Goal: Information Seeking & Learning: Learn about a topic

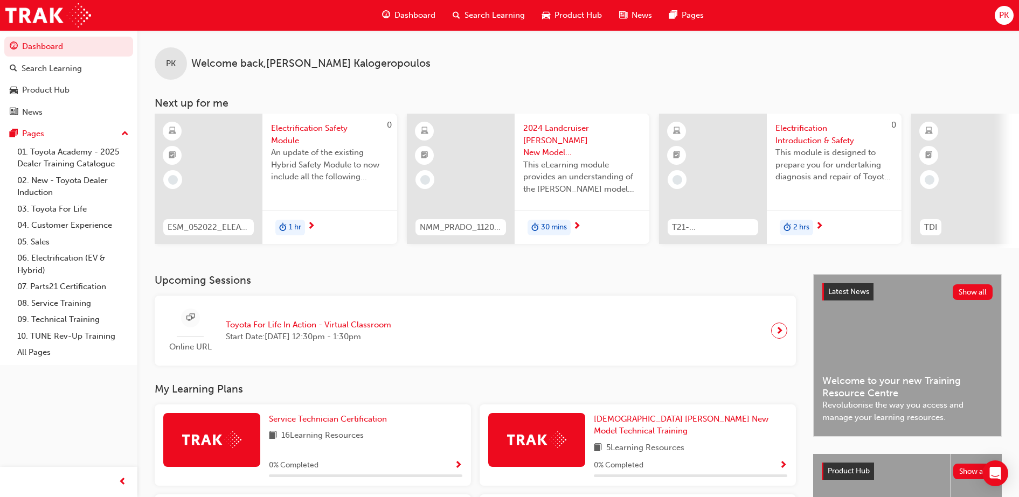
click at [493, 13] on span "Search Learning" at bounding box center [494, 15] width 60 height 12
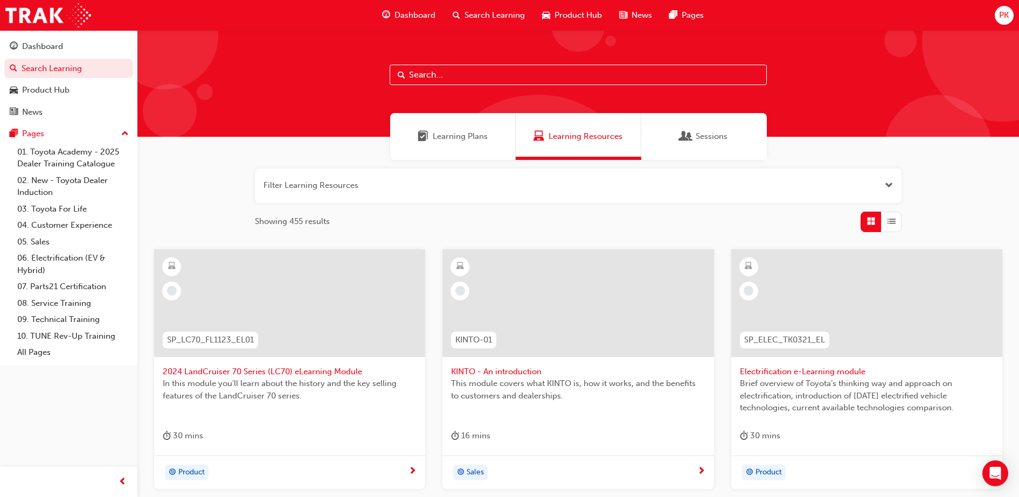
click at [475, 79] on input "text" at bounding box center [577, 75] width 377 height 20
type input "induction"
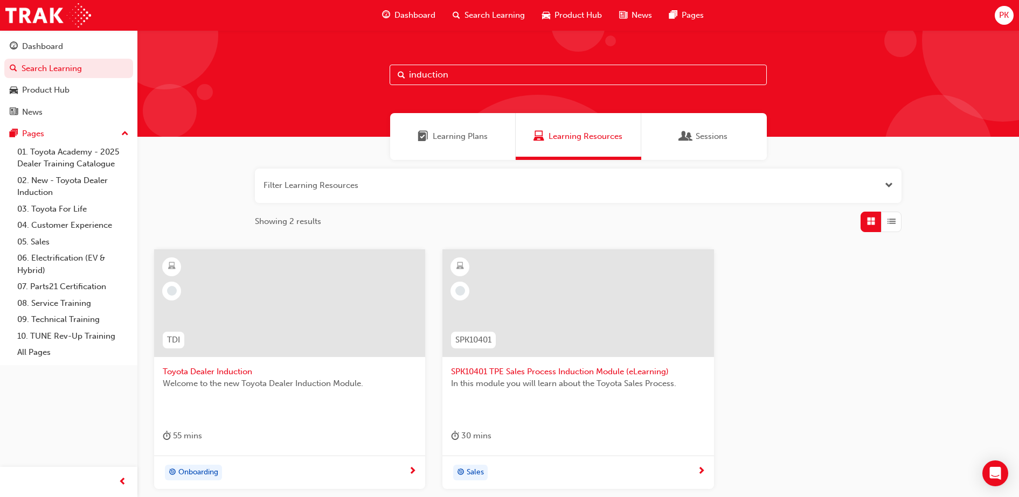
click at [214, 371] on span "Toyota Dealer Induction" at bounding box center [290, 372] width 254 height 12
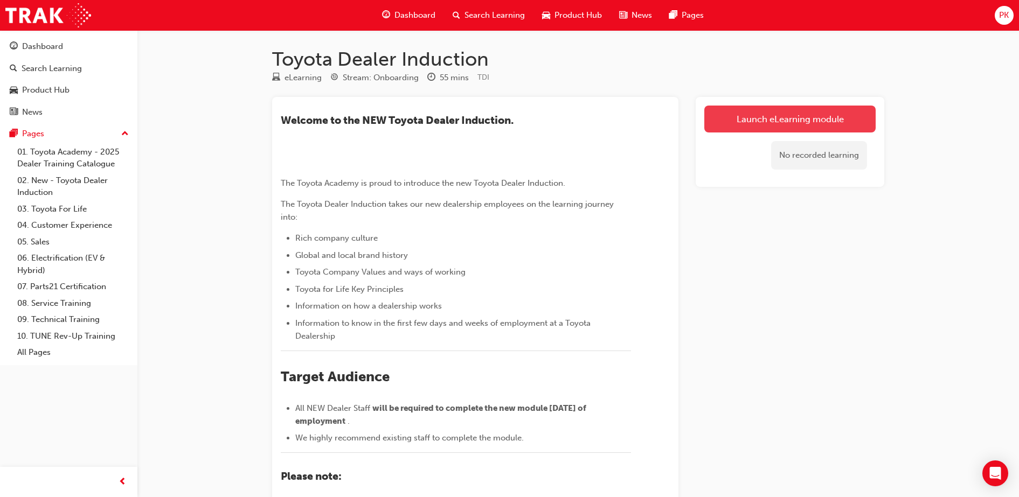
click at [768, 123] on link "Launch eLearning module" at bounding box center [789, 119] width 171 height 27
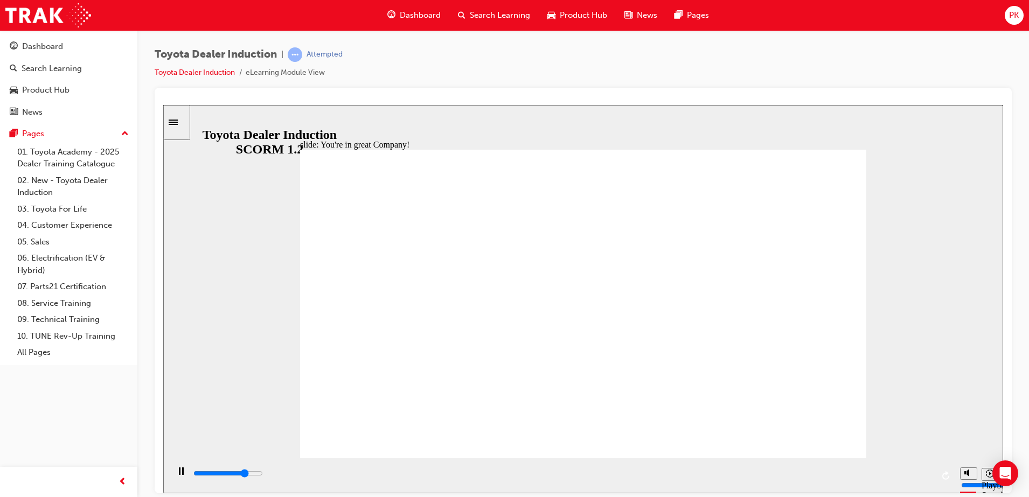
type input "7500"
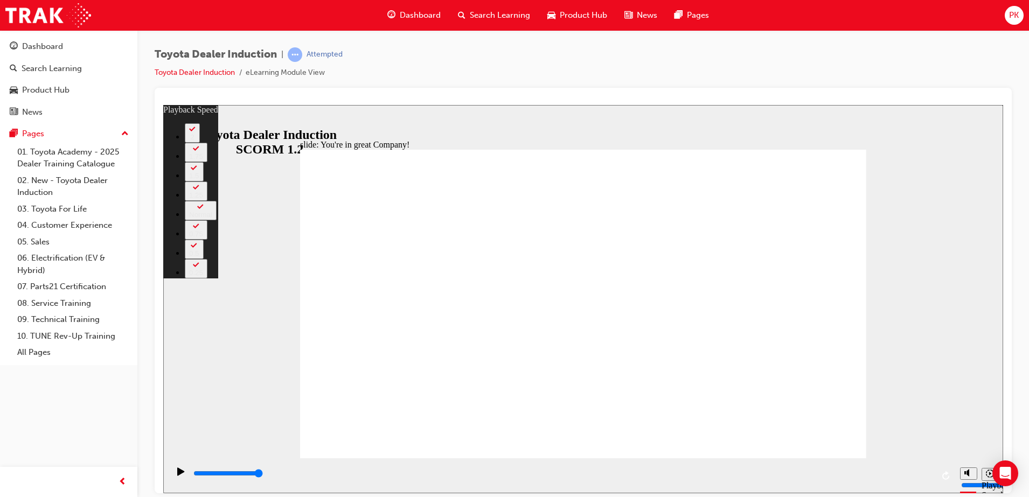
type input "87"
type input "156"
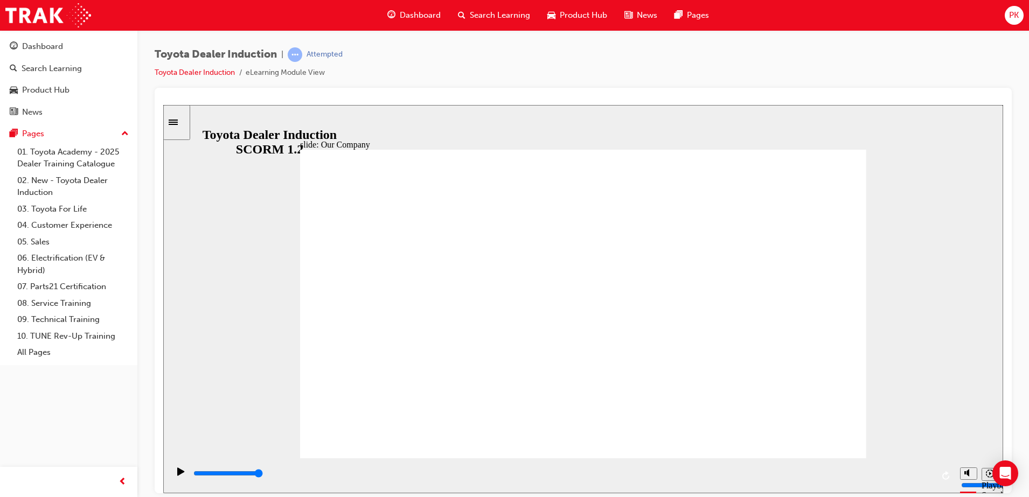
drag, startPoint x: 420, startPoint y: 391, endPoint x: 440, endPoint y: 392, distance: 20.5
drag, startPoint x: 425, startPoint y: 395, endPoint x: 442, endPoint y: 394, distance: 16.8
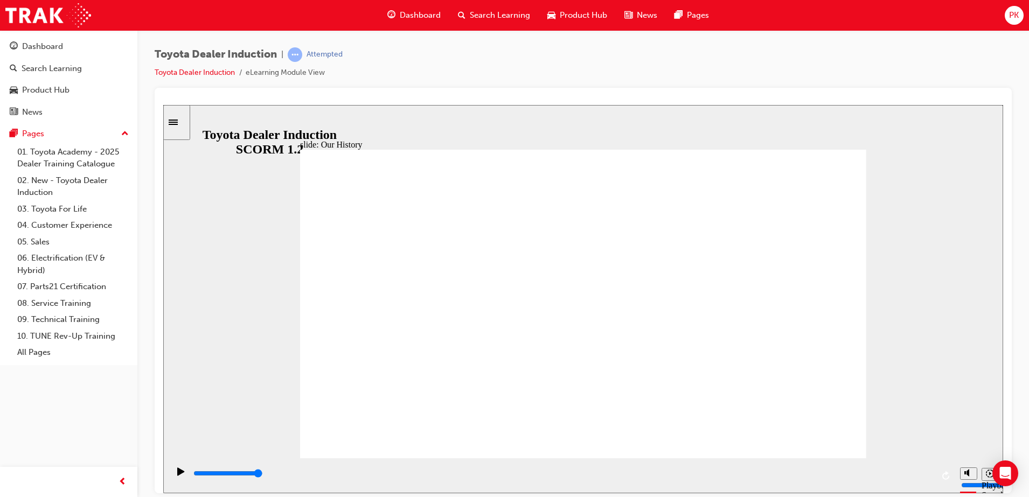
drag, startPoint x: 422, startPoint y: 394, endPoint x: 423, endPoint y: 376, distance: 18.3
drag, startPoint x: 424, startPoint y: 396, endPoint x: 468, endPoint y: 396, distance: 43.1
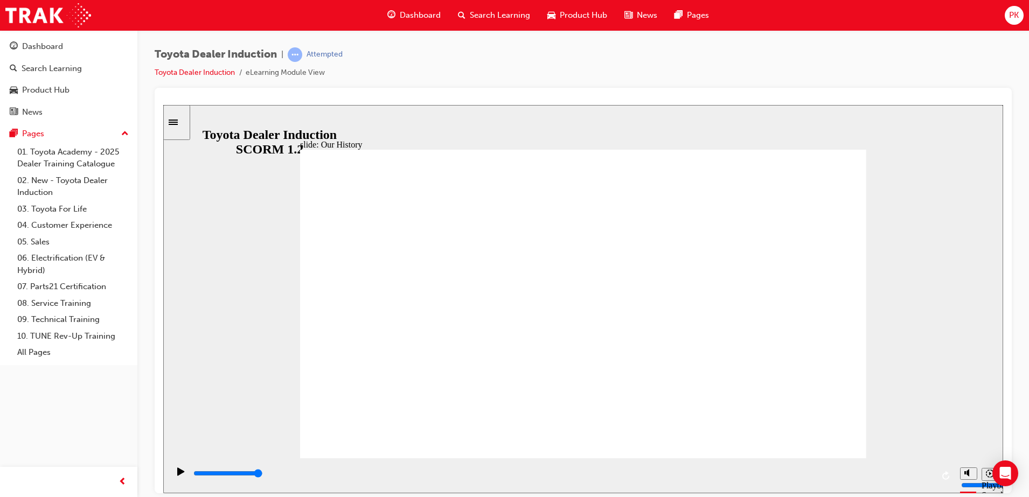
drag, startPoint x: 424, startPoint y: 395, endPoint x: 592, endPoint y: 392, distance: 167.6
drag, startPoint x: 684, startPoint y: 391, endPoint x: 698, endPoint y: 392, distance: 14.0
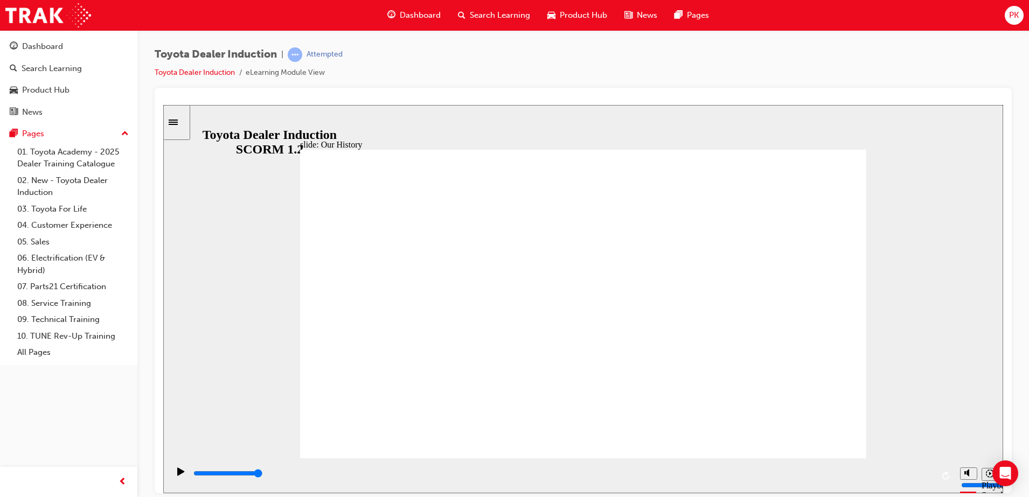
drag, startPoint x: 580, startPoint y: 396, endPoint x: 746, endPoint y: 385, distance: 166.3
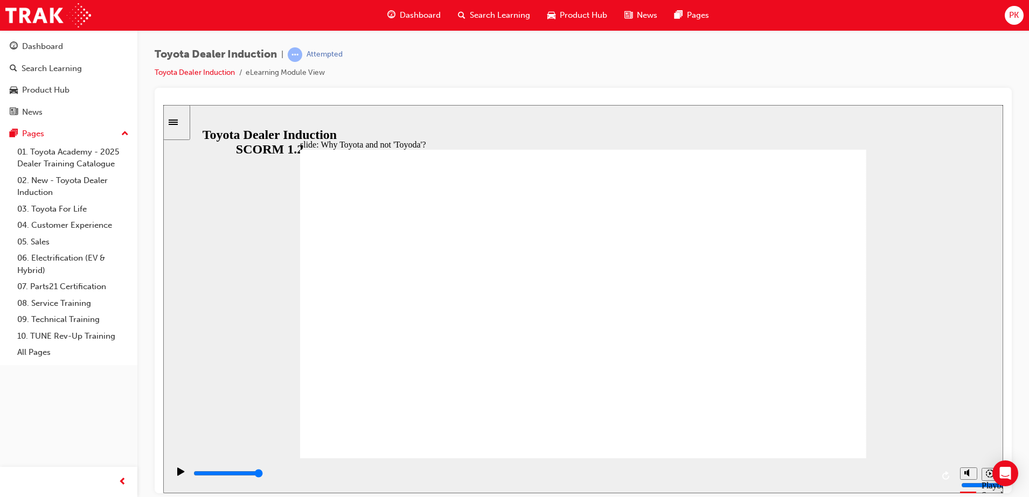
type input "5000"
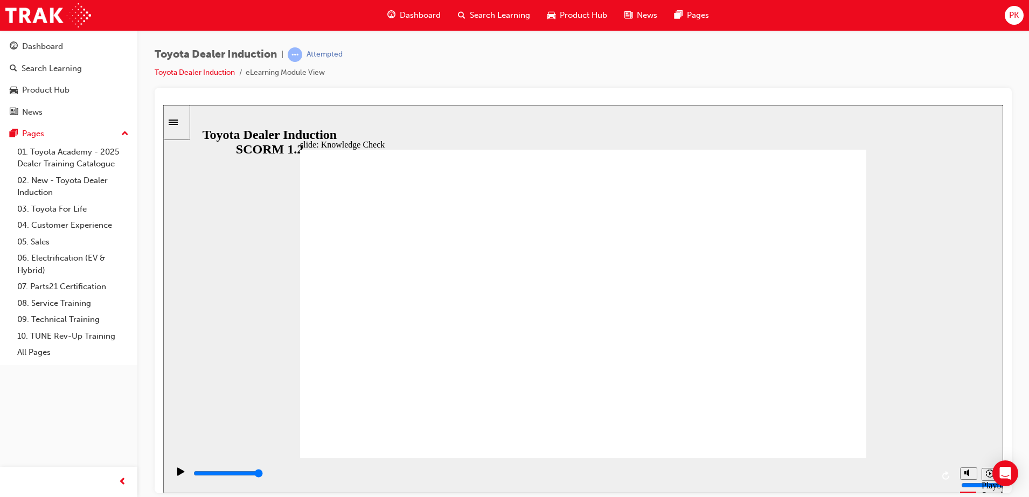
radio input "true"
type input "3900"
radio input "true"
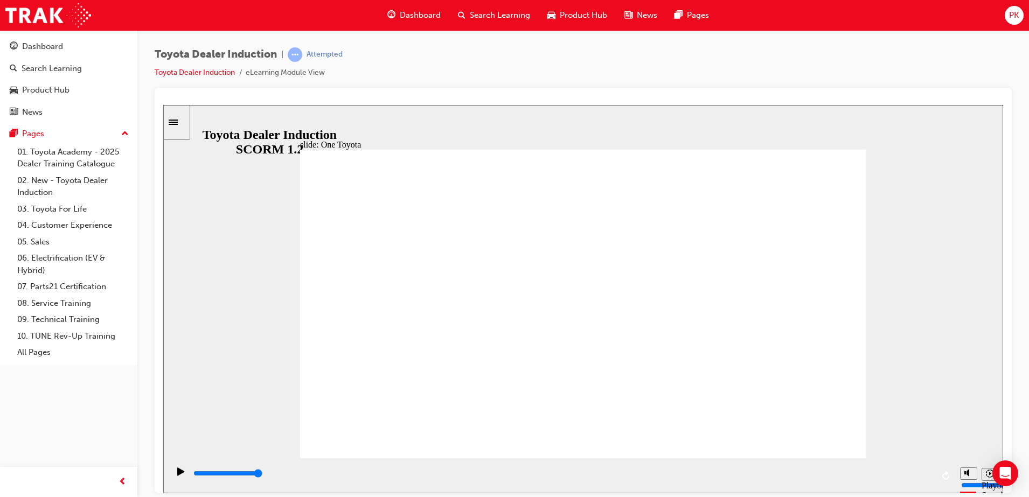
type input "15300"
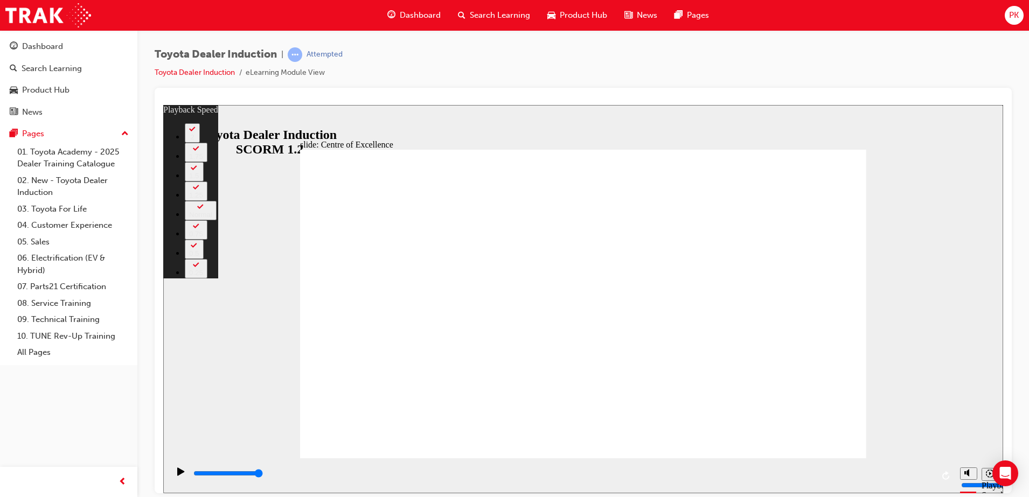
type input "248"
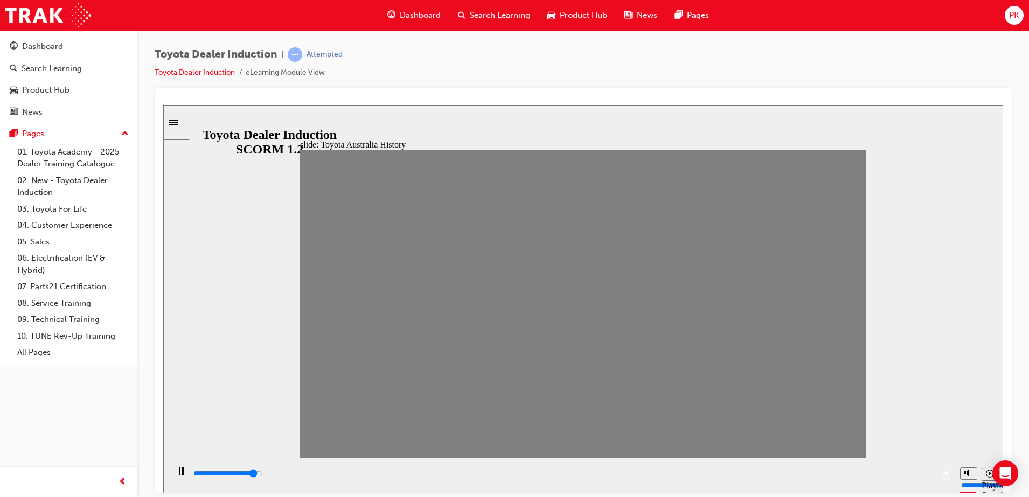
drag, startPoint x: 320, startPoint y: 309, endPoint x: 357, endPoint y: 307, distance: 36.7
drag, startPoint x: 357, startPoint y: 306, endPoint x: 375, endPoint y: 302, distance: 18.8
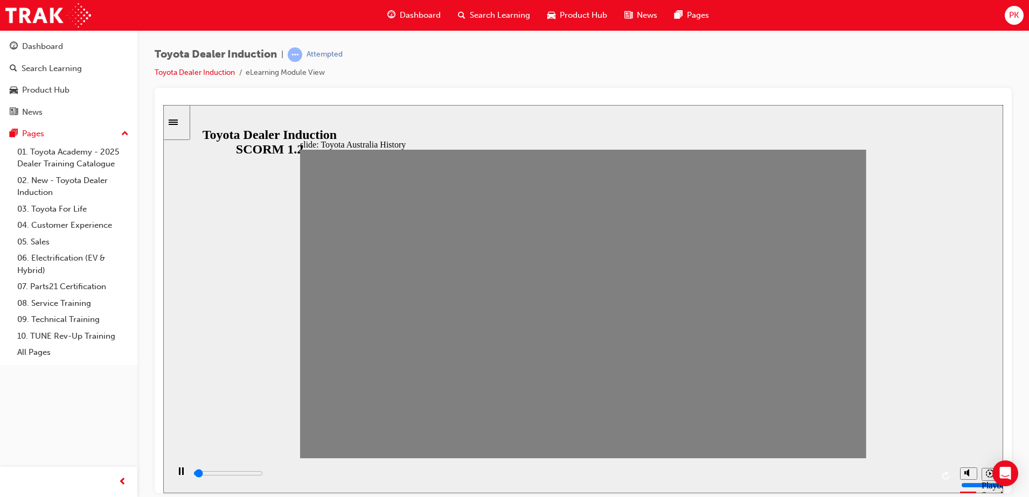
drag, startPoint x: 340, startPoint y: 311, endPoint x: 361, endPoint y: 308, distance: 21.8
drag, startPoint x: 365, startPoint y: 308, endPoint x: 394, endPoint y: 308, distance: 29.6
drag, startPoint x: 394, startPoint y: 308, endPoint x: 419, endPoint y: 310, distance: 24.4
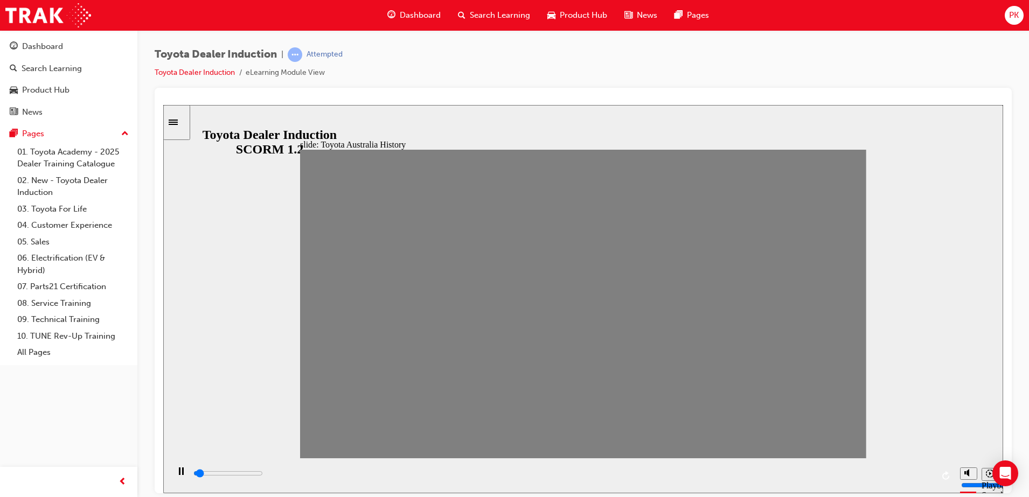
drag, startPoint x: 419, startPoint y: 310, endPoint x: 442, endPoint y: 305, distance: 24.2
drag, startPoint x: 449, startPoint y: 311, endPoint x: 482, endPoint y: 309, distance: 33.5
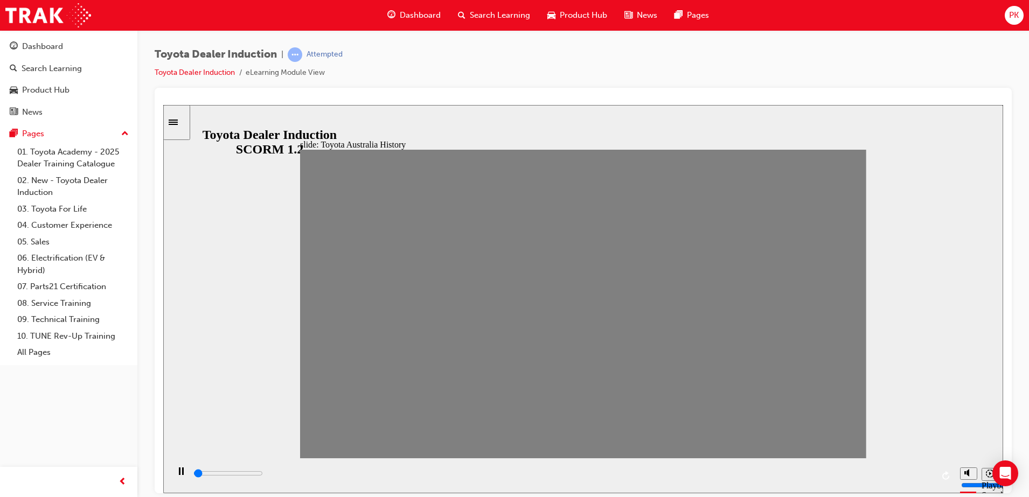
drag, startPoint x: 482, startPoint y: 309, endPoint x: 499, endPoint y: 311, distance: 16.8
drag, startPoint x: 495, startPoint y: 305, endPoint x: 538, endPoint y: 309, distance: 43.8
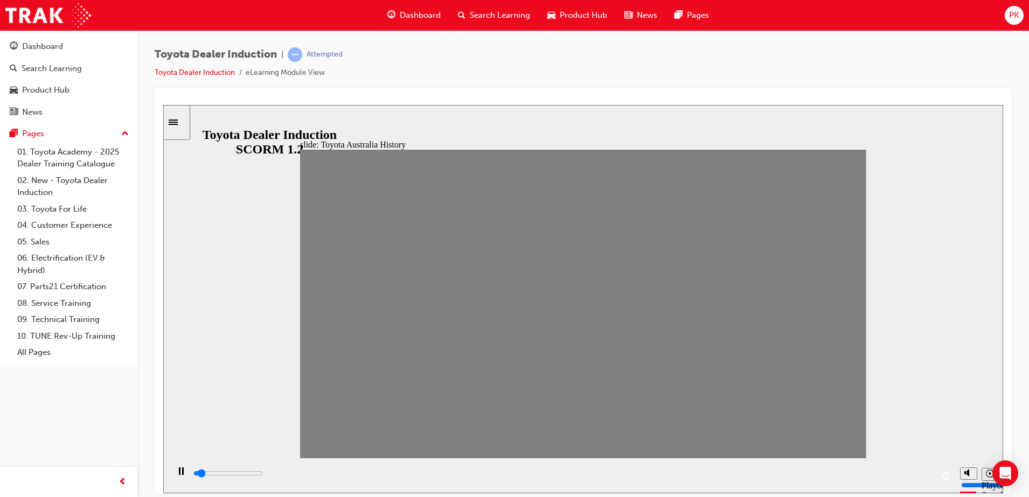
type input "0"
type input "8"
type input "0"
type input "7"
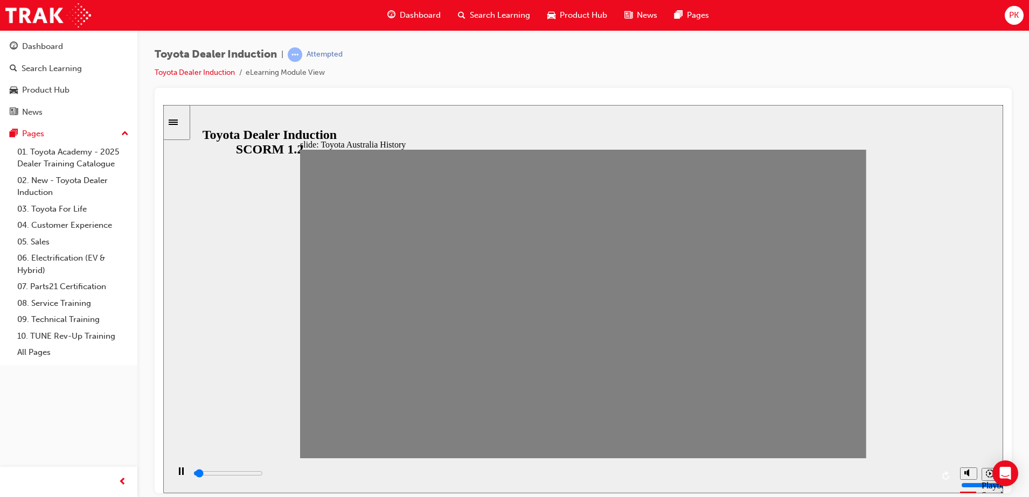
type input "0"
type input "8"
drag, startPoint x: 544, startPoint y: 310, endPoint x: 518, endPoint y: 300, distance: 28.0
type input "0"
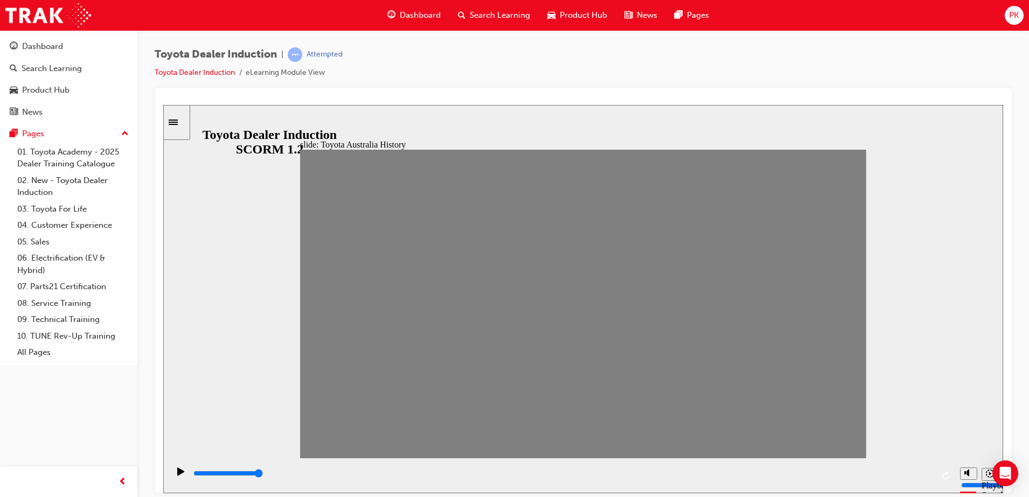
type input "9"
drag, startPoint x: 532, startPoint y: 314, endPoint x: 550, endPoint y: 318, distance: 18.8
drag, startPoint x: 553, startPoint y: 315, endPoint x: 588, endPoint y: 314, distance: 35.0
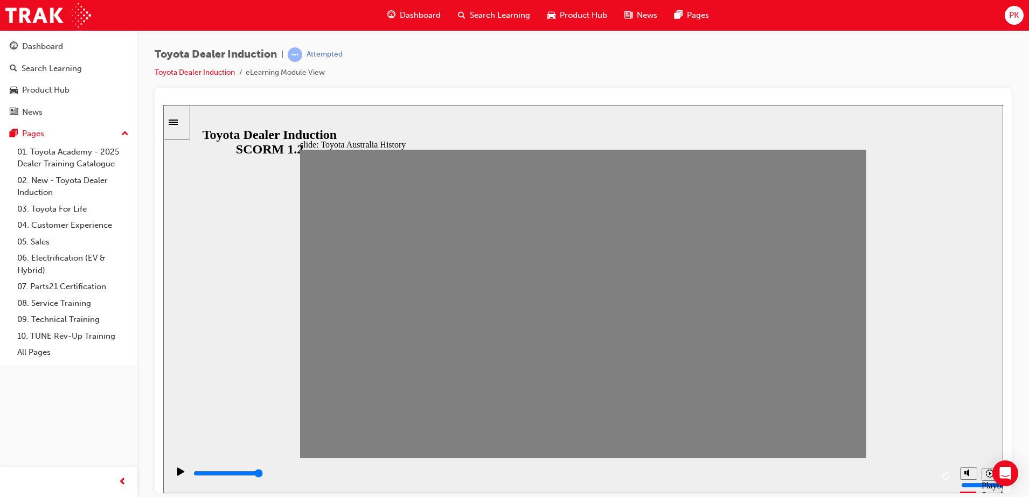
drag, startPoint x: 575, startPoint y: 311, endPoint x: 617, endPoint y: 304, distance: 43.0
type input "0"
type input "11"
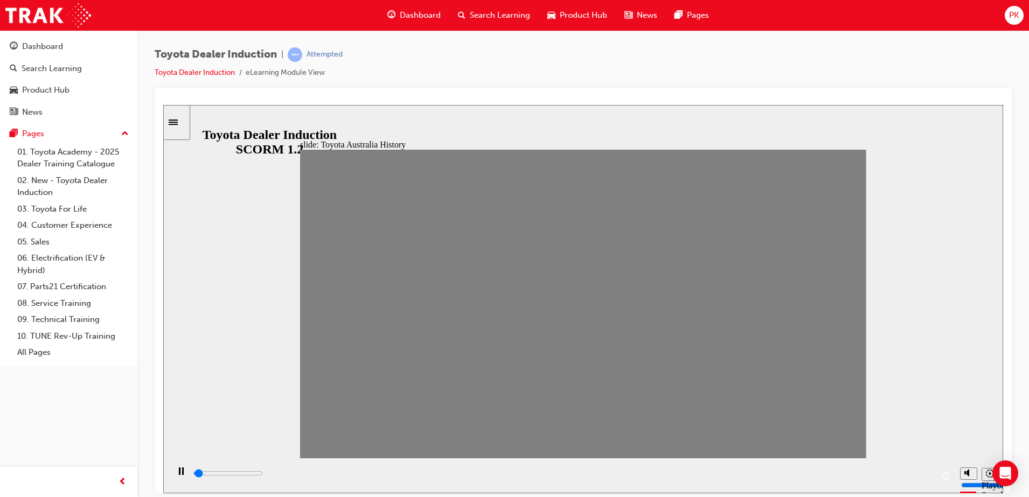
drag, startPoint x: 631, startPoint y: 309, endPoint x: 605, endPoint y: 309, distance: 25.9
type input "0"
type input "12"
drag, startPoint x: 603, startPoint y: 310, endPoint x: 621, endPoint y: 307, distance: 18.1
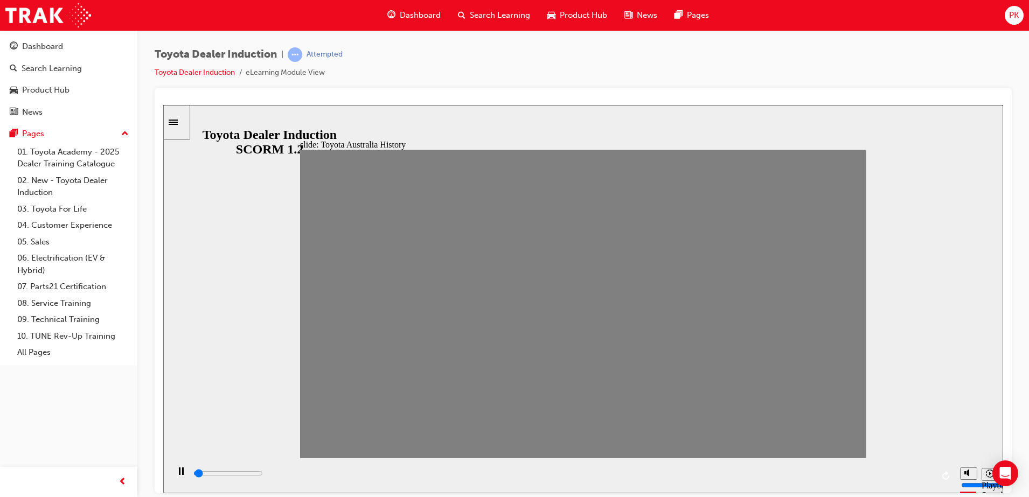
drag, startPoint x: 625, startPoint y: 332, endPoint x: 662, endPoint y: 335, distance: 36.7
drag, startPoint x: 634, startPoint y: 311, endPoint x: 669, endPoint y: 309, distance: 35.6
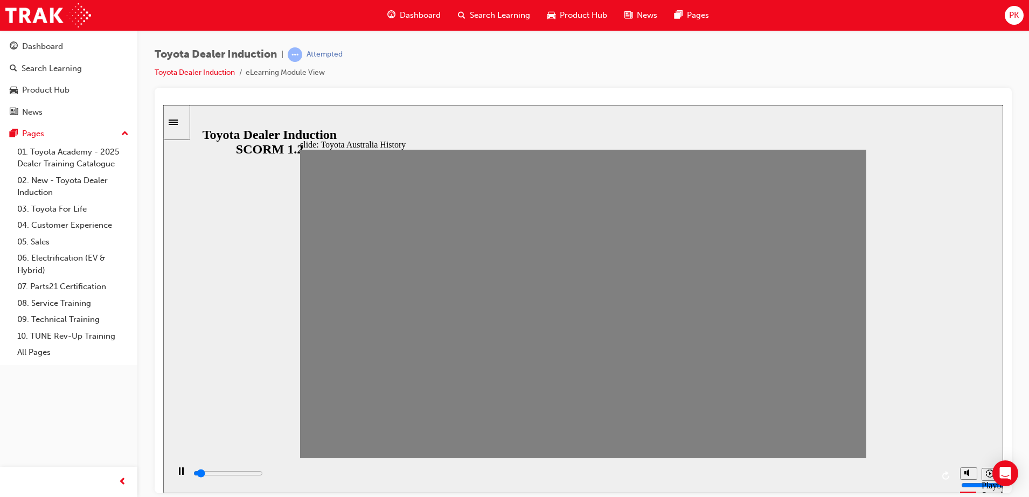
drag, startPoint x: 655, startPoint y: 310, endPoint x: 689, endPoint y: 308, distance: 34.5
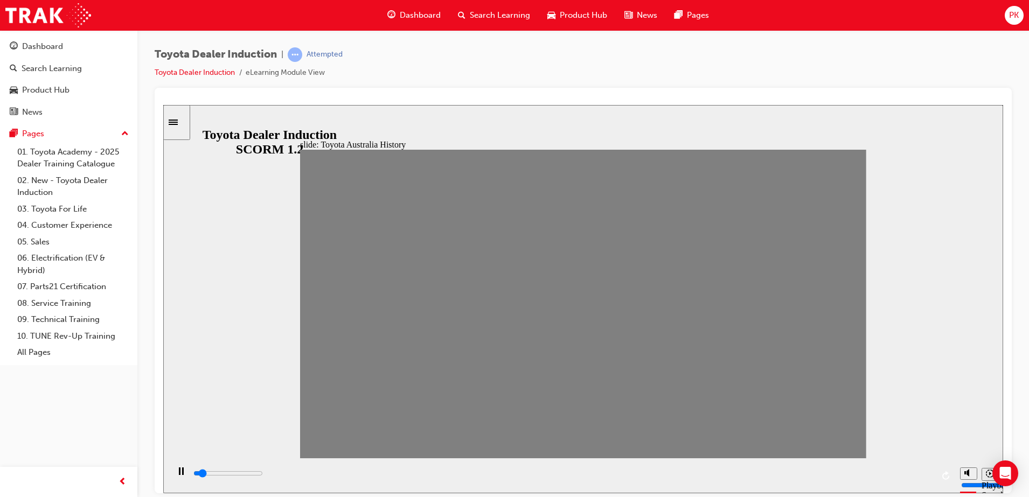
drag, startPoint x: 689, startPoint y: 308, endPoint x: 714, endPoint y: 304, distance: 25.1
type input "0"
type input "16"
drag, startPoint x: 714, startPoint y: 304, endPoint x: 737, endPoint y: 308, distance: 23.4
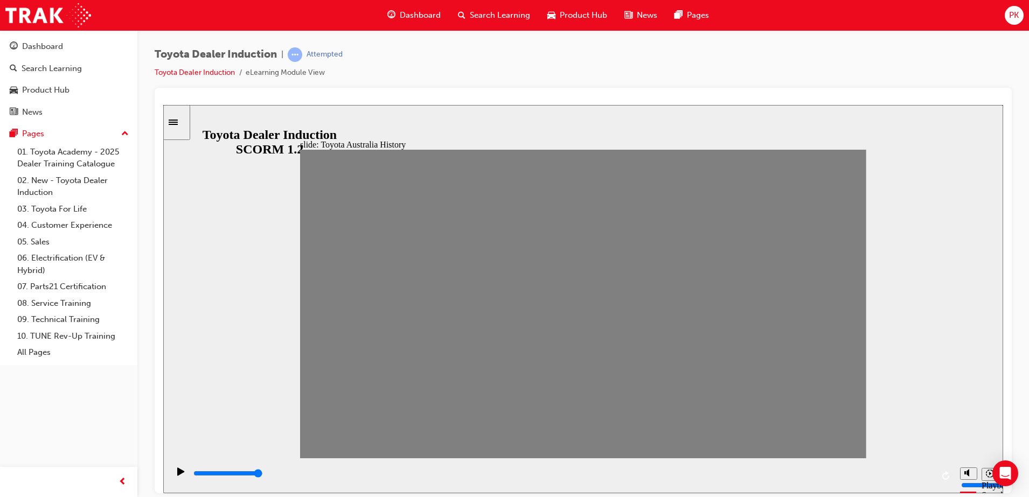
type input "0"
type input "17"
drag, startPoint x: 734, startPoint y: 317, endPoint x: 751, endPoint y: 317, distance: 17.8
type input "0"
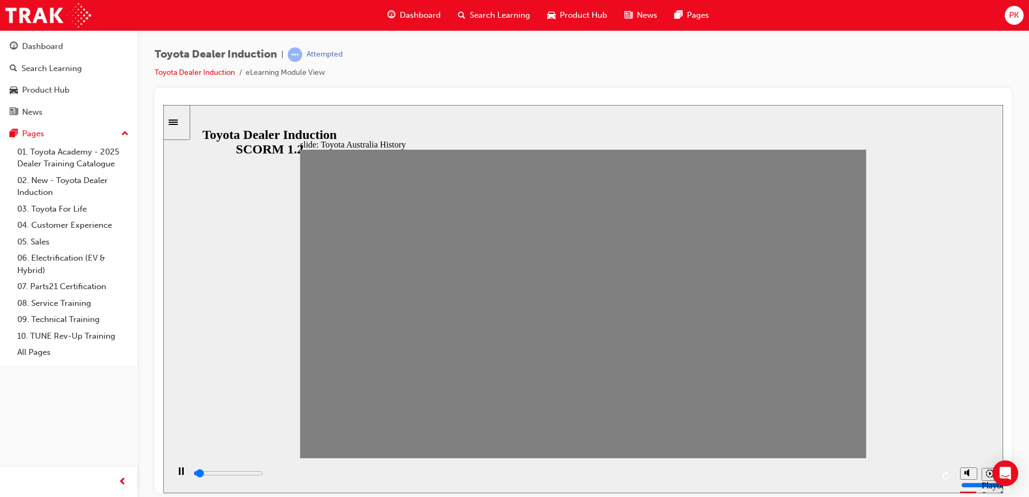
type input "18"
drag, startPoint x: 762, startPoint y: 308, endPoint x: 792, endPoint y: 309, distance: 29.6
type input "0"
type input "19"
drag, startPoint x: 791, startPoint y: 311, endPoint x: 809, endPoint y: 309, distance: 17.9
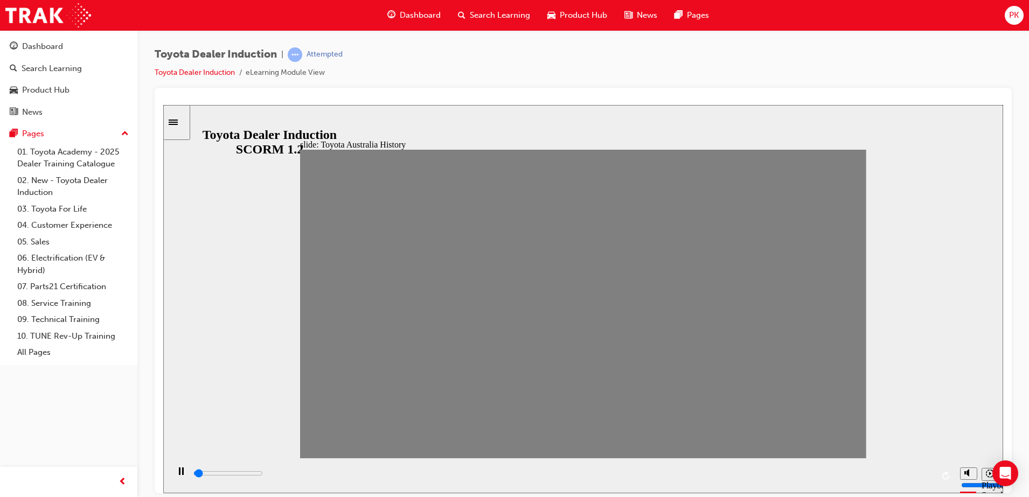
drag, startPoint x: 807, startPoint y: 309, endPoint x: 836, endPoint y: 307, distance: 29.1
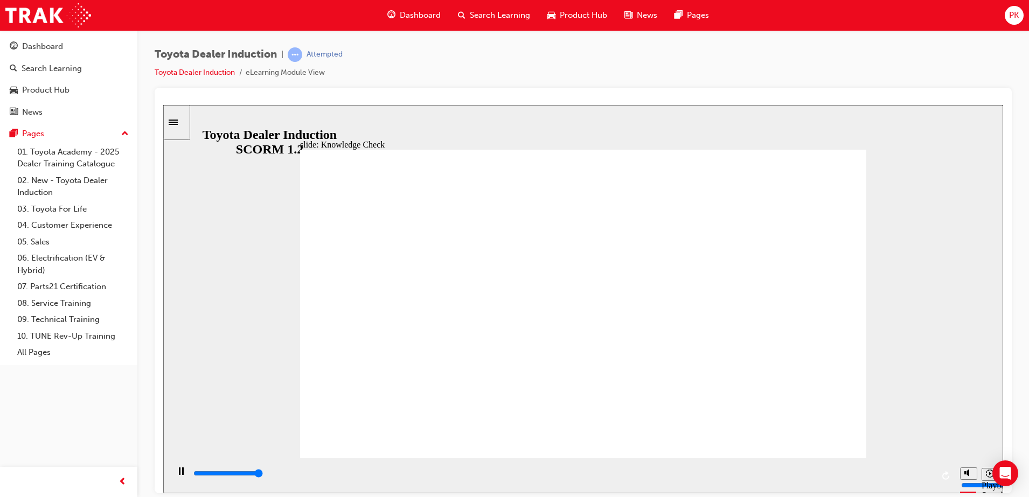
type input "5000"
radio input "true"
type input "5000"
radio input "true"
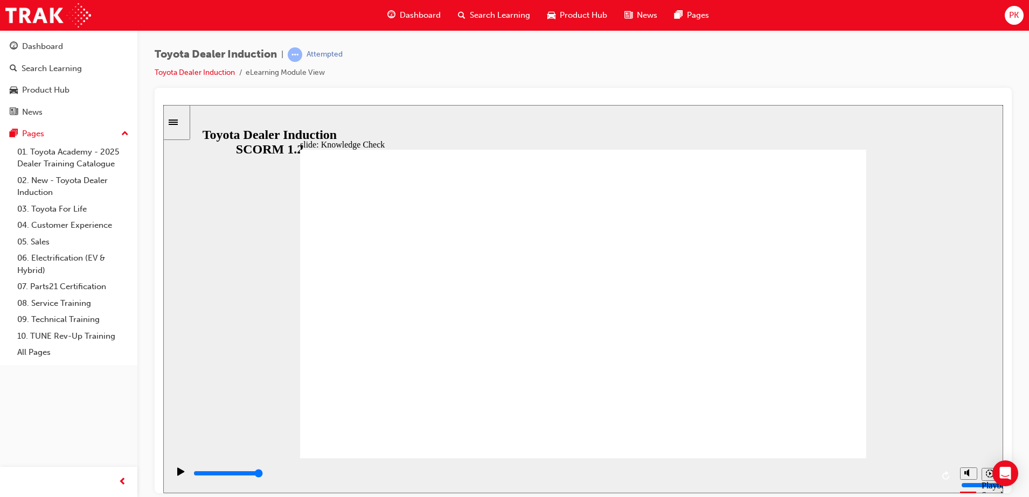
type input "4900"
radio input "true"
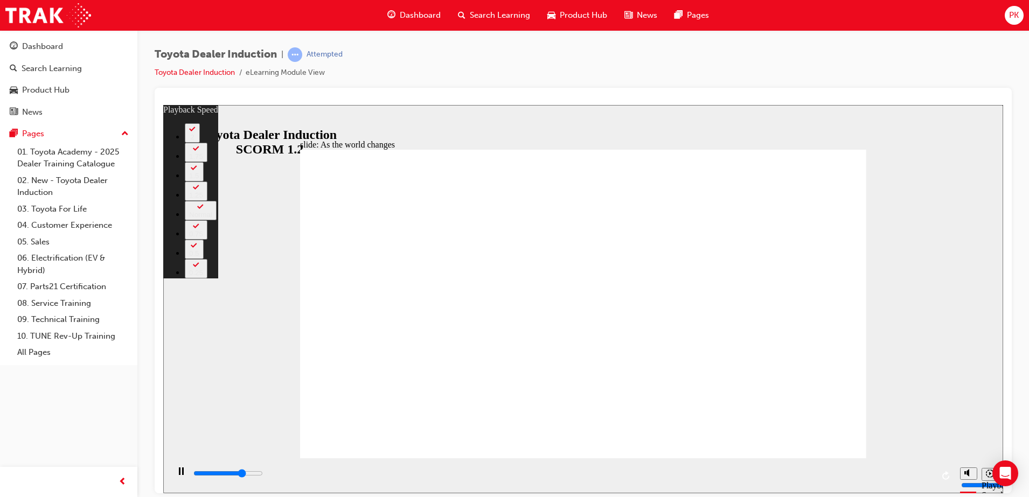
type input "6700"
type input "0"
type input "7000"
type input "1"
type input "7200"
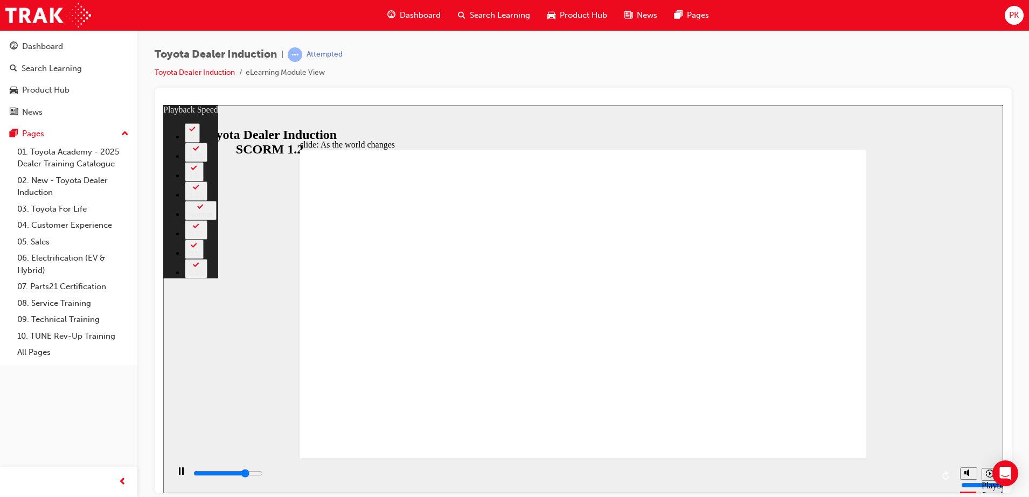
type input "1"
type input "7500"
type input "1"
type input "7800"
type input "1"
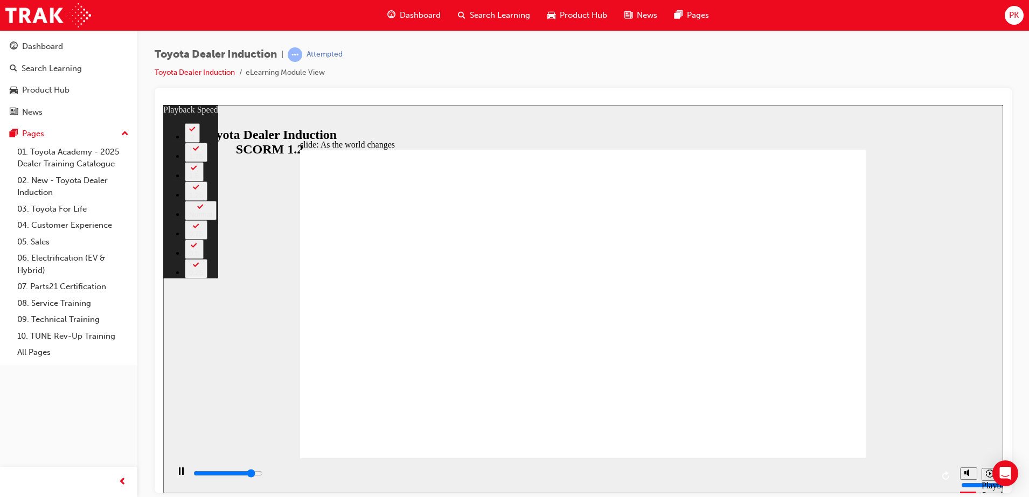
type input "8100"
type input "2"
type input "8300"
type input "2"
type input "8600"
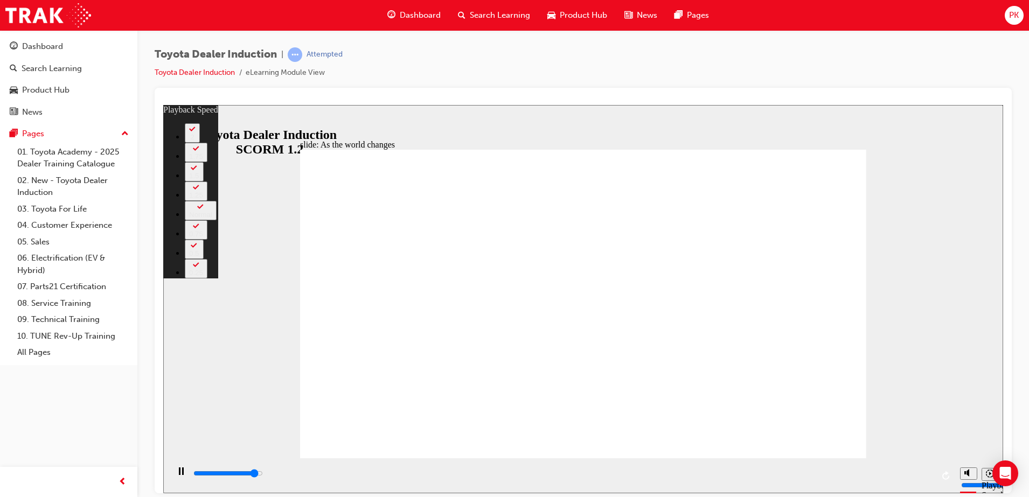
type input "2"
type input "8900"
type input "2"
type input "9100"
type input "3"
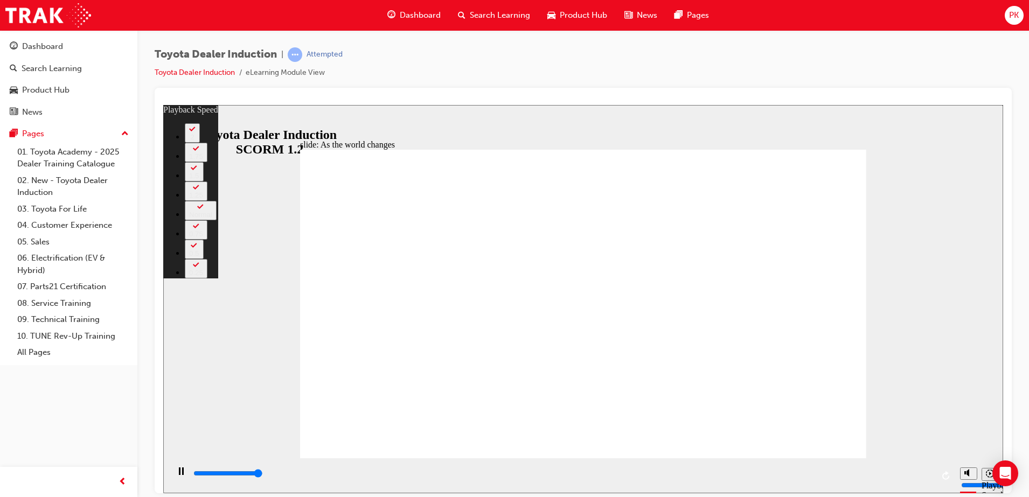
type input "9200"
type input "128"
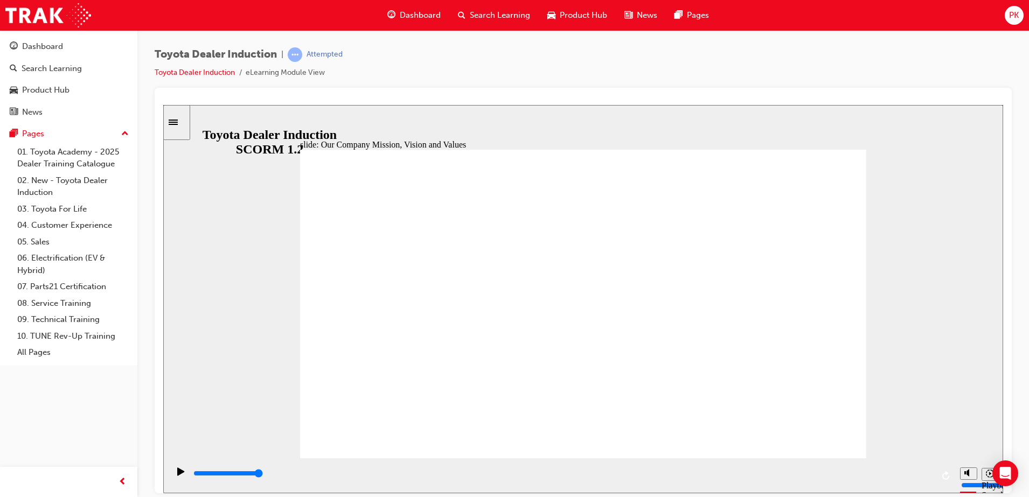
click at [434, 474] on div "playback controls" at bounding box center [562, 474] width 741 height 12
click at [398, 479] on div "playback controls" at bounding box center [562, 474] width 741 height 12
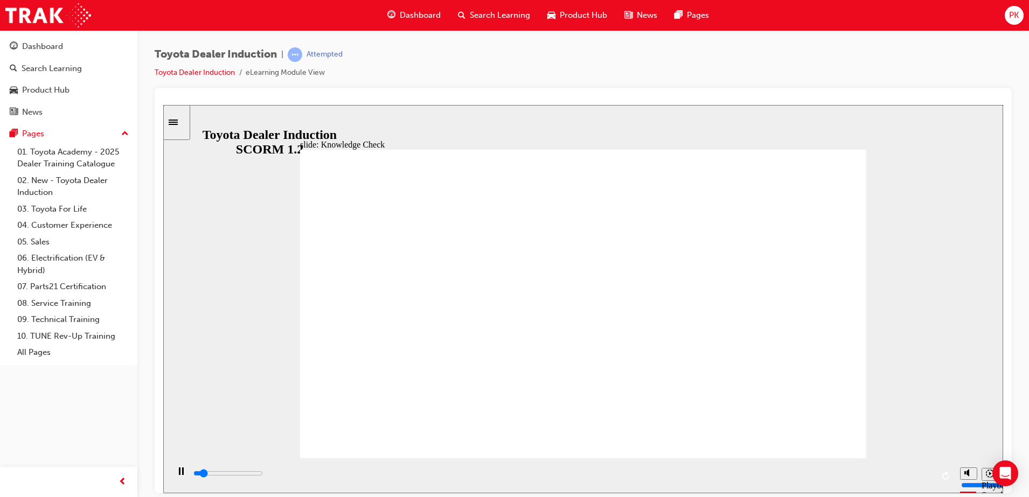
type input "500"
type input "5000"
type input "m"
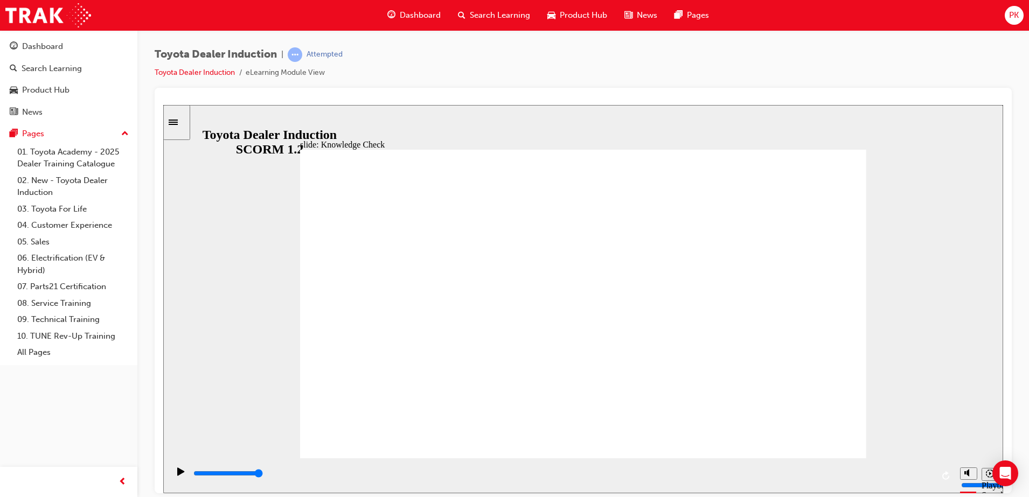
type input "mo"
type input "mob"
type input "mobi"
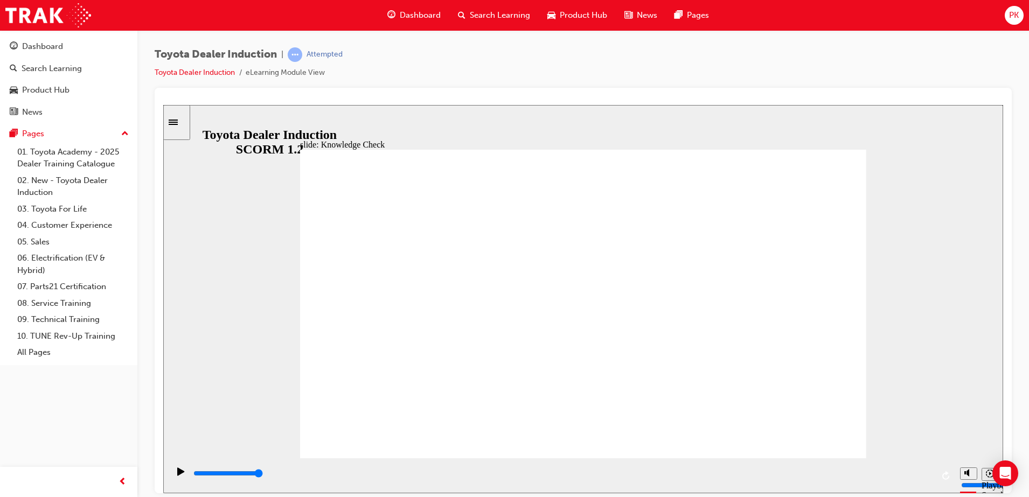
type input "mobi"
type input "mobil"
type input "mobilt"
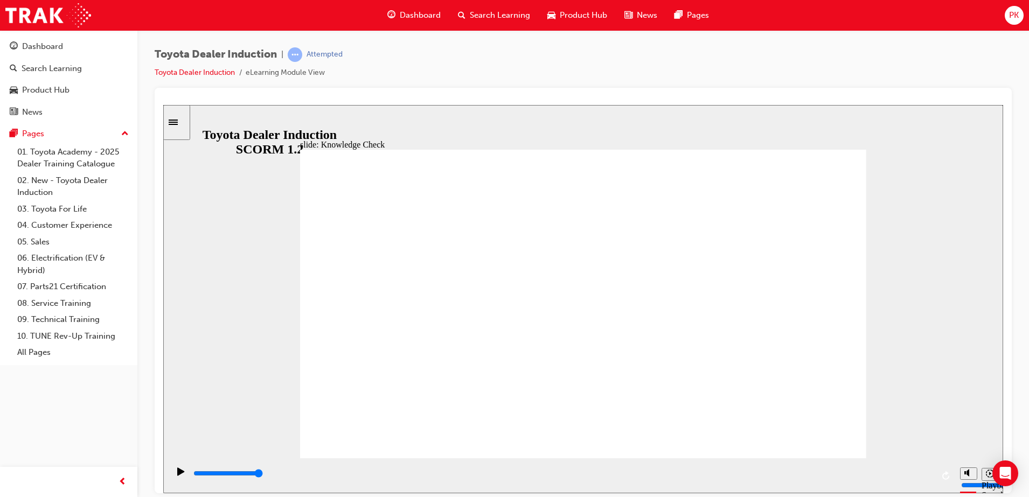
type input "mobilty"
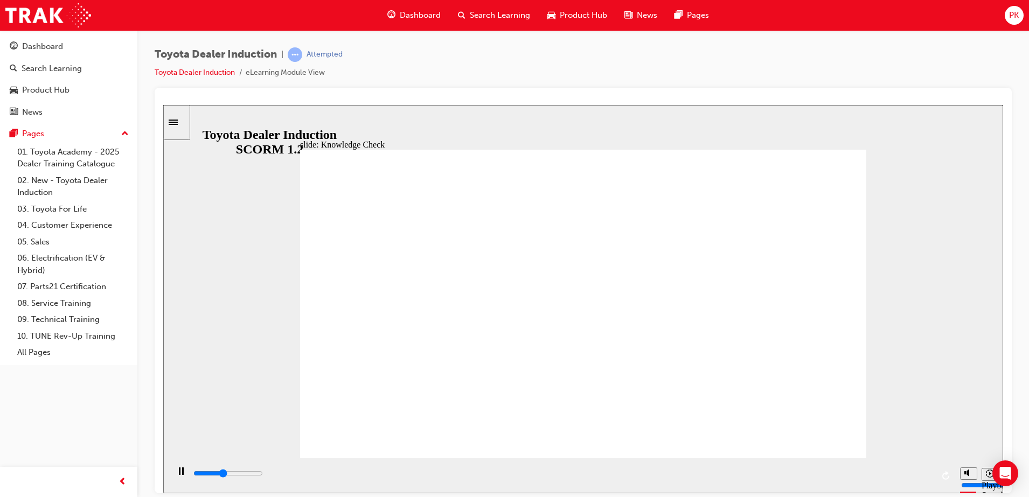
type input "5000"
type input "happy"
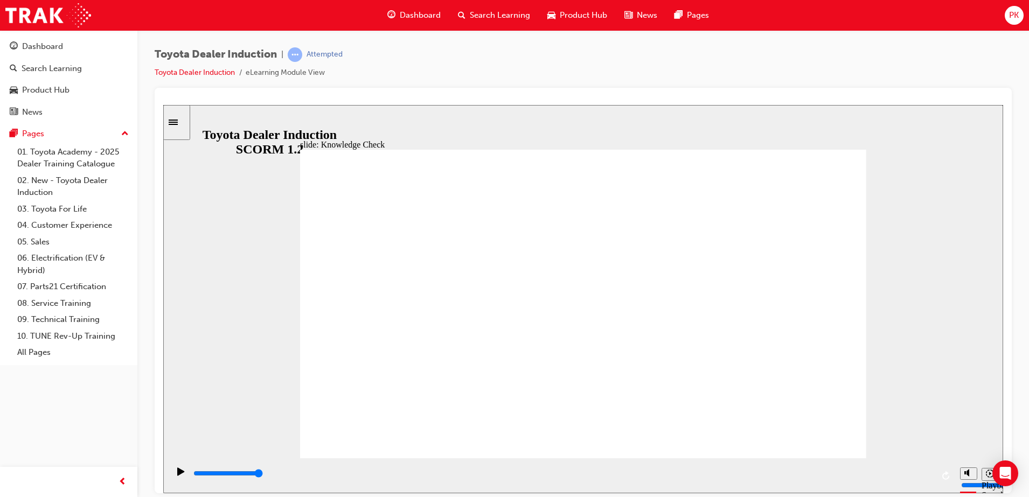
type input "happy"
type input "800"
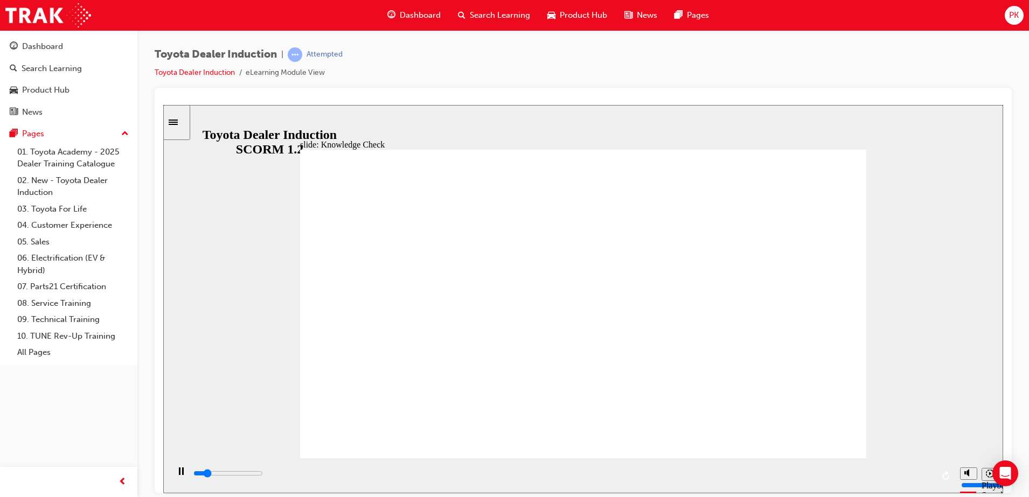
type input "happy"
type input "3200"
type input "happ"
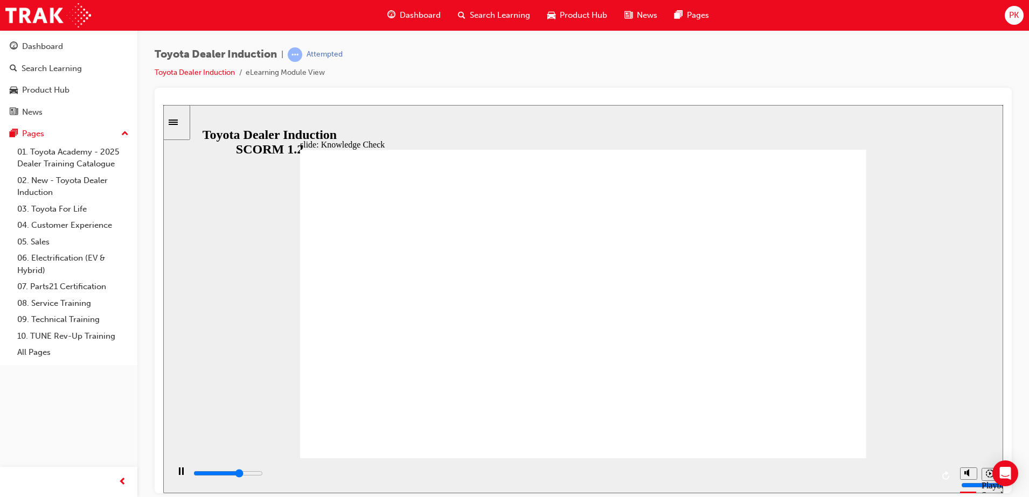
type input "3400"
type input "hap"
type input "3600"
type input "ha"
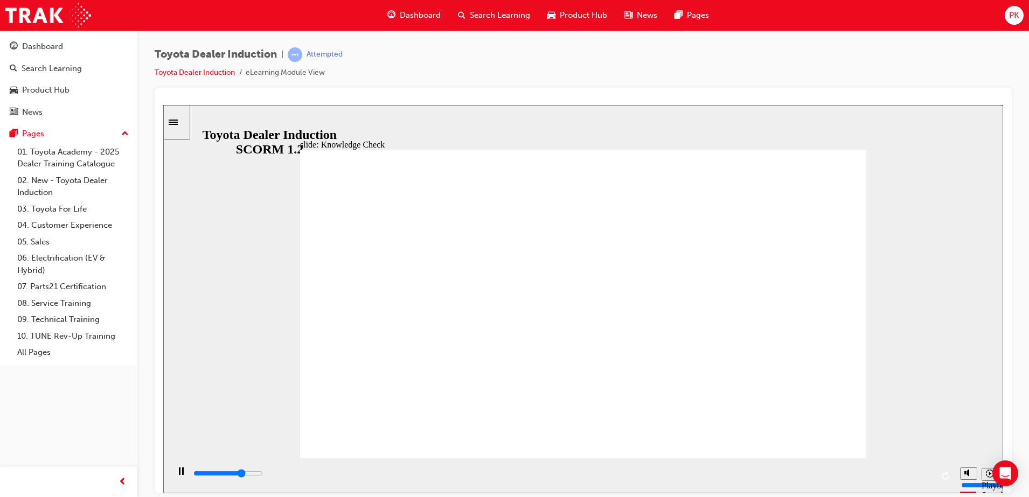
type input "ha"
type input "3800"
type input "h"
type input "3900"
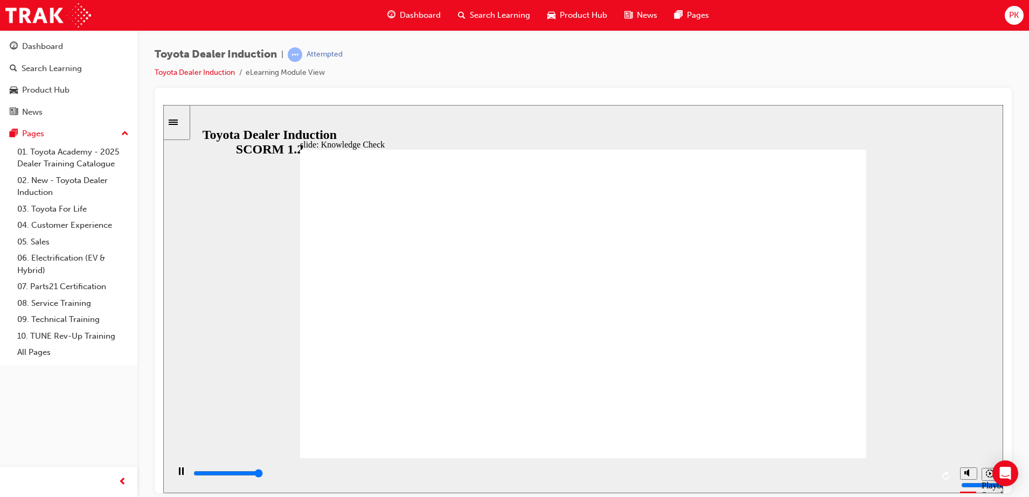
type input "5000"
type input "m"
type input "mo"
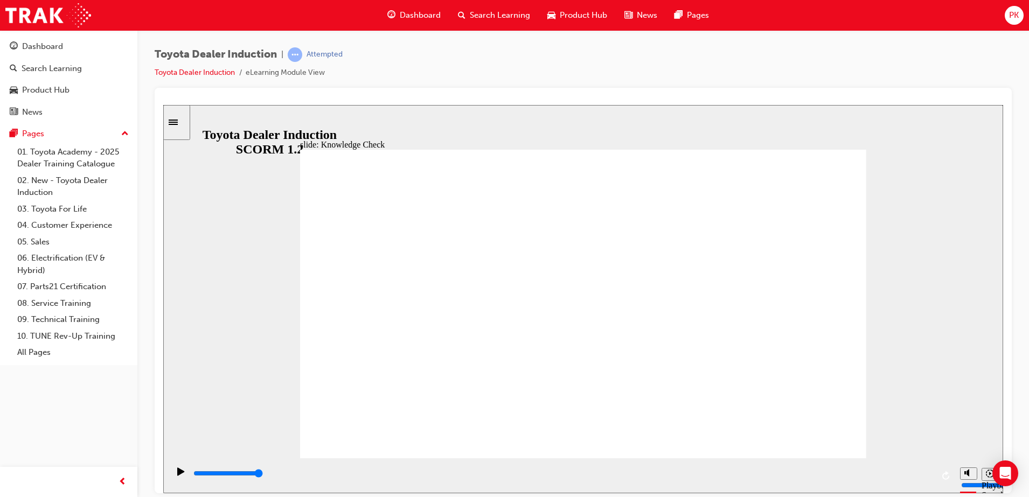
type input "mov"
type input "move"
type input "moved"
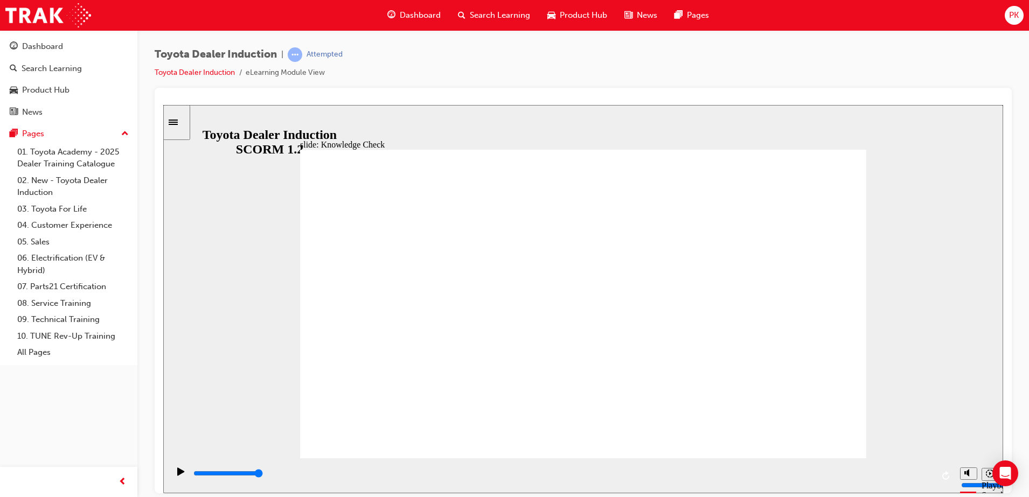
type input "moved"
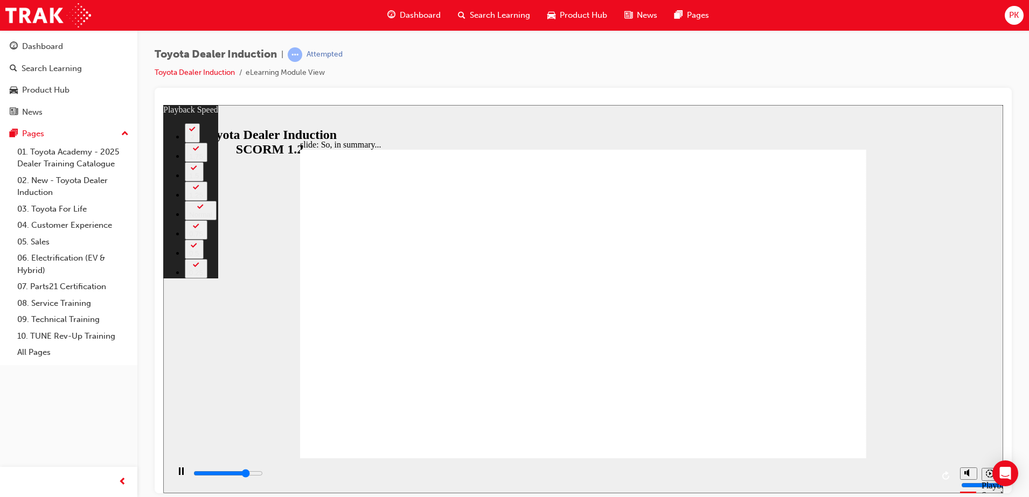
type input "5200"
type input "0"
type input "5400"
type input "0"
type input "5700"
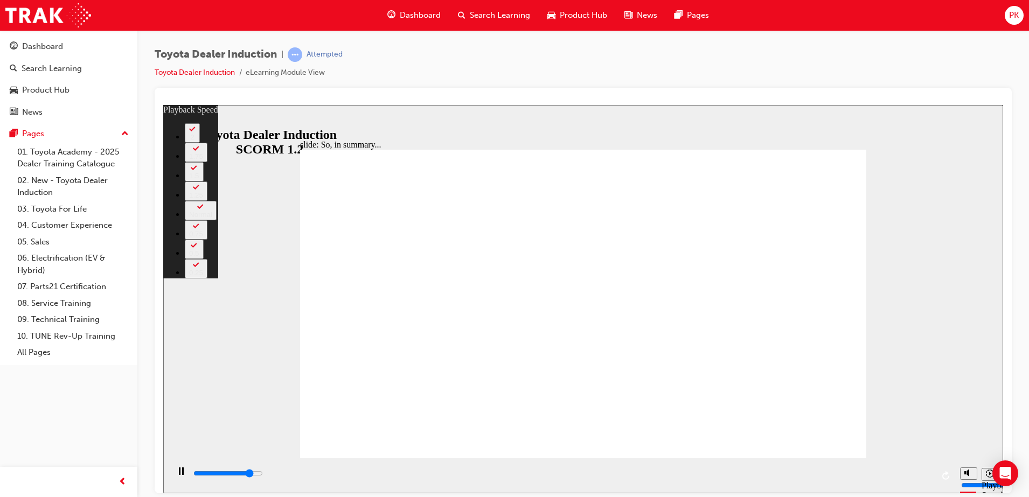
type input "1"
type input "5900"
type input "1"
type input "6200"
type input "1"
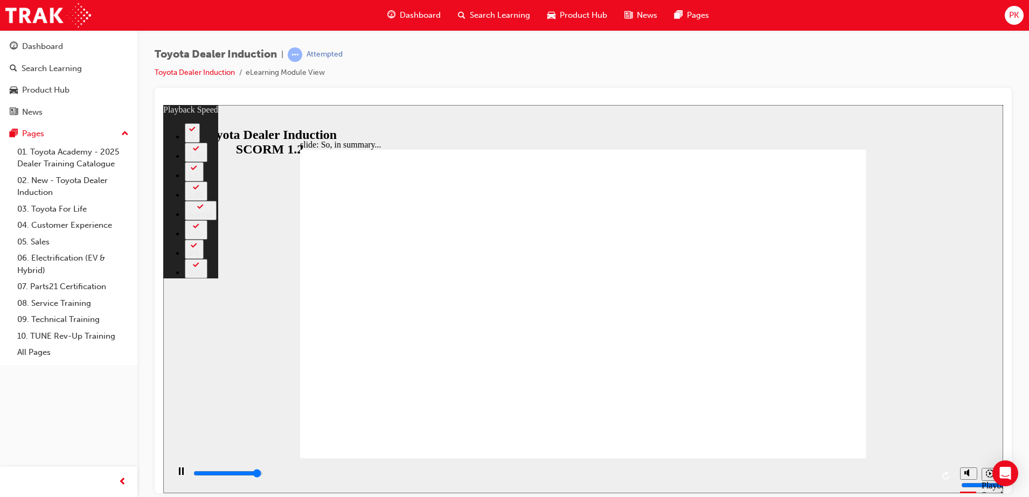
type input "6500"
type input "1"
type input "6500"
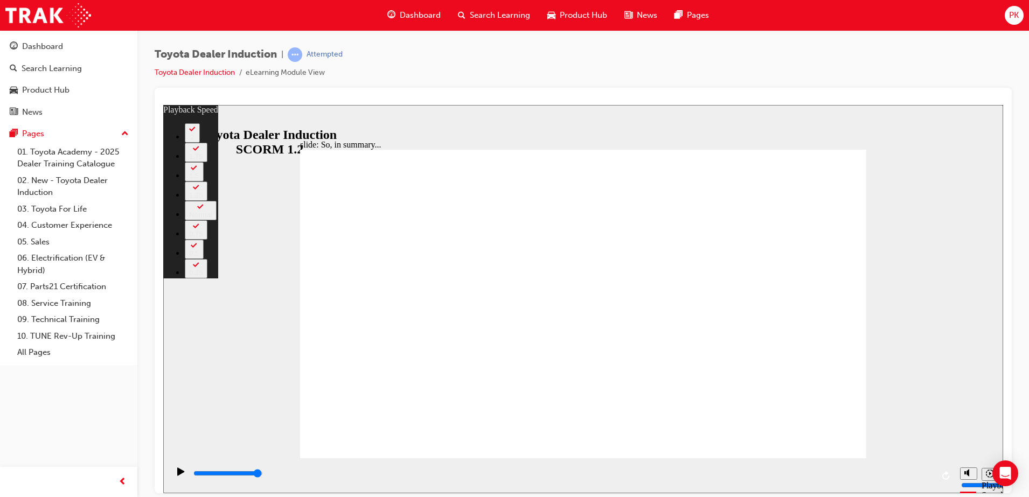
type input "128"
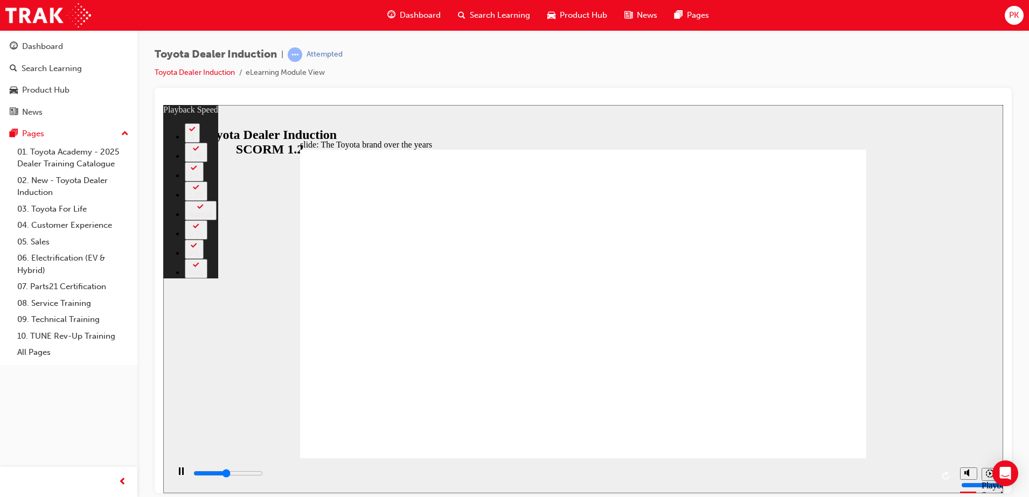
type input "4000"
type input "0"
type input "4300"
type input "1"
type input "4600"
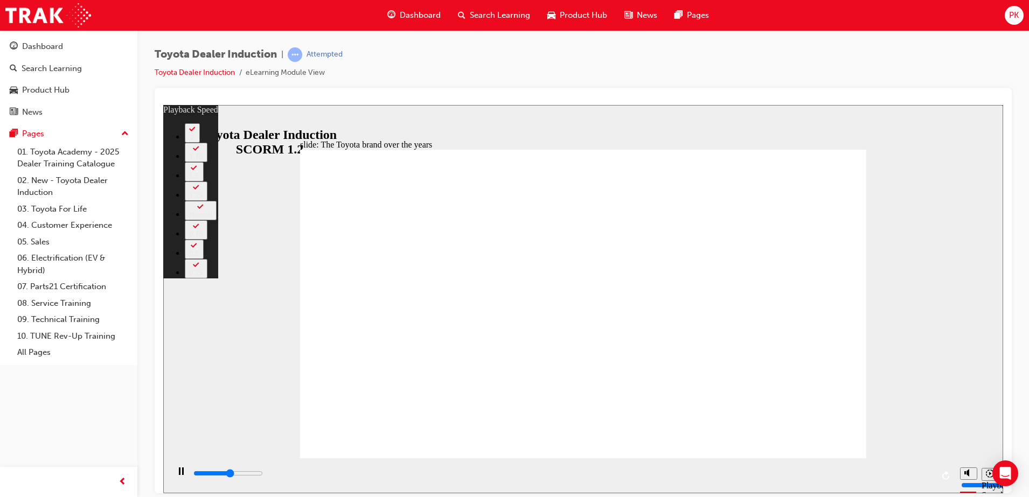
type input "1"
type input "4800"
type input "1"
type input "5100"
type input "1"
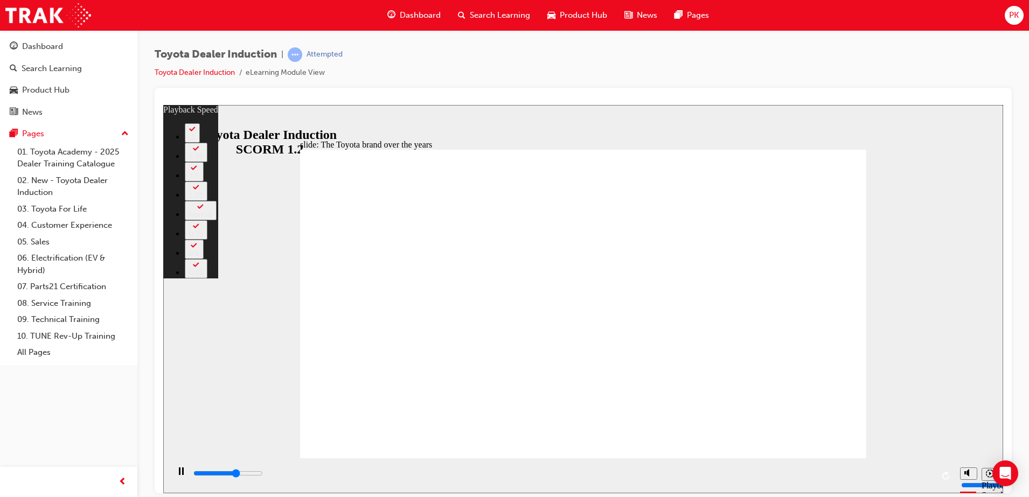
type input "5300"
type input "2"
type input "5600"
type input "2"
type input "5900"
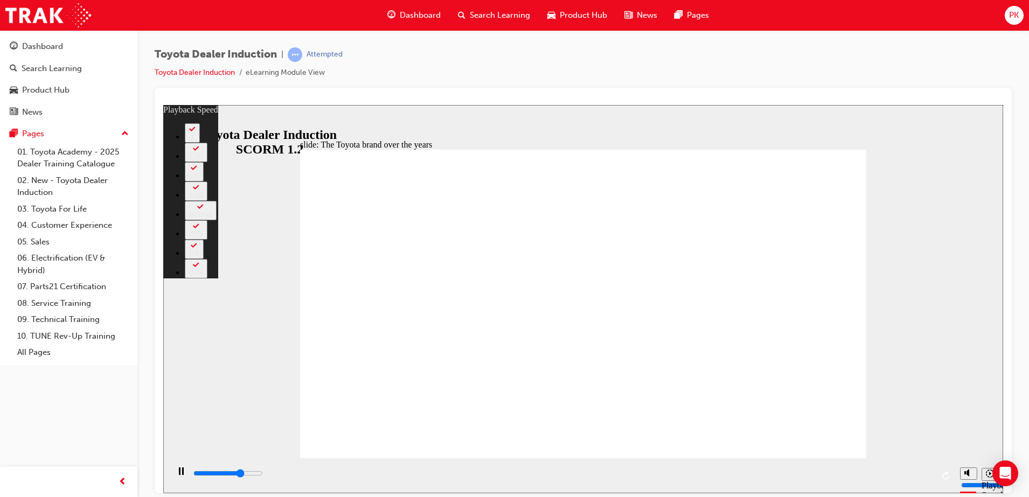
type input "2"
type input "6100"
type input "2"
type input "6400"
type input "3"
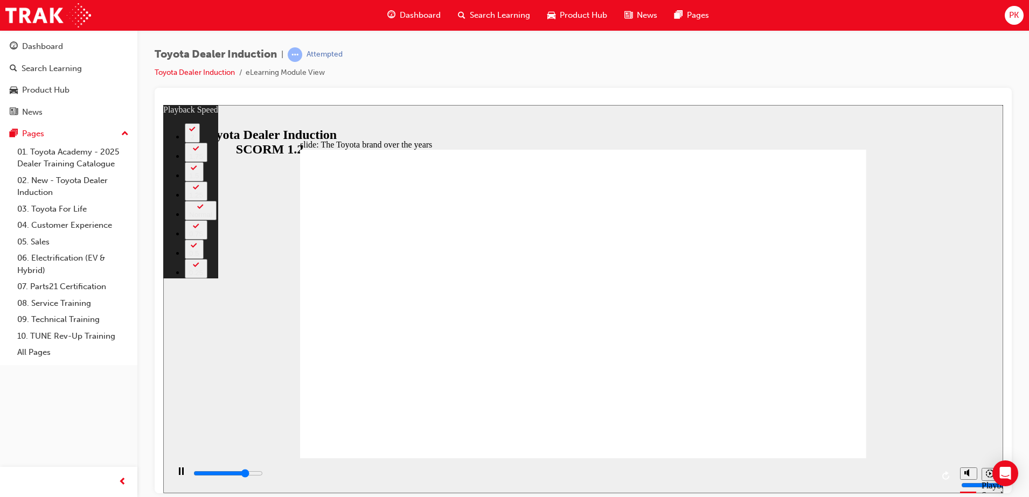
type input "6600"
type input "3"
type input "6700"
type input "3"
type input "6900"
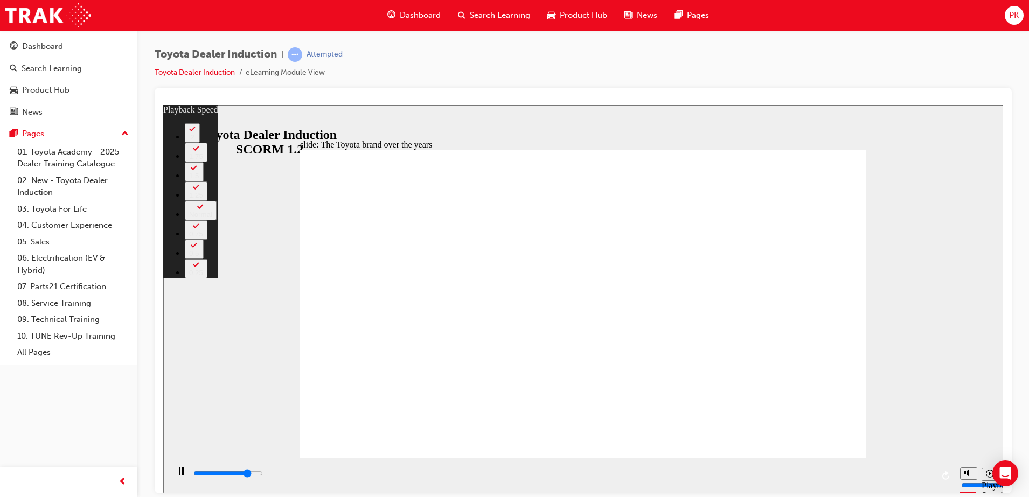
type input "3"
type input "7200"
type input "3"
type input "7500"
type input "4"
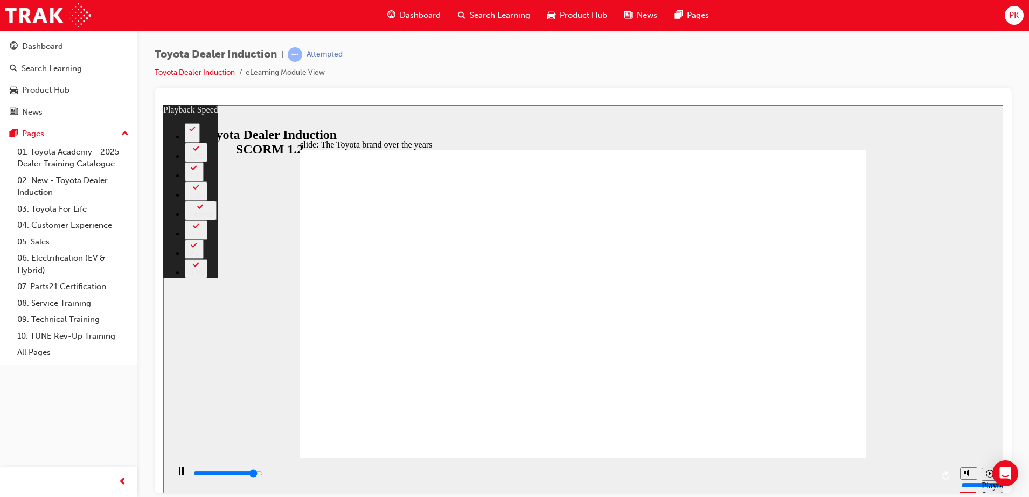
type input "7700"
type input "4"
type input "8000"
type input "4"
type input "8300"
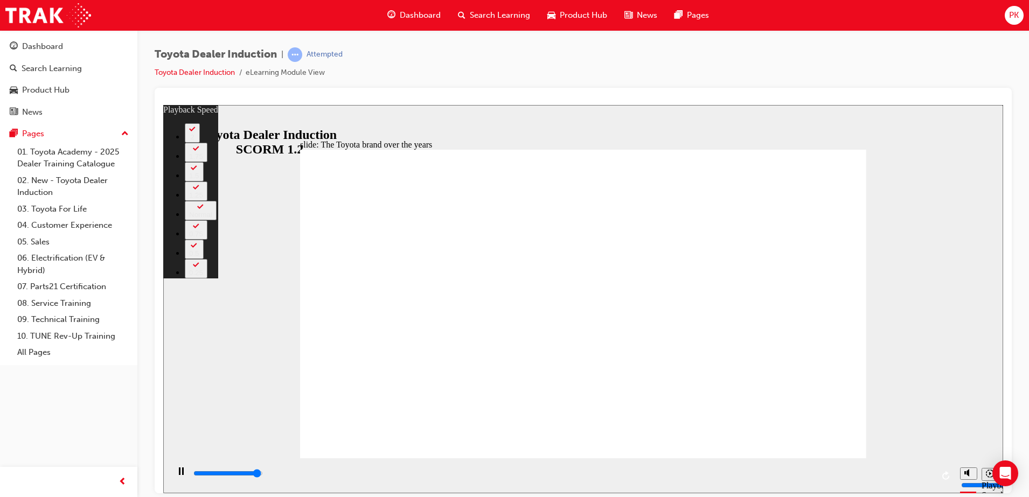
type input "5"
type input "8400"
type input "165"
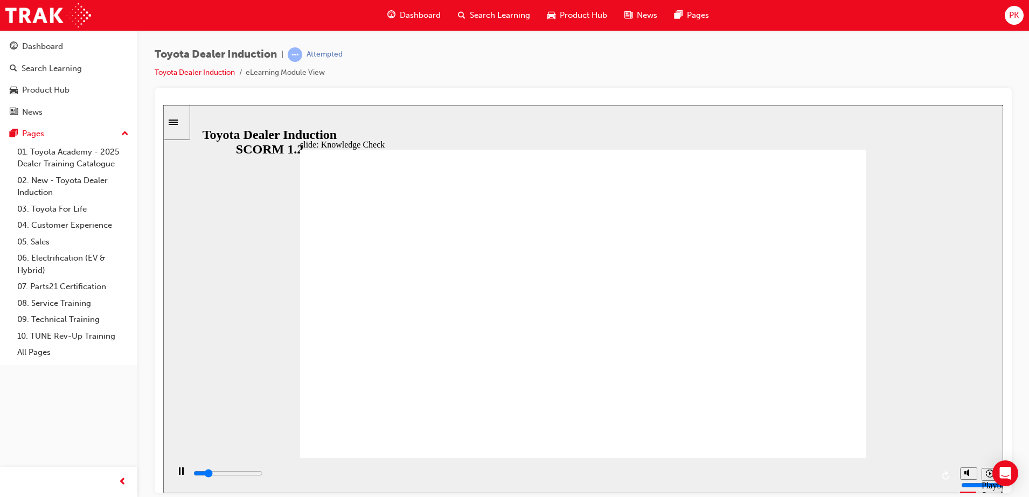
drag, startPoint x: 823, startPoint y: 438, endPoint x: 731, endPoint y: 263, distance: 197.6
type input "5000"
radio input "true"
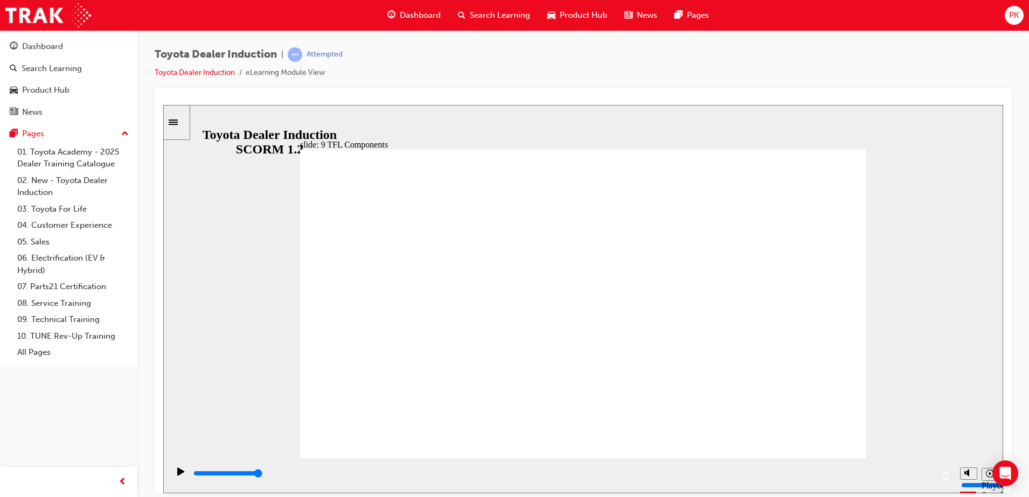
click at [622, 474] on div "playback controls" at bounding box center [562, 474] width 741 height 12
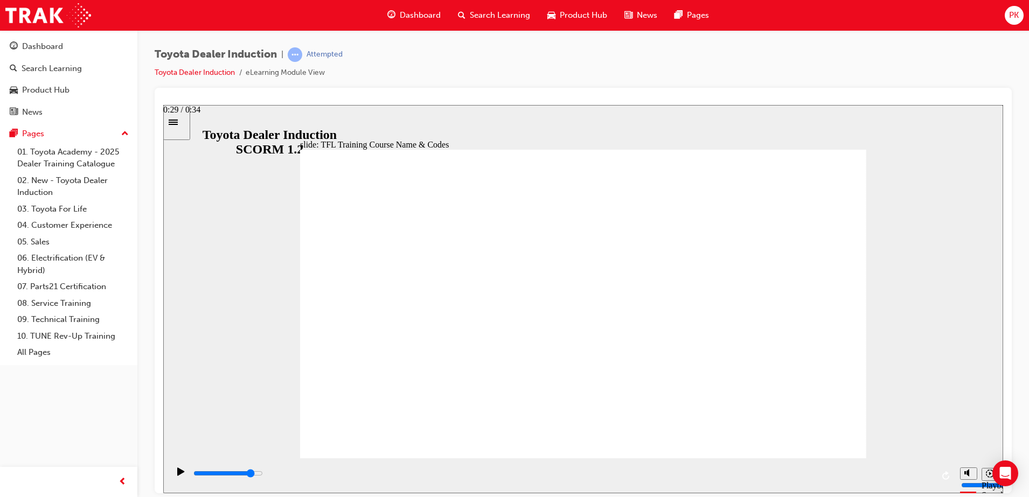
click at [834, 477] on div "playback controls" at bounding box center [562, 474] width 741 height 12
click at [917, 476] on div "playback controls" at bounding box center [562, 474] width 741 height 12
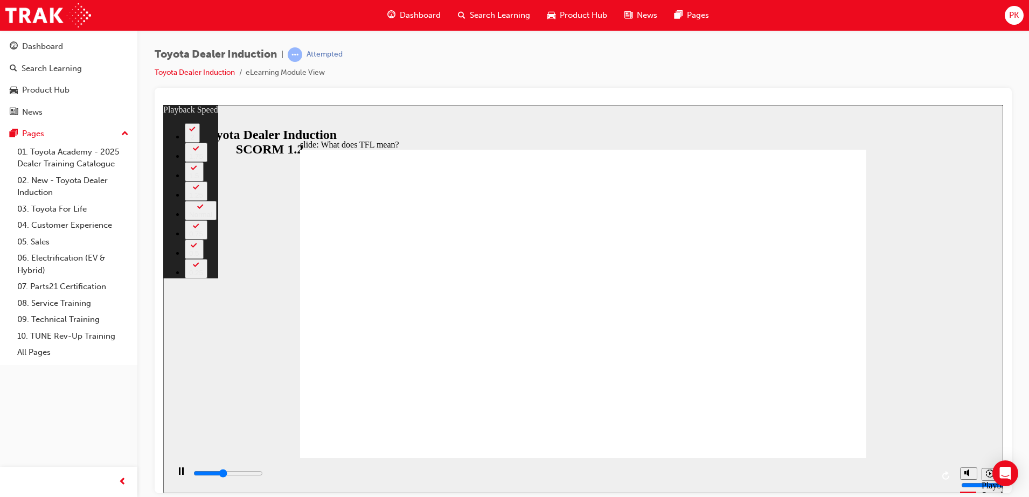
type input "4500"
type input "0"
type input "4800"
type input "0"
type input "5000"
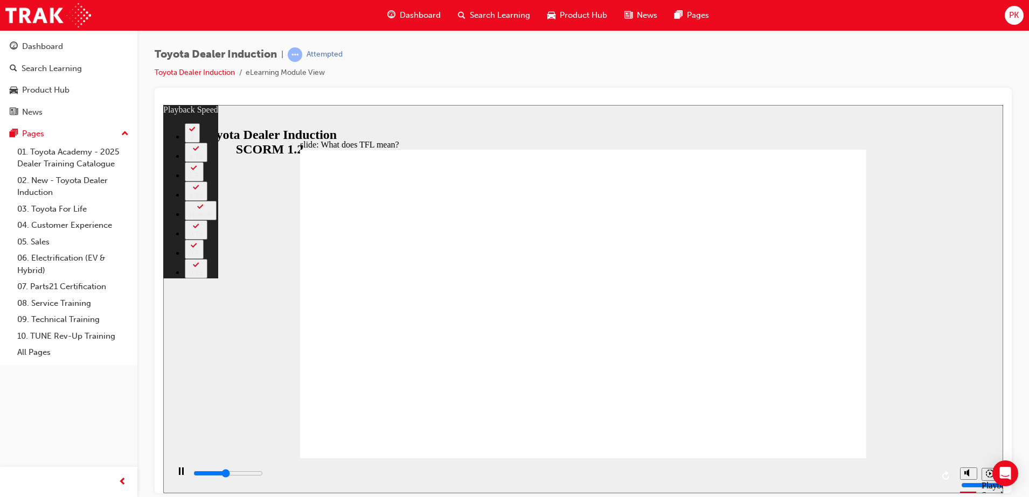
type input "1"
type input "5300"
type input "1"
type input "5500"
type input "1"
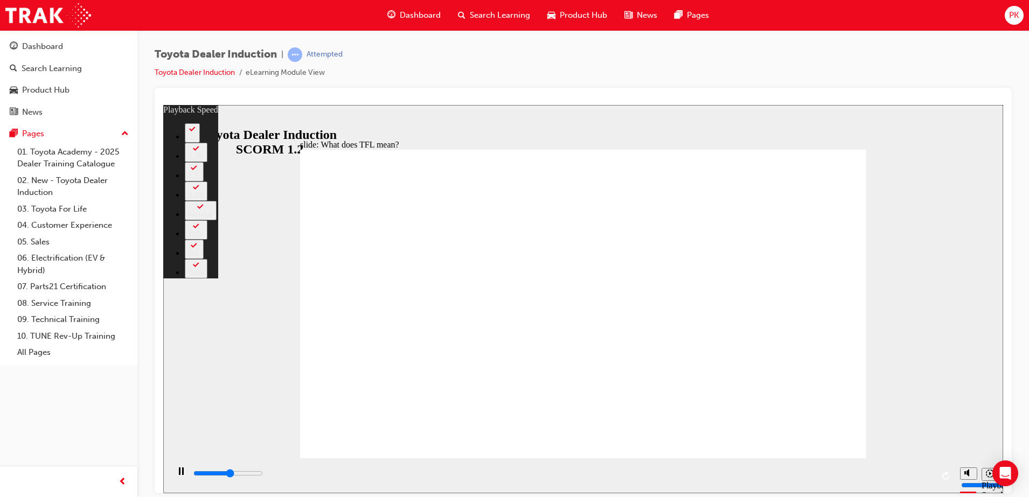
type input "5800"
type input "1"
type input "6100"
type input "2"
type input "6400"
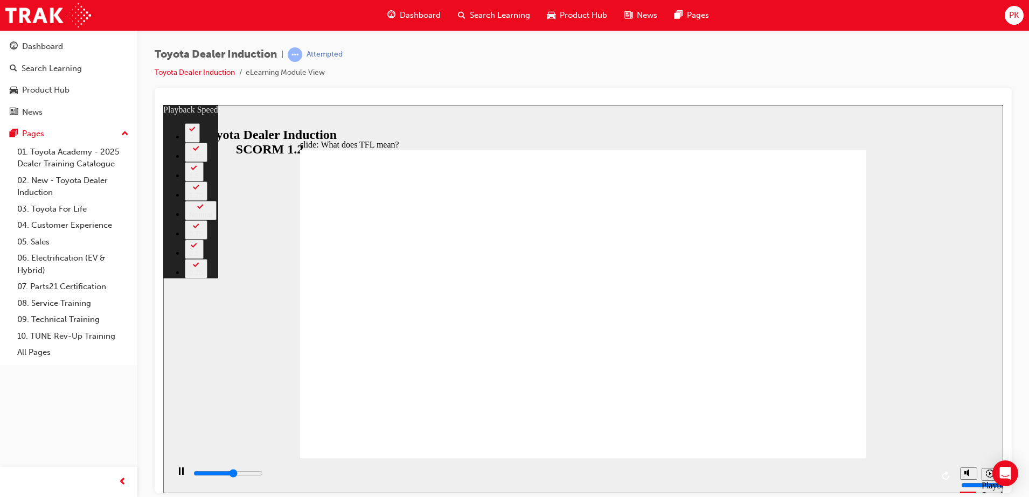
type input "2"
type input "6600"
type input "2"
type input "6900"
type input "2"
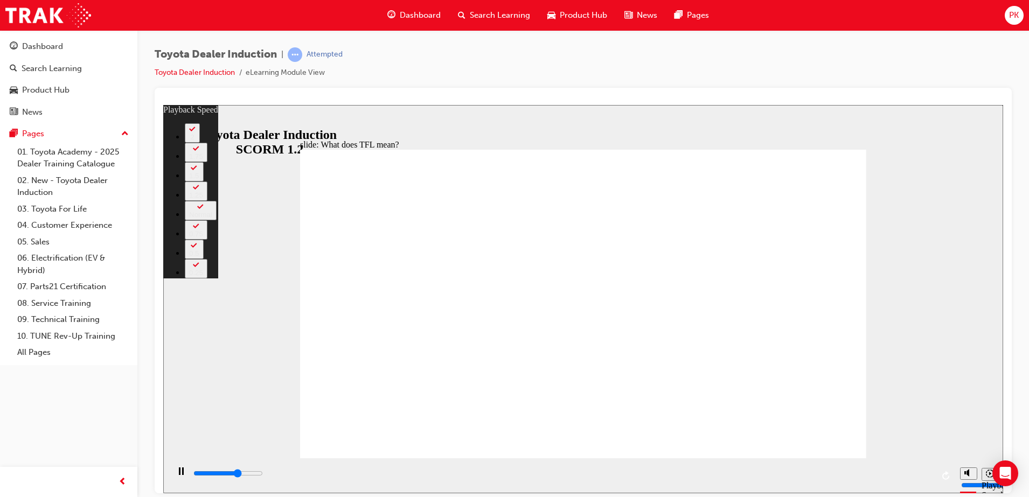
type input "7100"
type input "3"
type input "7400"
type input "3"
type input "7700"
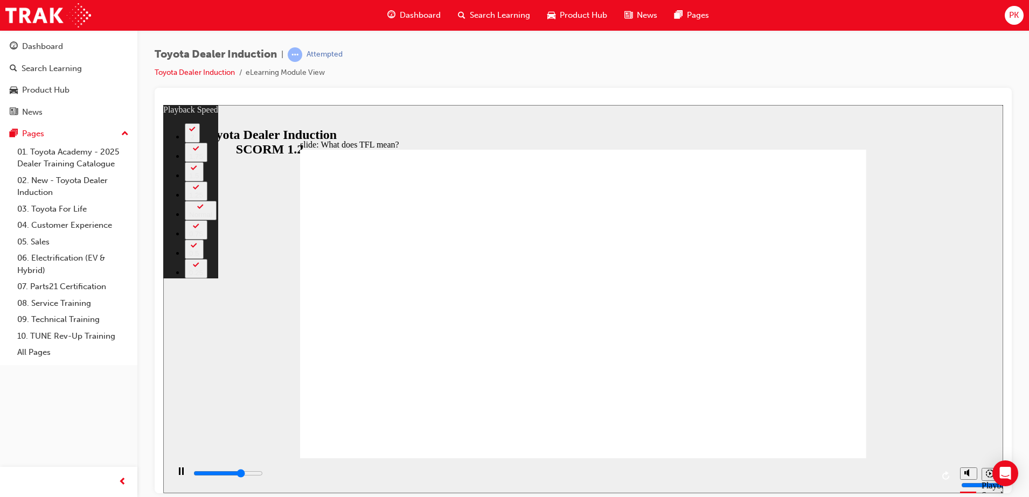
type input "3"
type input "8000"
type input "3"
type input "8200"
type input "4"
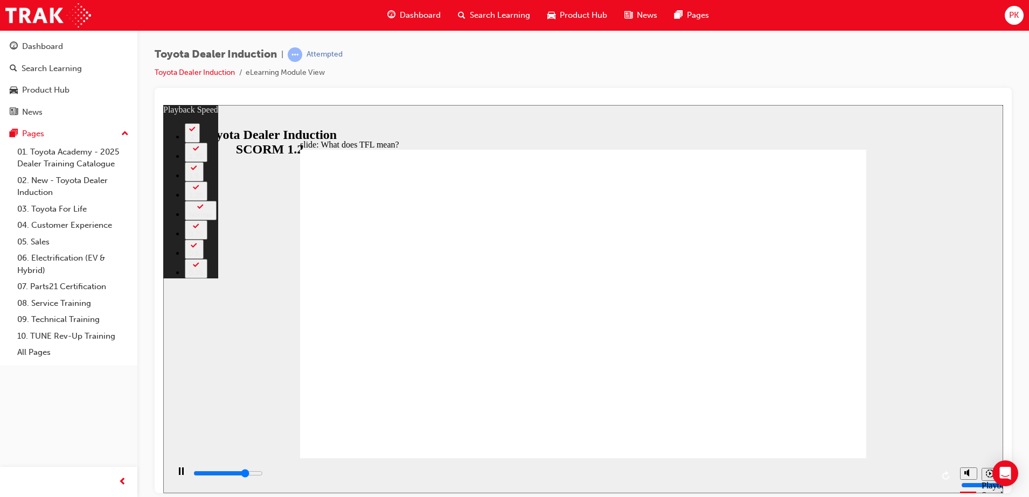
type input "8500"
type input "4"
type input "8700"
type input "4"
type input "9000"
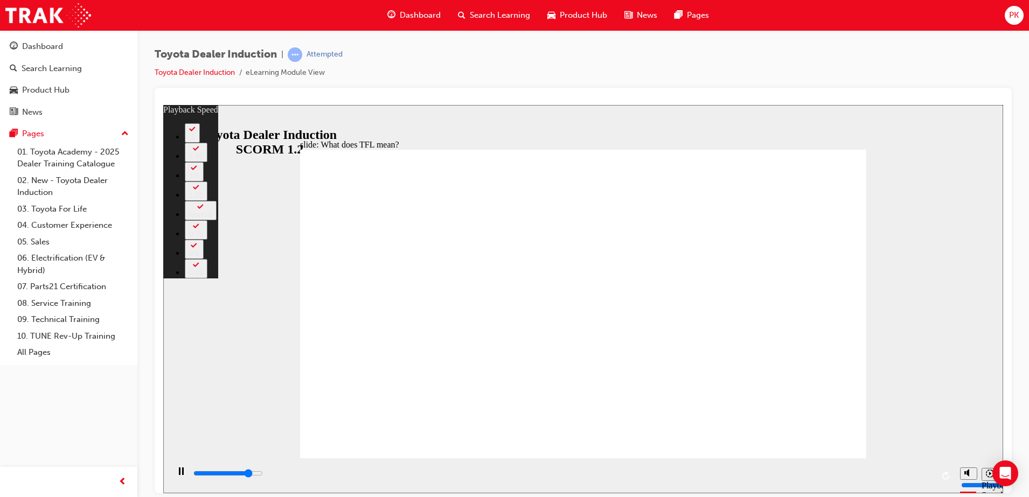
type input "4"
type input "9300"
type input "5"
type input "9500"
type input "5"
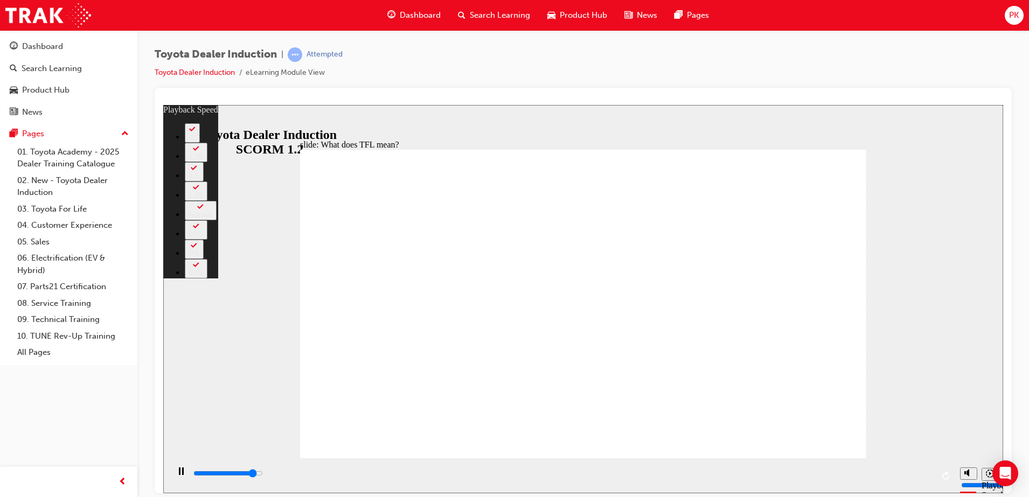
type input "9800"
type input "5"
type input "10100"
type input "6"
type input "10100"
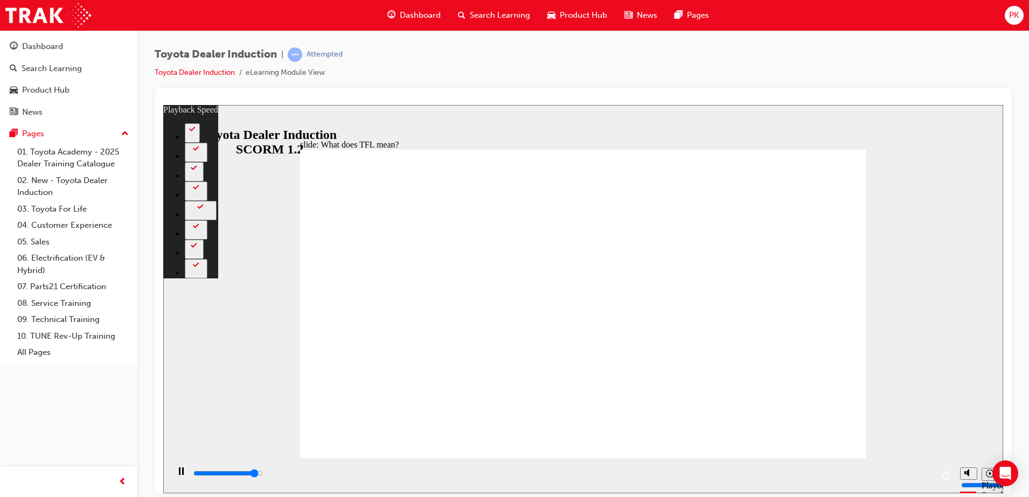
type input "6"
type input "10300"
type input "6"
type input "10600"
type input "6"
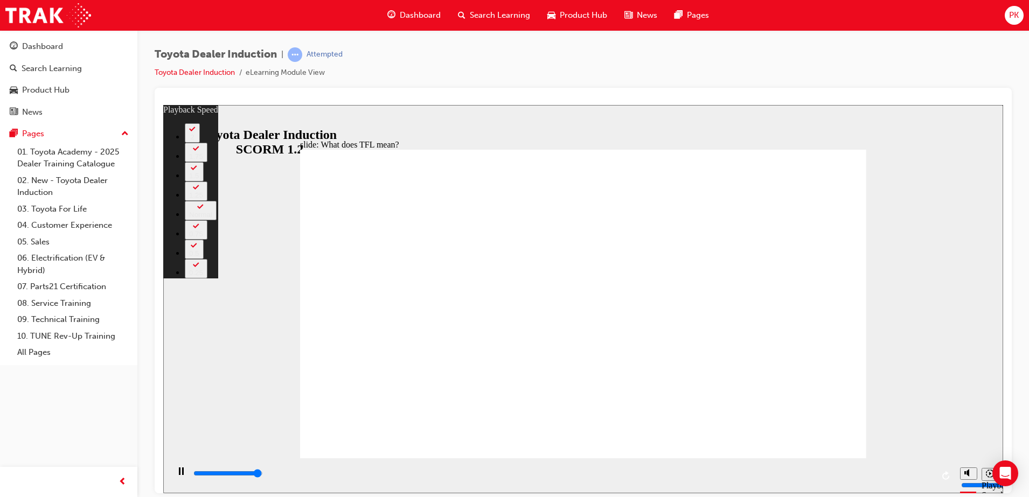
type input "10700"
type input "6"
type input "10800"
type input "139"
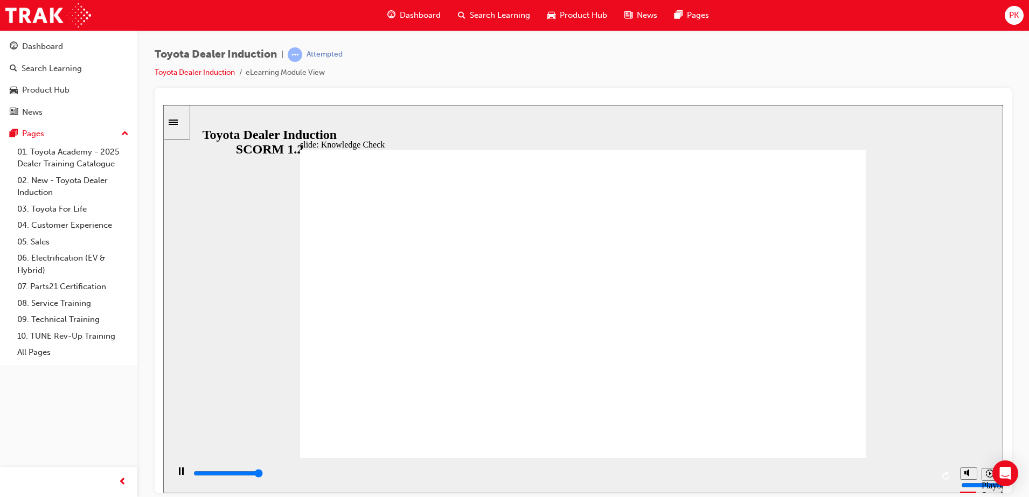
type input "5000"
radio input "true"
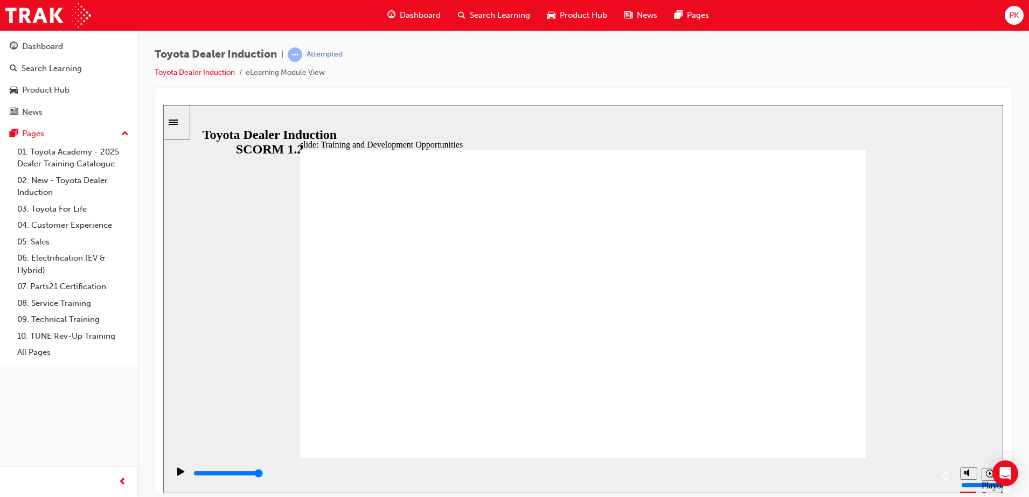
type input "5000"
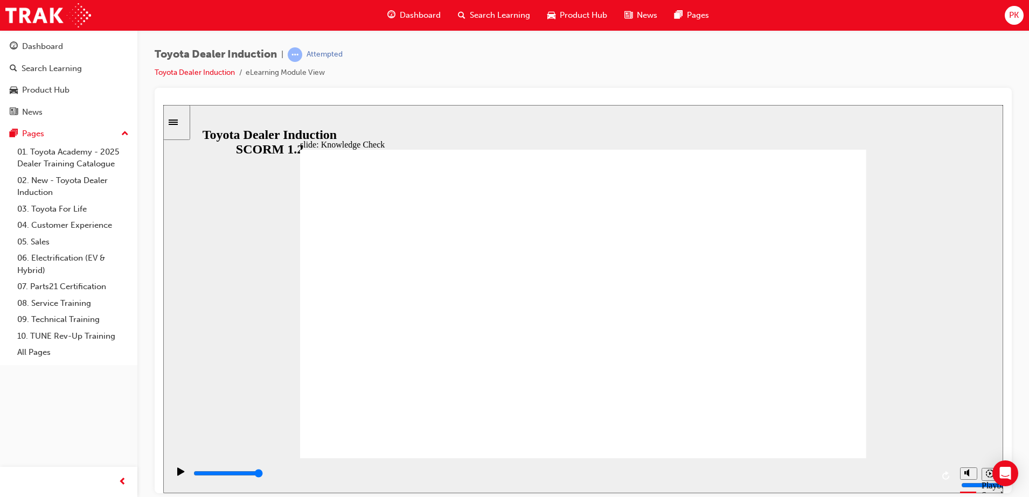
radio input "true"
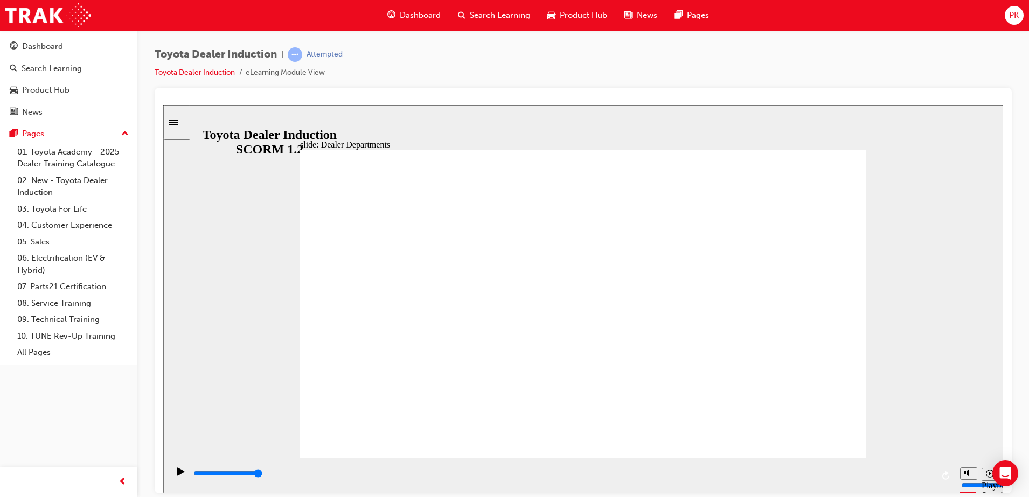
type input "11300"
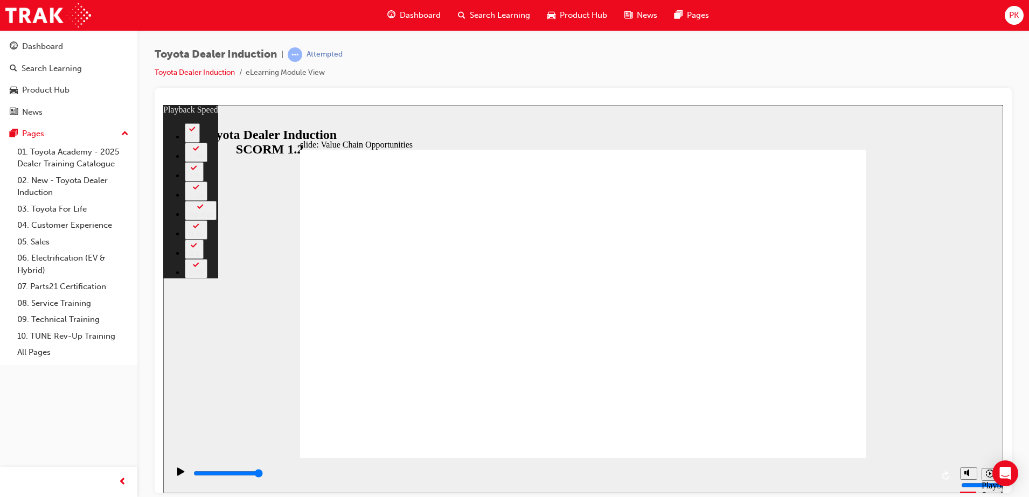
type input "64"
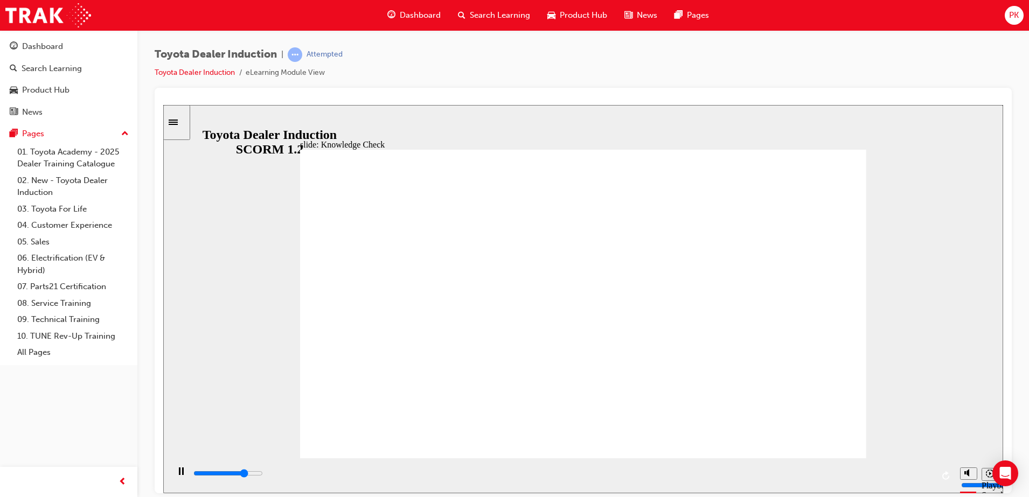
type input "3800"
radio input "true"
type input "5000"
radio input "true"
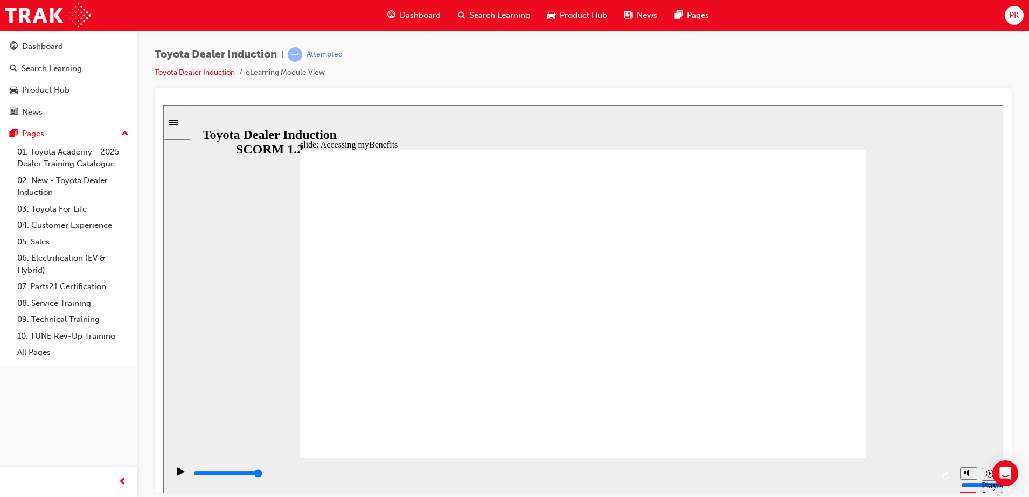
drag, startPoint x: 533, startPoint y: 413, endPoint x: 342, endPoint y: 131, distance: 340.1
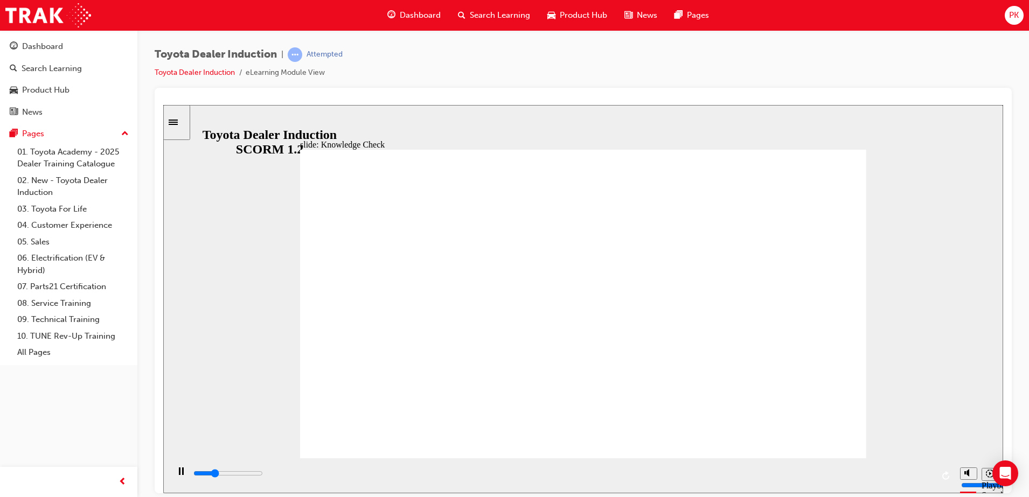
click at [342, 131] on div "slide: Knowledge Check Rectangle 1 BACK BACK SUBMIT SUBMIT Knowledge Check Fill…" at bounding box center [583, 299] width 840 height 388
click at [336, 469] on div "playback controls" at bounding box center [562, 476] width 741 height 16
drag, startPoint x: 336, startPoint y: 469, endPoint x: 190, endPoint y: 474, distance: 145.5
click at [190, 474] on div "playback controls" at bounding box center [562, 475] width 786 height 35
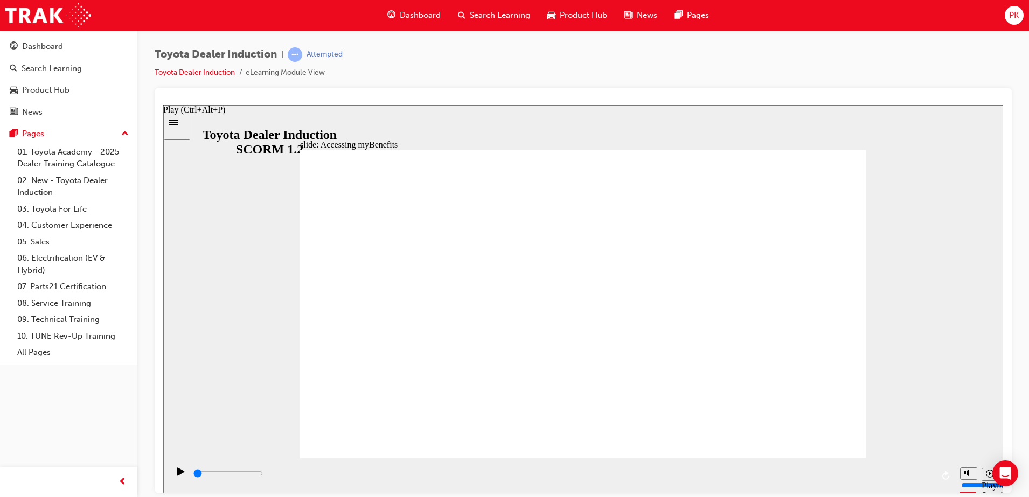
click at [173, 477] on div "Play (Ctrl+Alt+P)" at bounding box center [181, 476] width 18 height 18
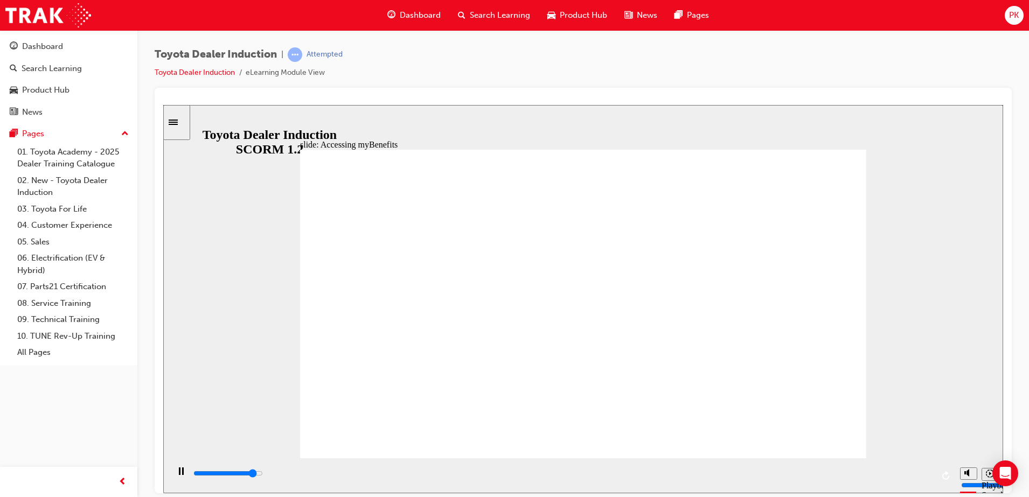
type input "2300"
type input "toyota engage"
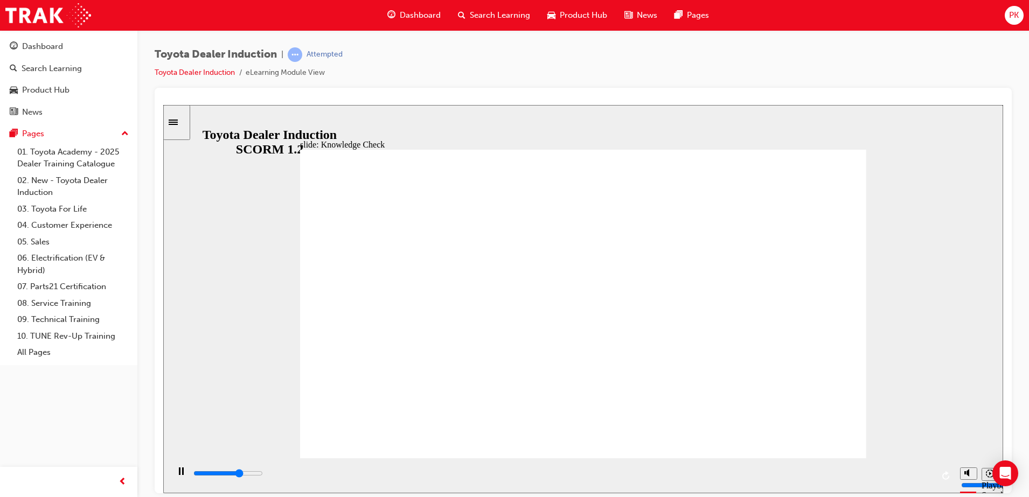
type input "4100"
type input "toyota engage"
type input "5000"
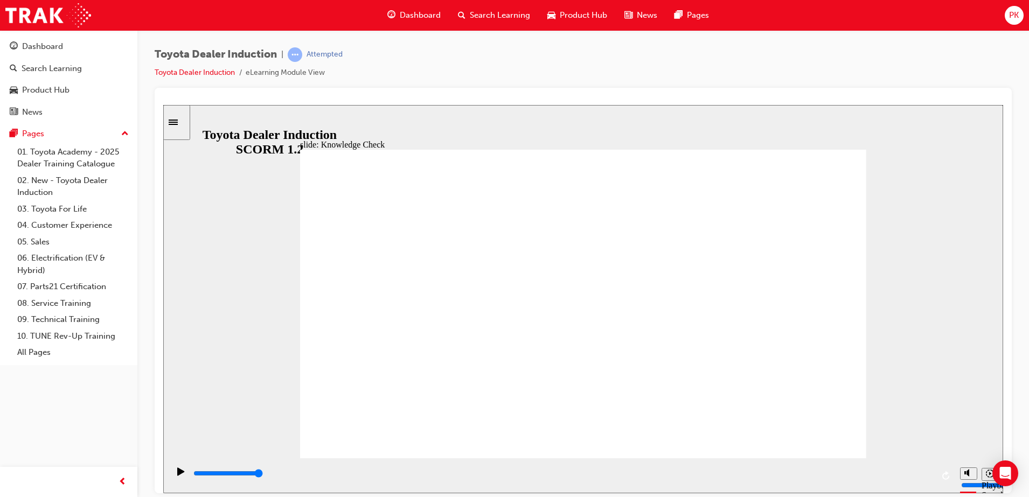
type input "toyota engage"
type input "4300"
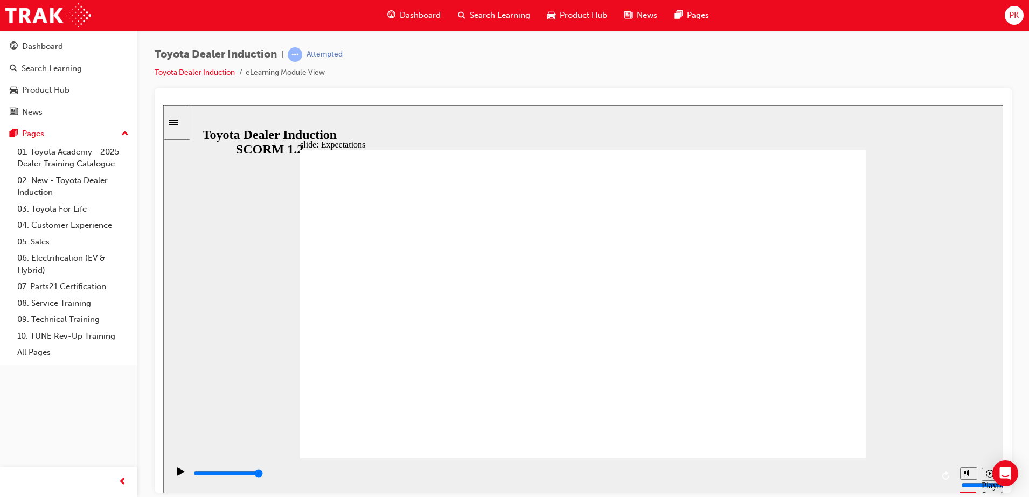
type input "8400"
checkbox input "true"
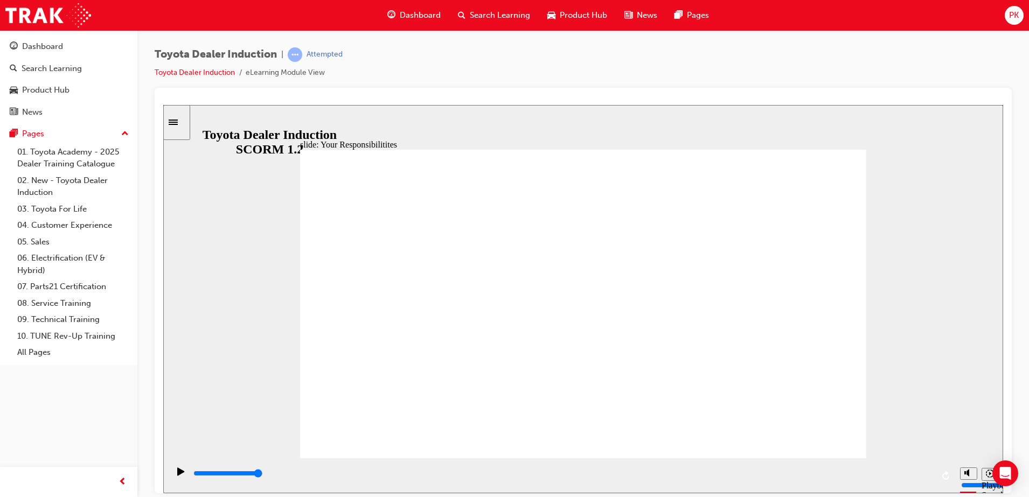
checkbox input "true"
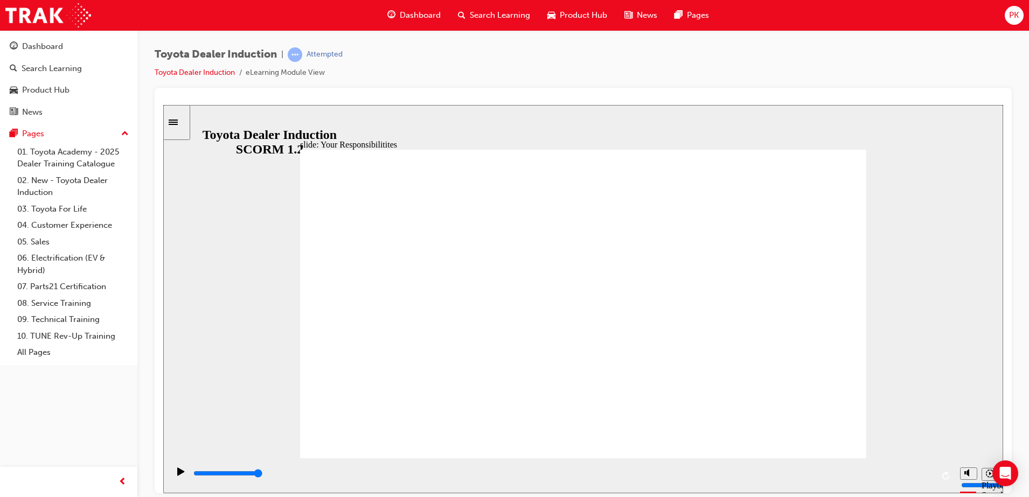
checkbox input "true"
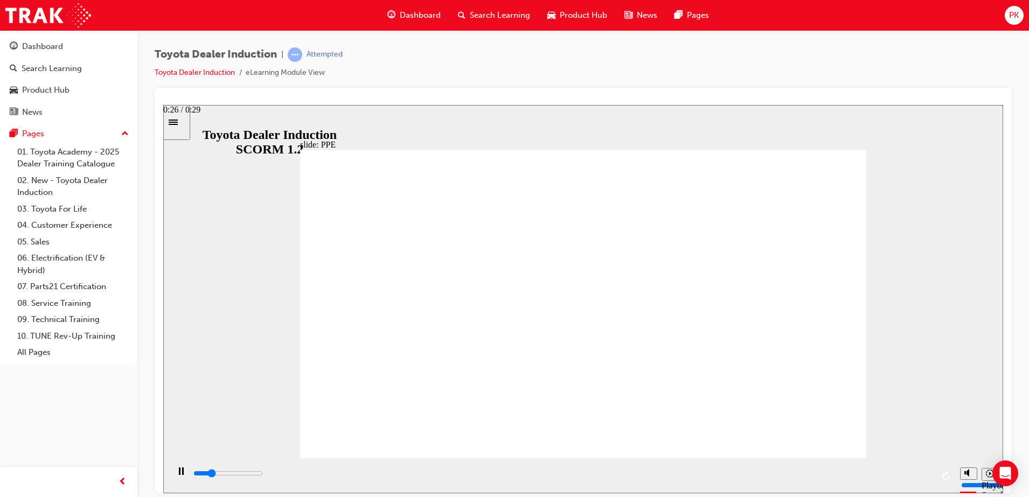
drag, startPoint x: 843, startPoint y: 435, endPoint x: 885, endPoint y: 531, distance: 104.7
click at [885, 493] on html "slide: PPE Rectangle 1 PPE Personal Protective Equipment PPE Personal Protectiv…" at bounding box center [583, 299] width 840 height 388
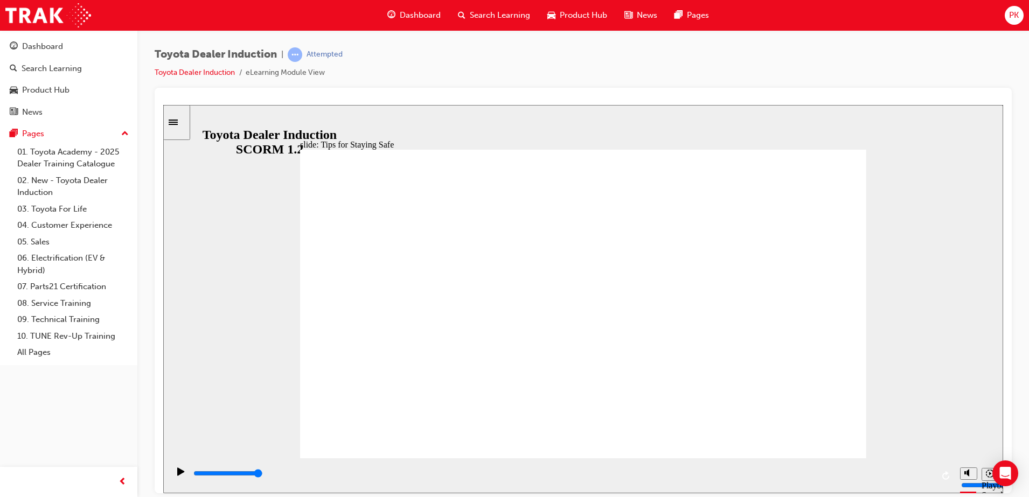
type input "5000"
checkbox input "false"
checkbox input "true"
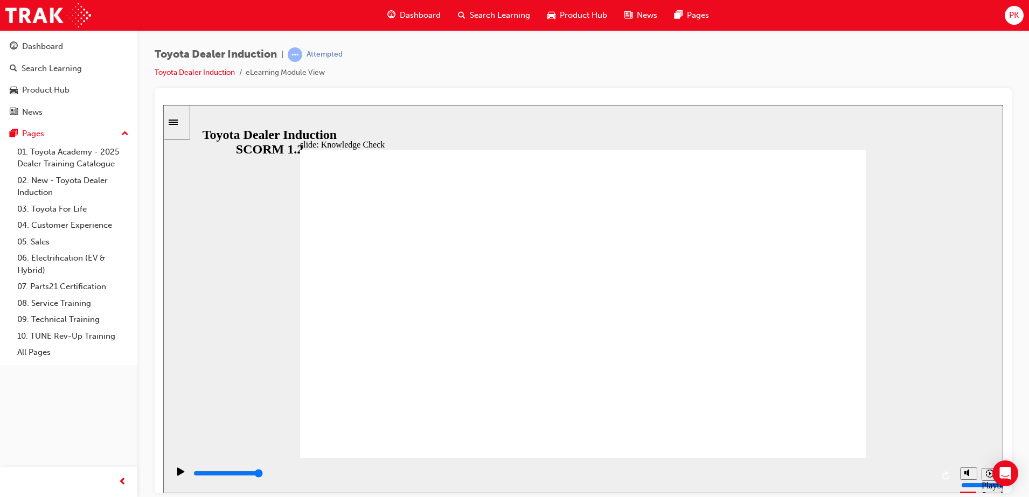
checkbox input "true"
checkbox input "false"
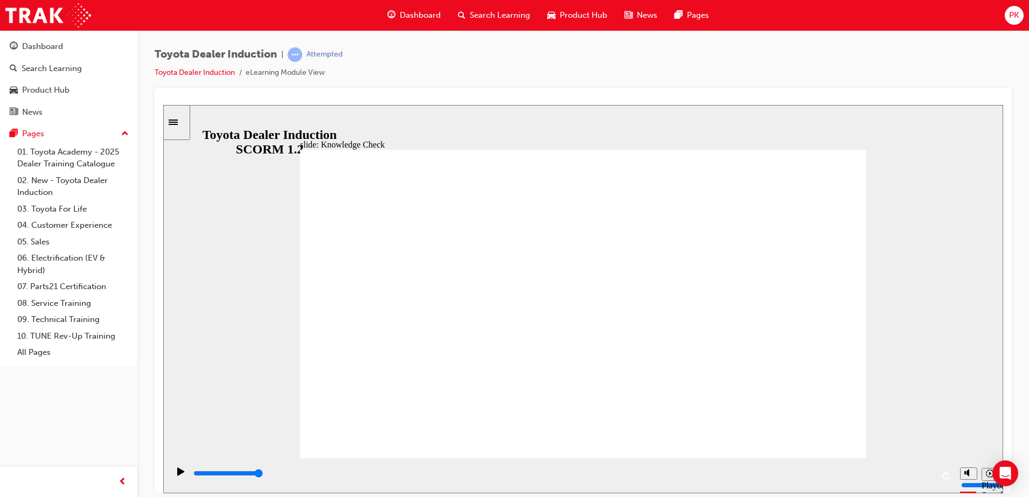
type input "5000"
radio input "true"
type input "400"
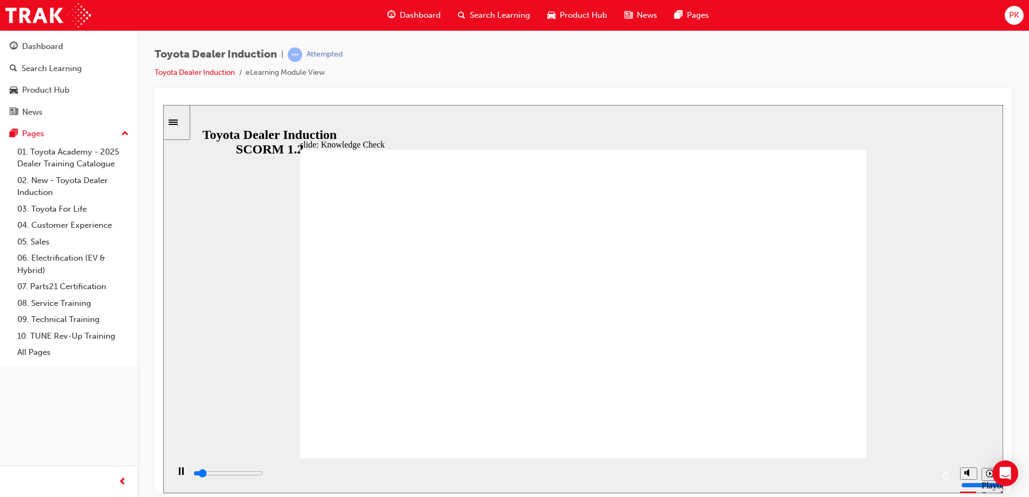
checkbox input "true"
type input "4400"
checkbox input "false"
type input "5000"
checkbox input "true"
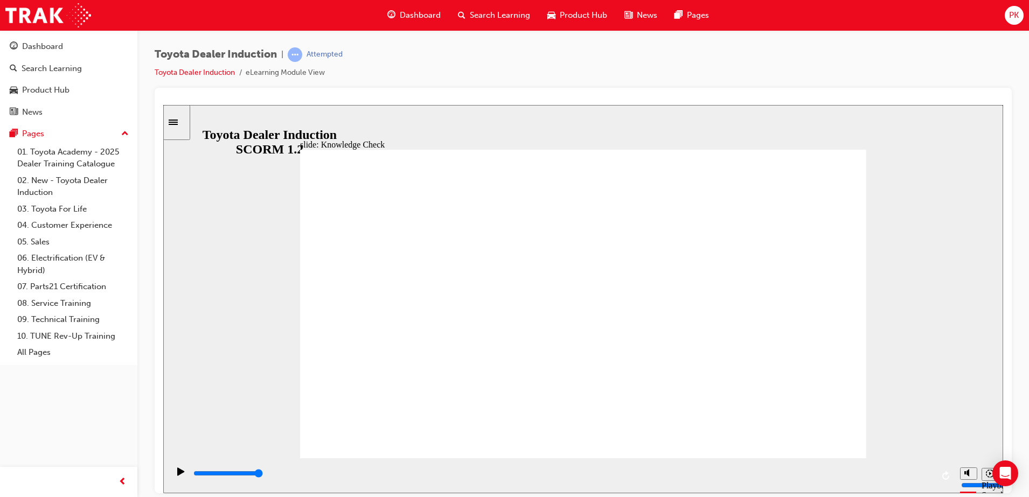
checkbox input "true"
type input "600"
checkbox input "true"
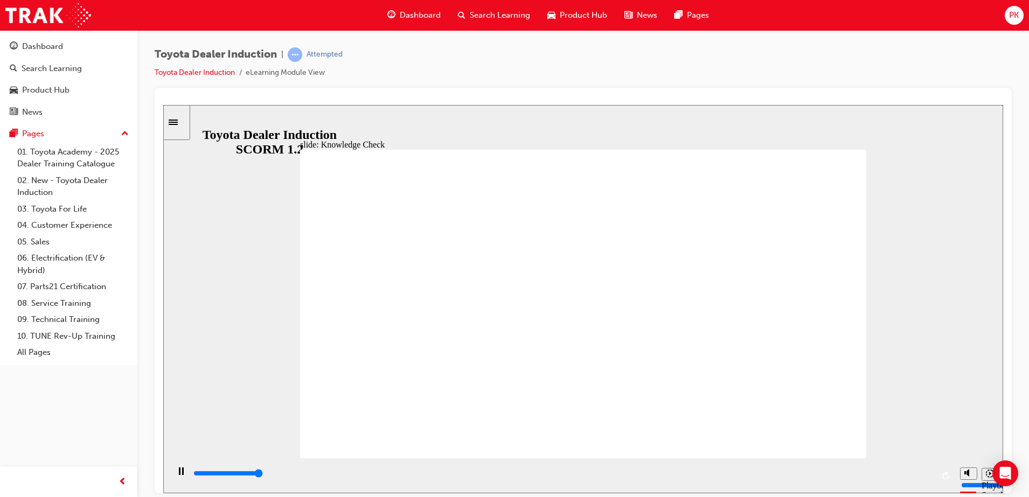
type input "5000"
checkbox input "true"
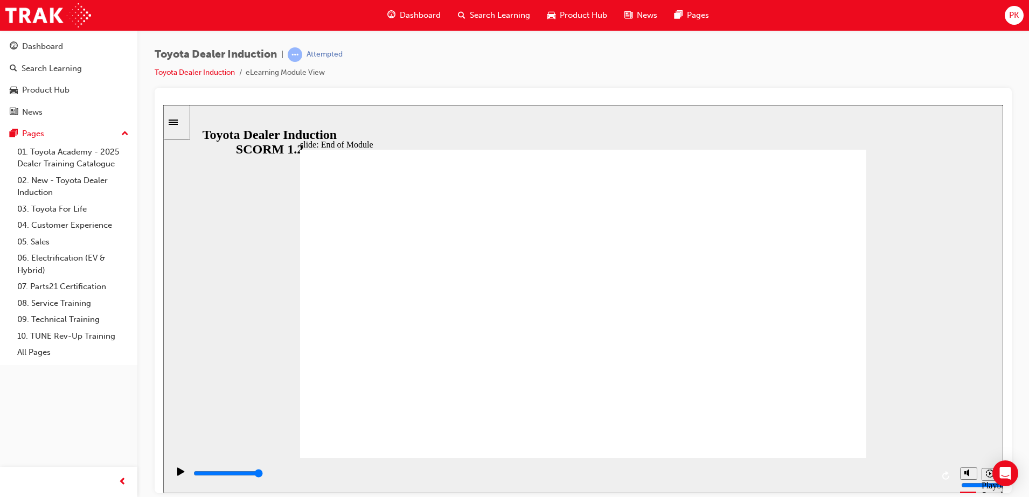
type input "9900"
click at [87, 272] on link "06. Electrification (EV & Hybrid)" at bounding box center [73, 264] width 120 height 29
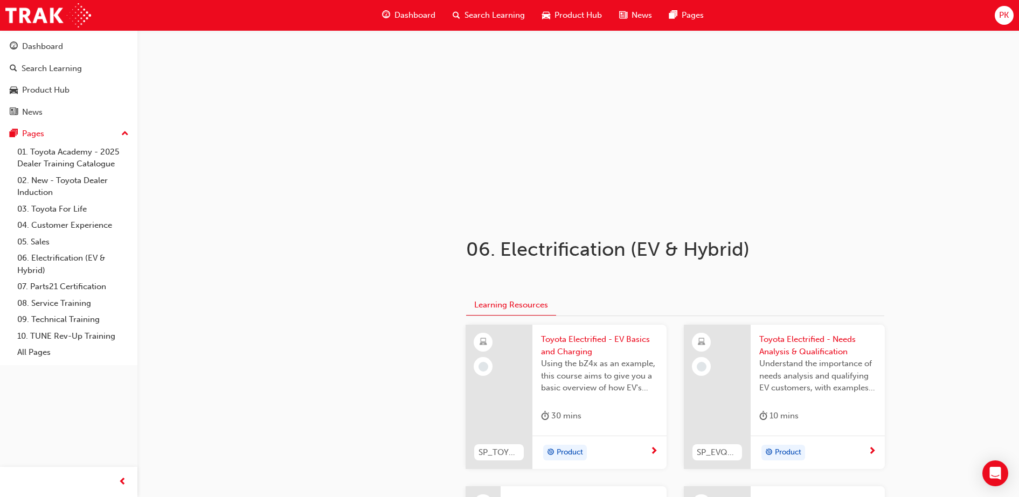
scroll to position [32, 0]
click at [729, 407] on div at bounding box center [717, 395] width 67 height 144
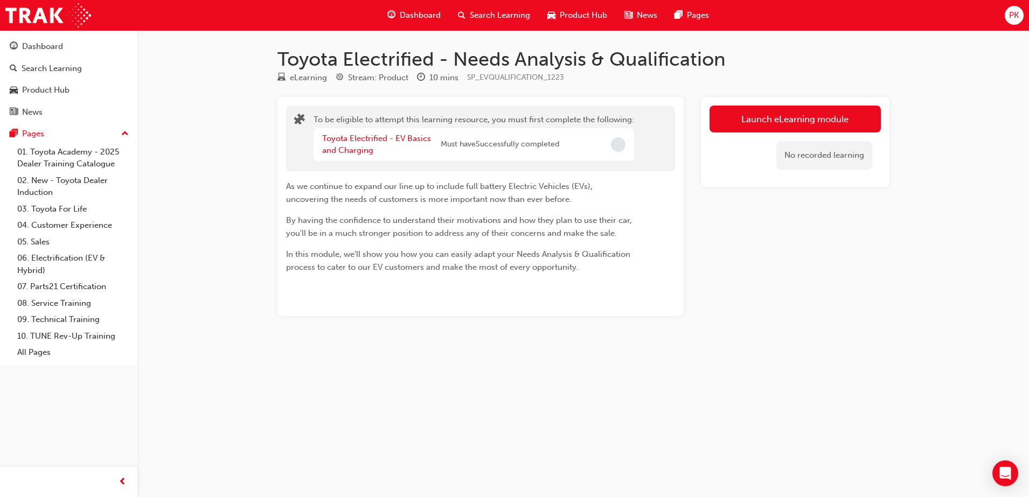
drag, startPoint x: 46, startPoint y: 3, endPoint x: 417, endPoint y: 243, distance: 442.1
click at [417, 243] on div "As we continue to expand our line up to include full battery Electric Vehicles …" at bounding box center [461, 227] width 350 height 94
click at [77, 259] on link "06. Electrification (EV & Hybrid)" at bounding box center [73, 264] width 120 height 29
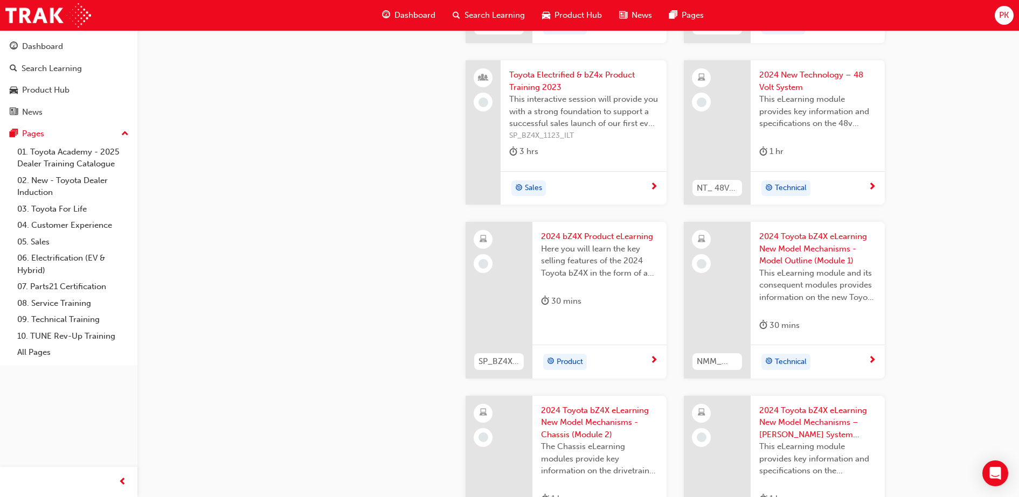
scroll to position [457, 0]
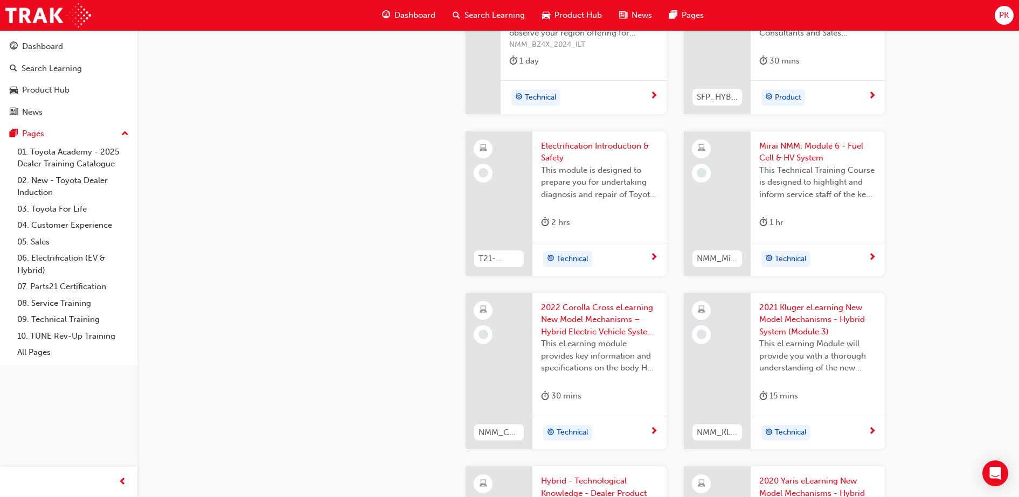
scroll to position [1229, 0]
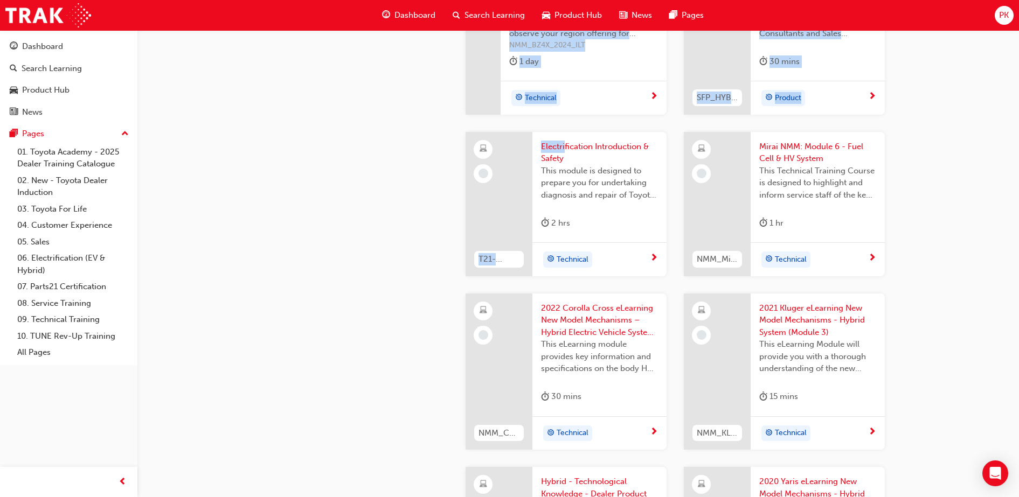
drag, startPoint x: 372, startPoint y: 277, endPoint x: 565, endPoint y: 143, distance: 234.9
click at [565, 143] on div "06. Electrification (EV & Hybrid) ﻿ Learning Resources SP_TOYBEVBASICS_EL Toyot…" at bounding box center [578, 14] width 646 height 1994
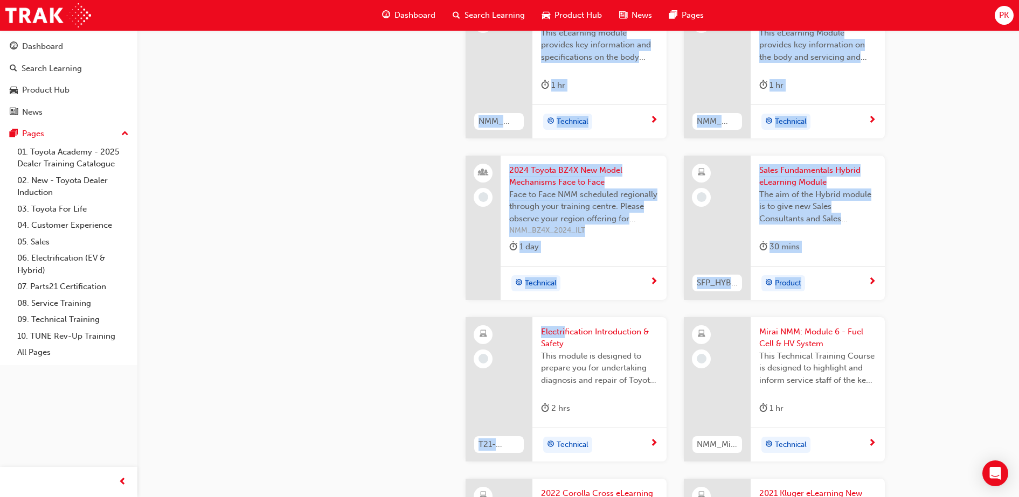
scroll to position [1046, 0]
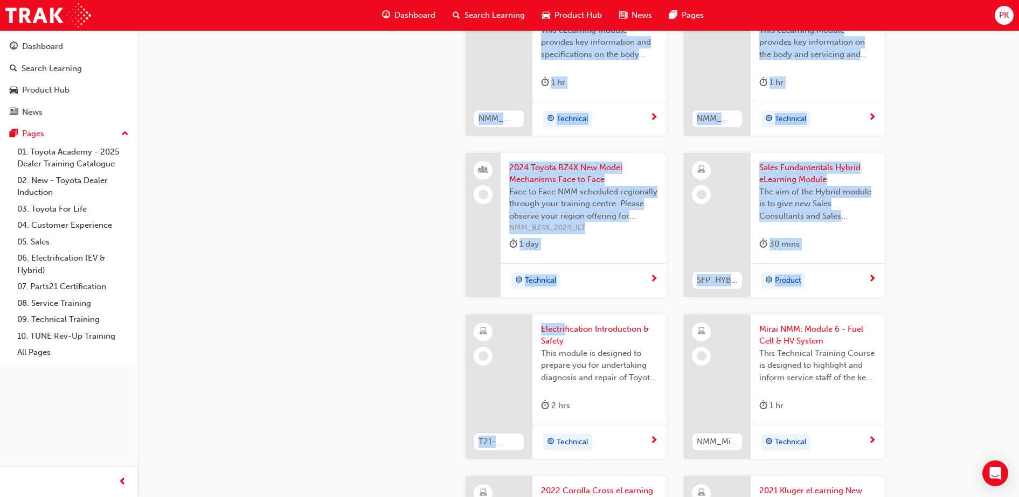
click at [579, 329] on span "Electrification Introduction & Safety" at bounding box center [599, 335] width 117 height 24
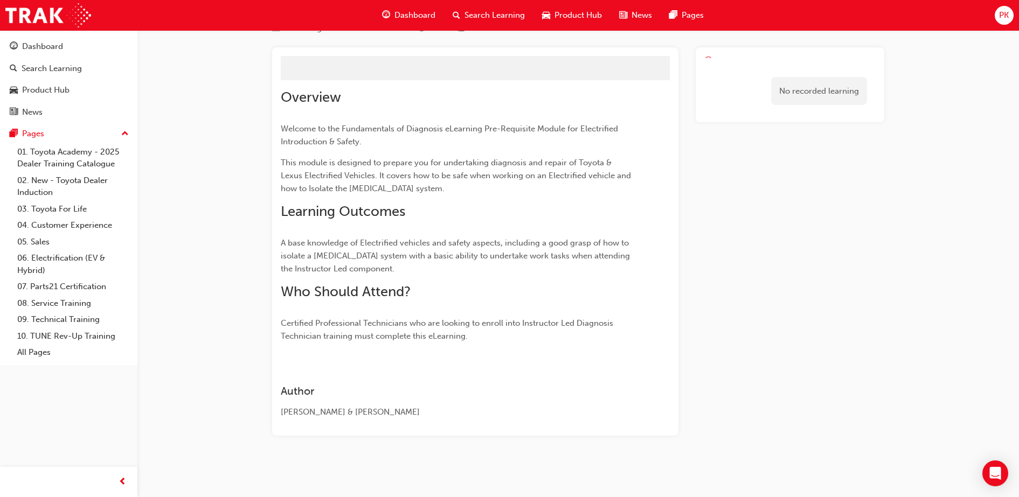
scroll to position [511, 0]
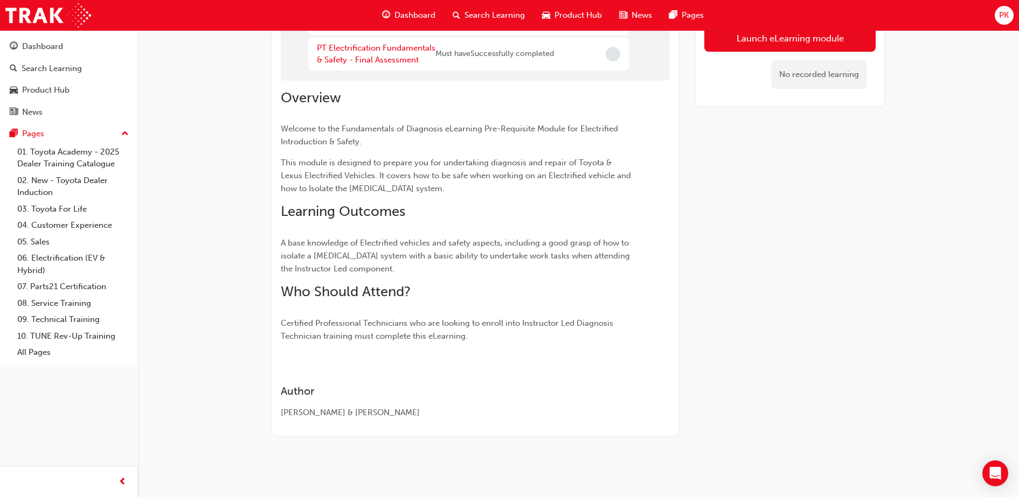
click at [579, 329] on p "Certified Professional Technicians who are looking to enroll into Instructor Le…" at bounding box center [456, 330] width 350 height 26
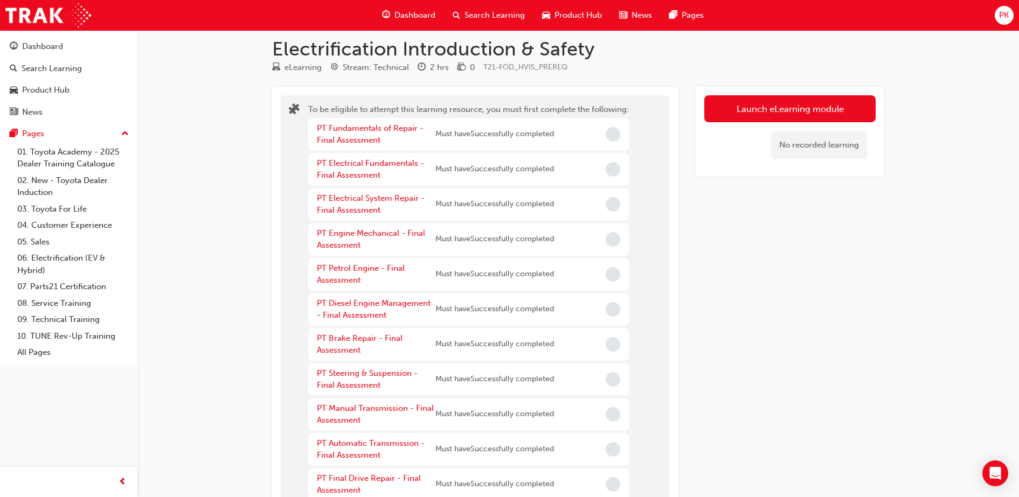
scroll to position [0, 0]
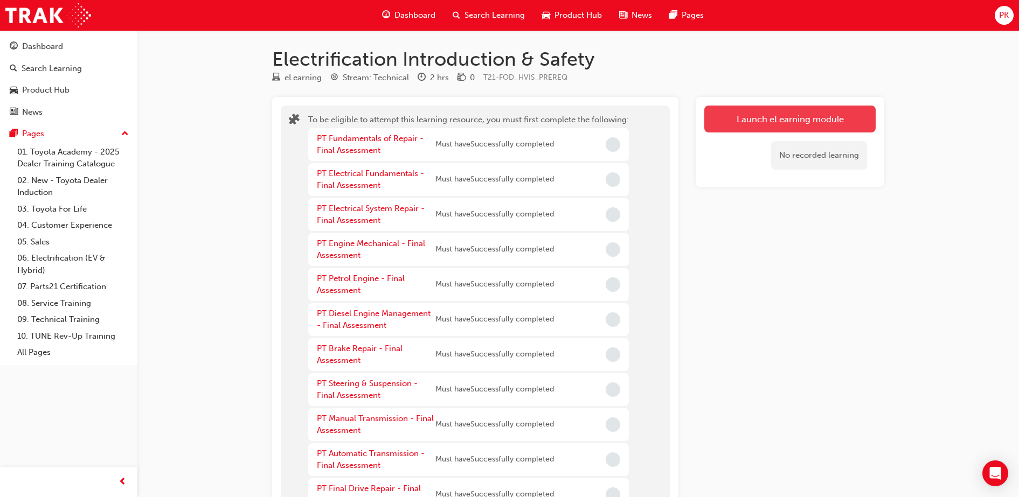
click at [778, 115] on button "Launch eLearning module" at bounding box center [789, 119] width 171 height 27
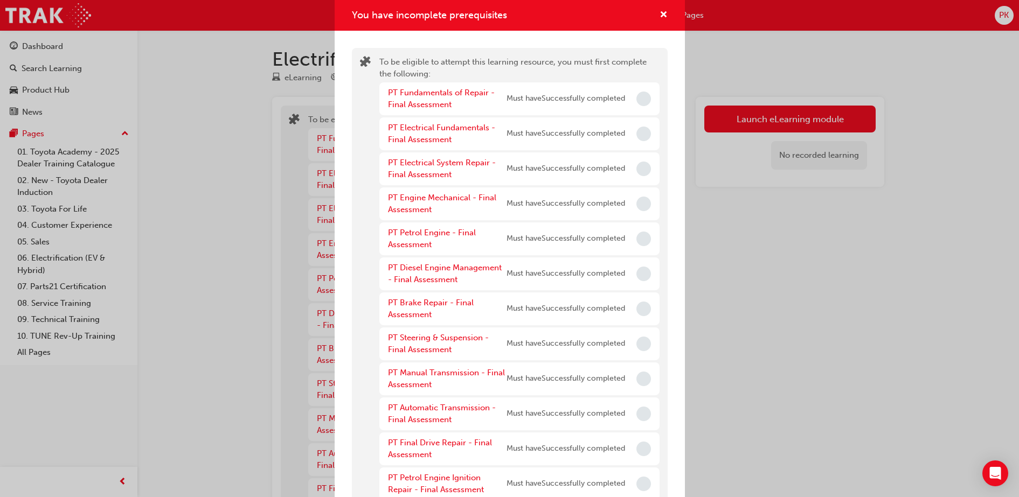
click at [658, 13] on div "You have incomplete prerequisites" at bounding box center [510, 15] width 350 height 31
click at [659, 15] on span "cross-icon" at bounding box center [663, 16] width 8 height 10
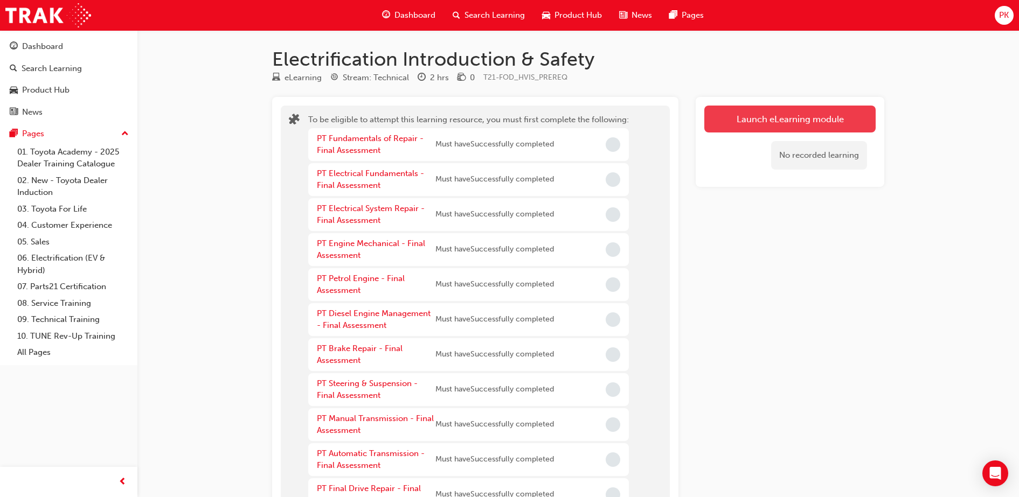
click at [753, 112] on button "Launch eLearning module" at bounding box center [789, 119] width 171 height 27
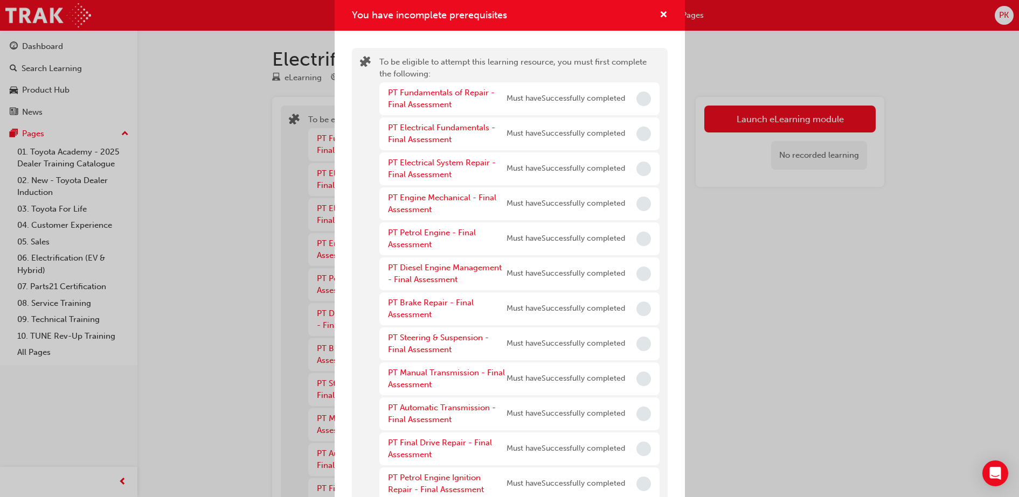
click at [642, 100] on div "PT Fundamentals of Repair - Final Assessment Must have Successfully completed" at bounding box center [519, 98] width 280 height 33
click at [447, 96] on link "PT Fundamentals of Repair - Final Assessment" at bounding box center [441, 99] width 107 height 22
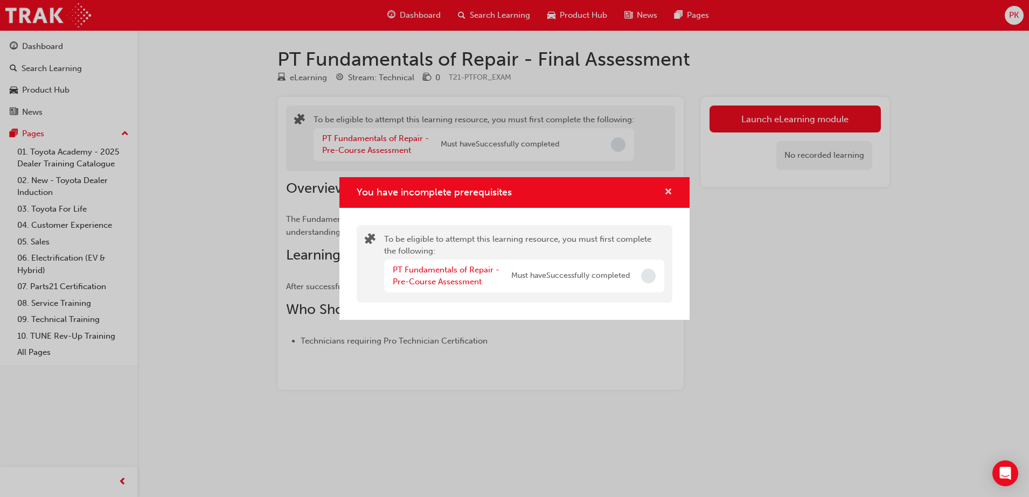
click at [670, 188] on span "cross-icon" at bounding box center [668, 193] width 8 height 10
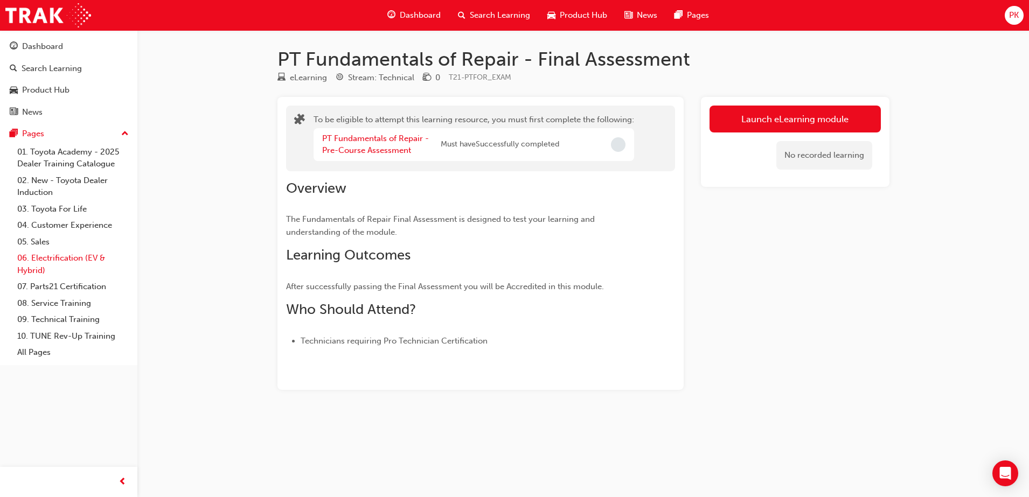
click at [70, 259] on link "06. Electrification (EV & Hybrid)" at bounding box center [73, 264] width 120 height 29
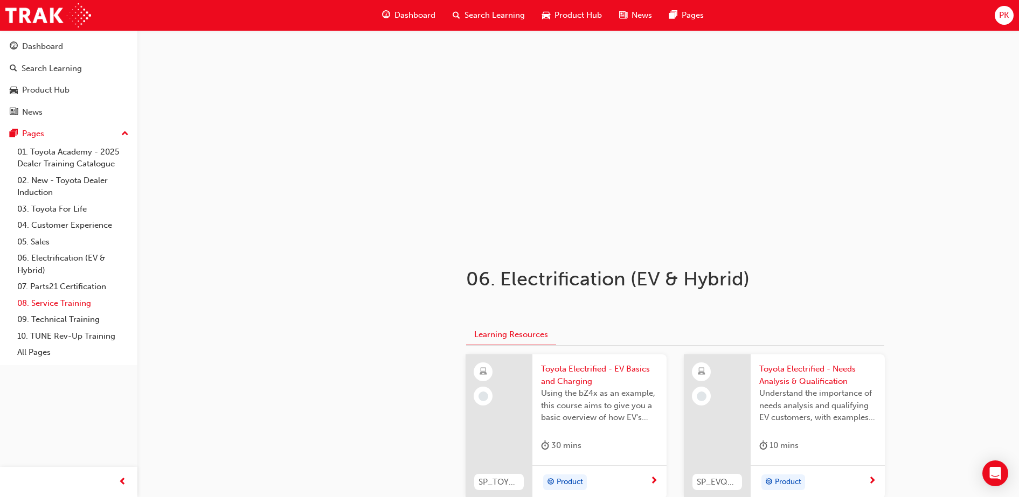
click at [80, 304] on link "08. Service Training" at bounding box center [73, 303] width 120 height 17
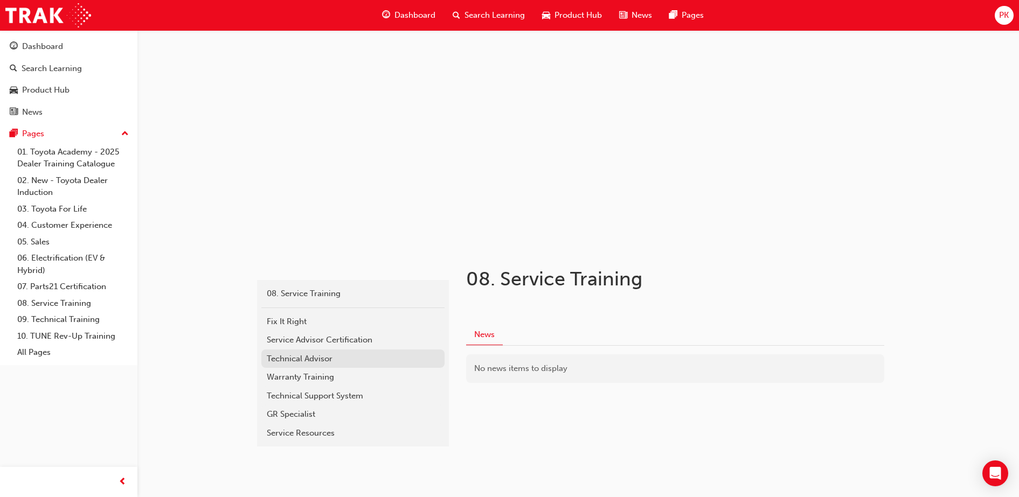
scroll to position [19, 0]
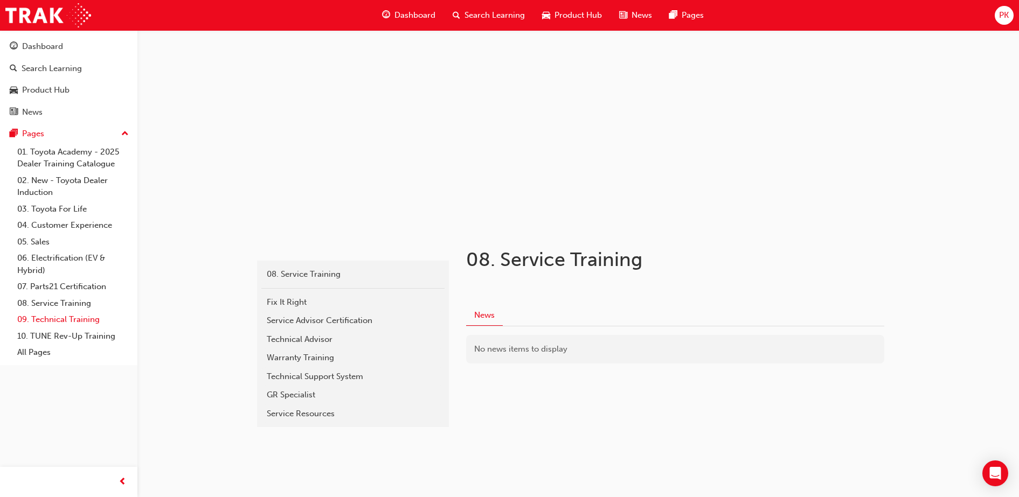
click at [73, 318] on link "09. Technical Training" at bounding box center [73, 319] width 120 height 17
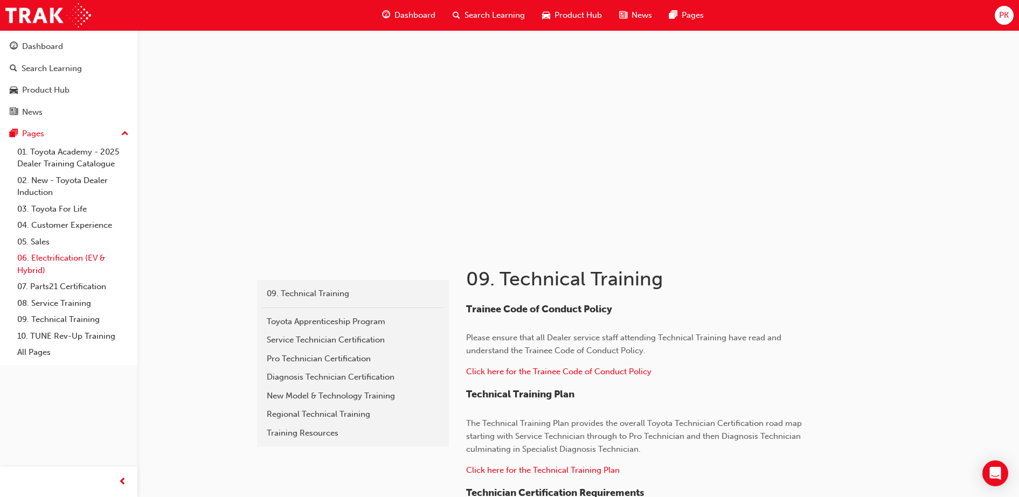
click at [55, 255] on link "06. Electrification (EV & Hybrid)" at bounding box center [73, 264] width 120 height 29
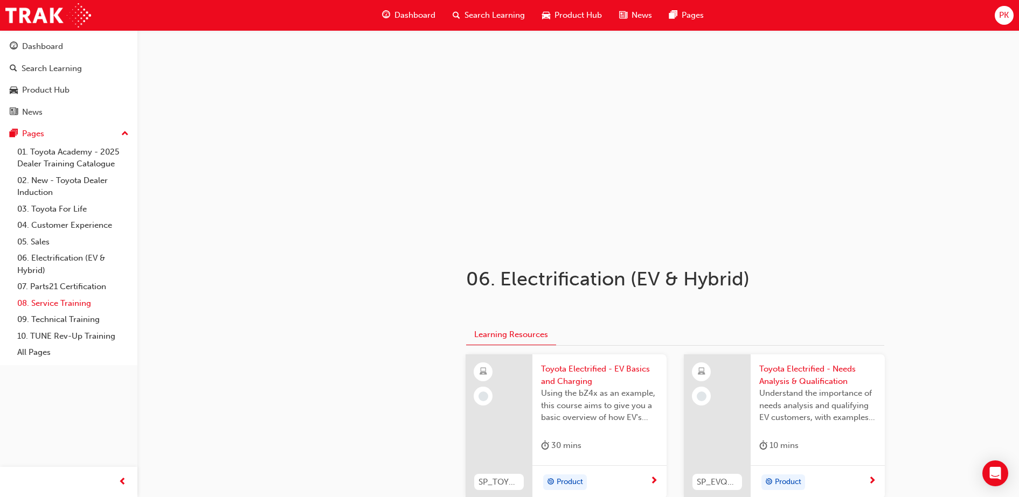
click at [71, 298] on link "08. Service Training" at bounding box center [73, 303] width 120 height 17
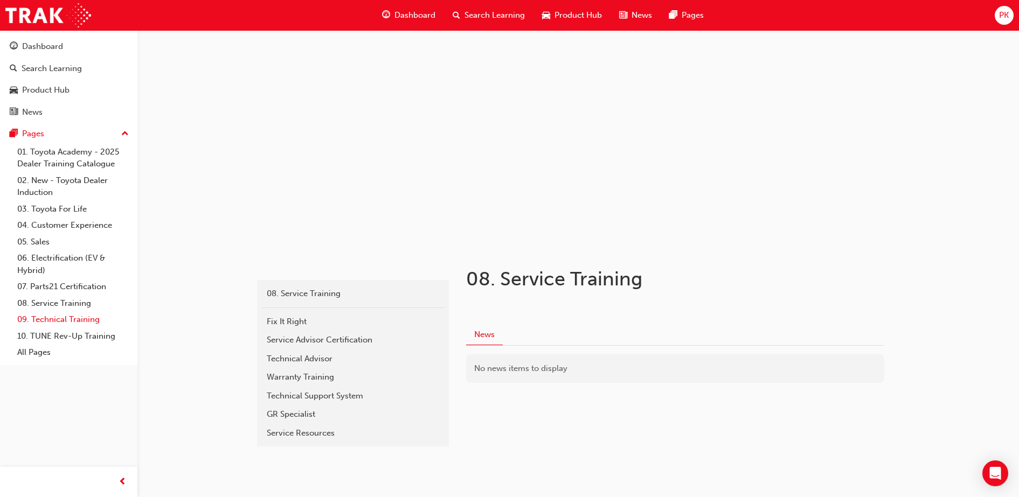
click at [43, 322] on link "09. Technical Training" at bounding box center [73, 319] width 120 height 17
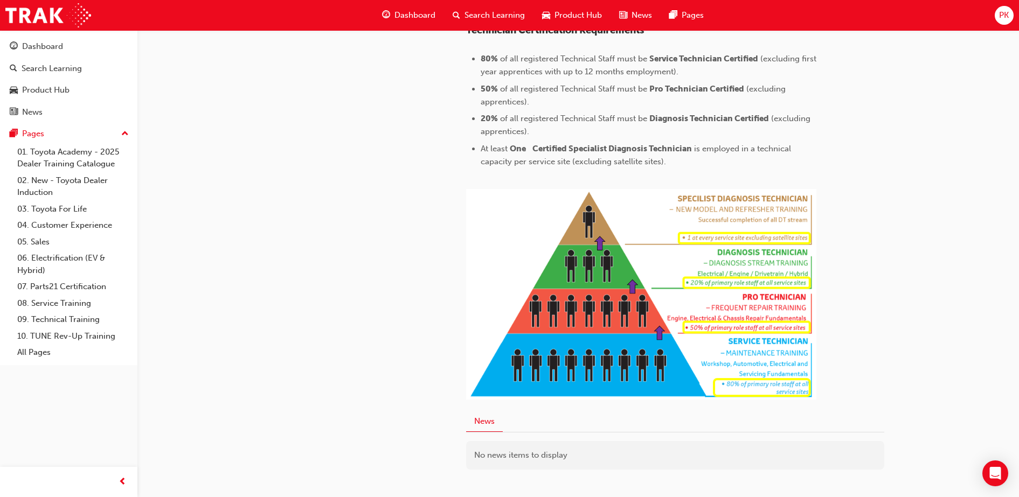
scroll to position [531, 0]
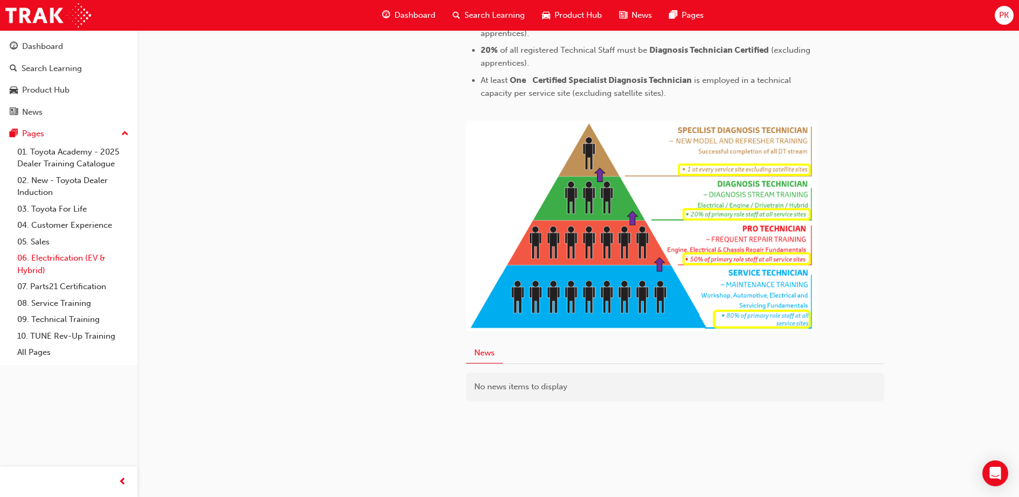
click at [61, 274] on link "06. Electrification (EV & Hybrid)" at bounding box center [73, 264] width 120 height 29
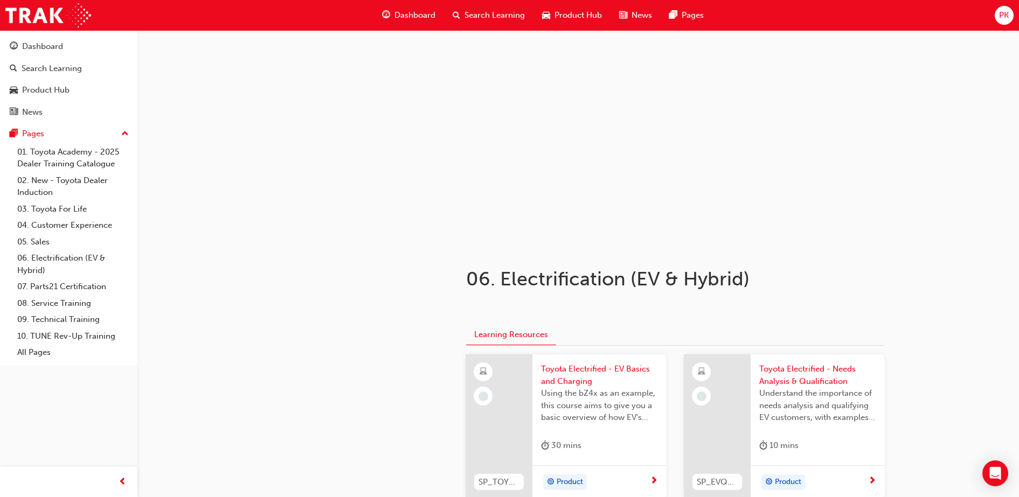
click at [470, 16] on span "Search Learning" at bounding box center [494, 15] width 60 height 12
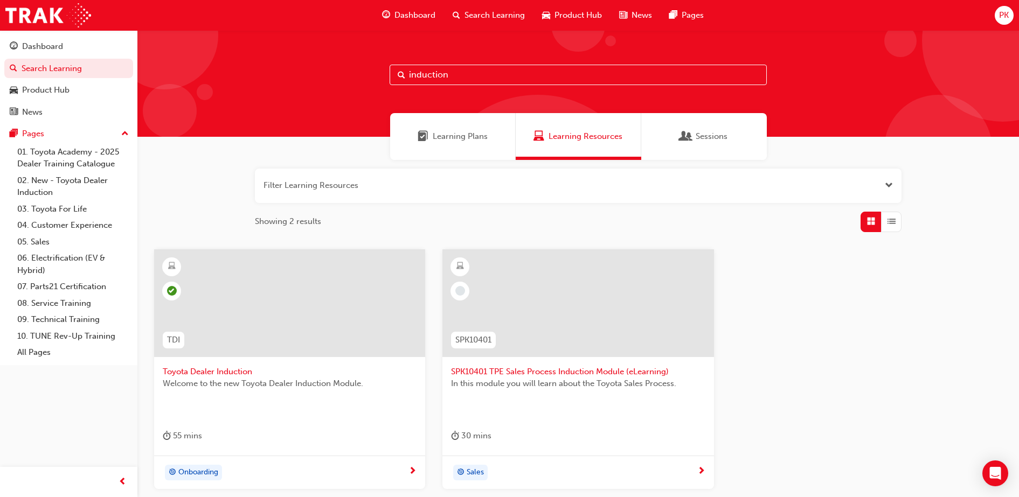
click at [448, 76] on input "induction" at bounding box center [577, 75] width 377 height 20
drag, startPoint x: 448, startPoint y: 76, endPoint x: 372, endPoint y: 73, distance: 76.0
click at [372, 73] on div "induction" at bounding box center [577, 83] width 881 height 107
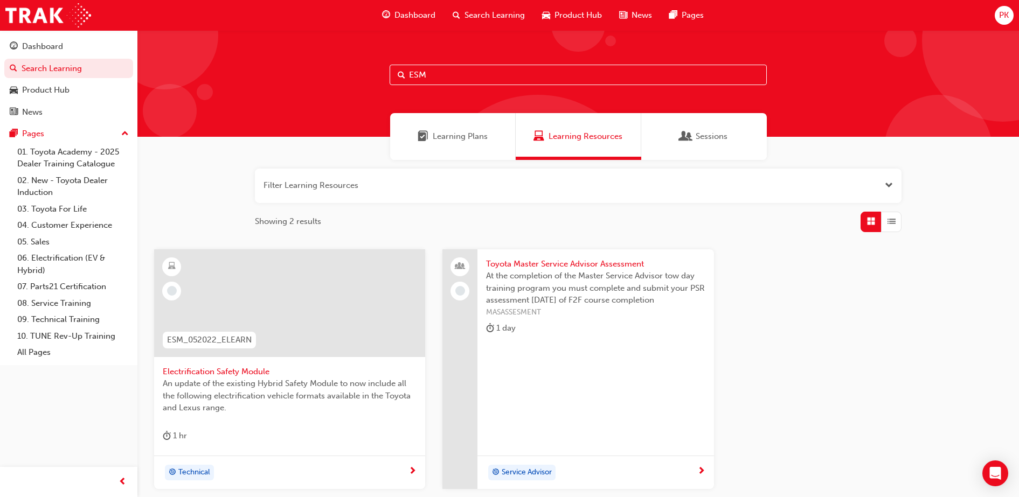
type input "ESM"
click at [253, 371] on span "Electrification Safety Module" at bounding box center [290, 372] width 254 height 12
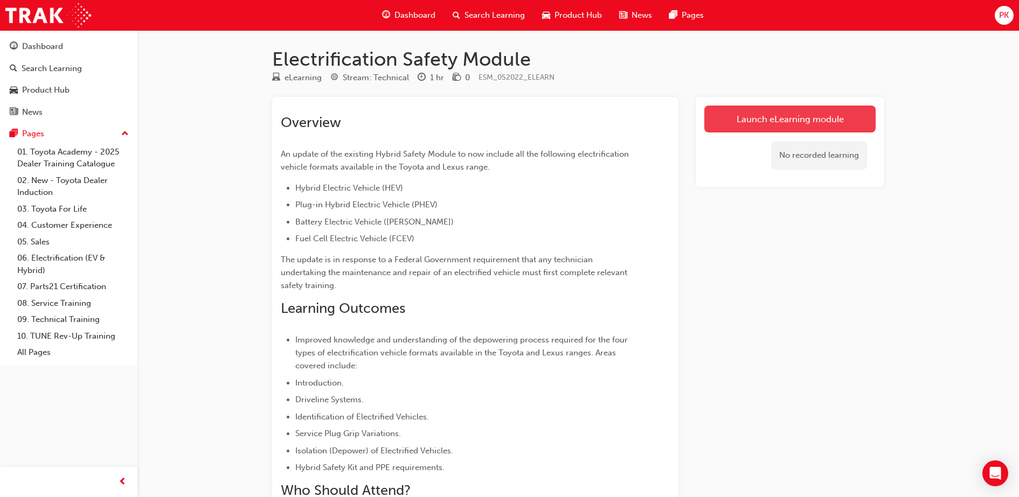
click at [779, 123] on link "Launch eLearning module" at bounding box center [789, 119] width 171 height 27
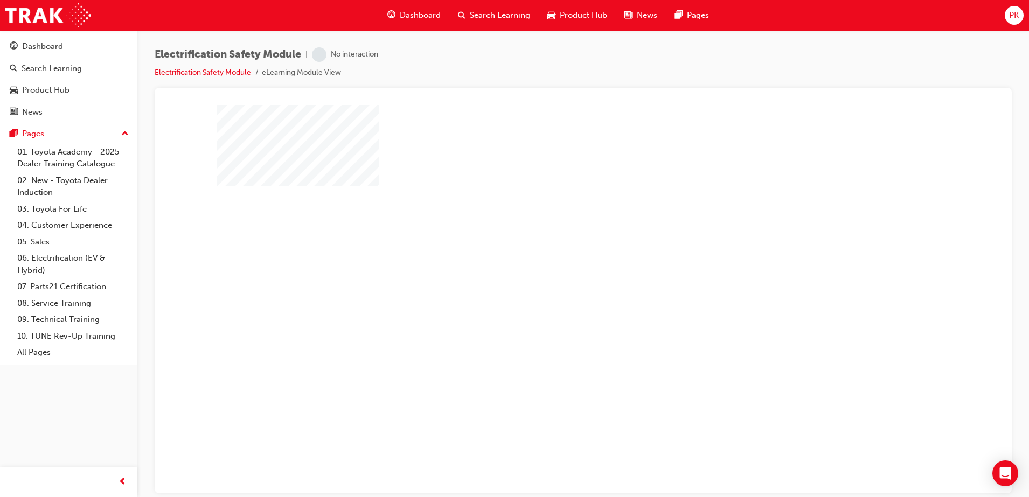
click at [552, 267] on div "play" at bounding box center [552, 267] width 0 height 0
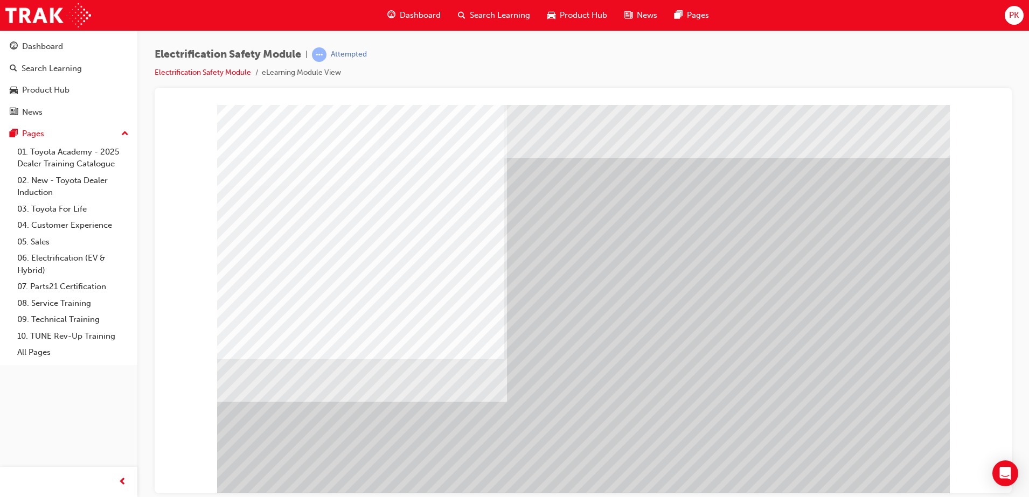
scroll to position [16, 0]
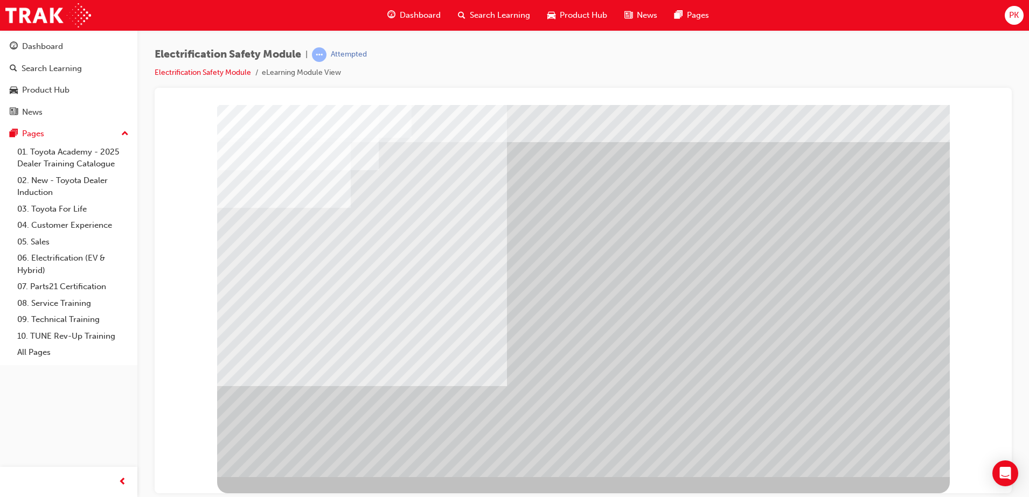
scroll to position [0, 0]
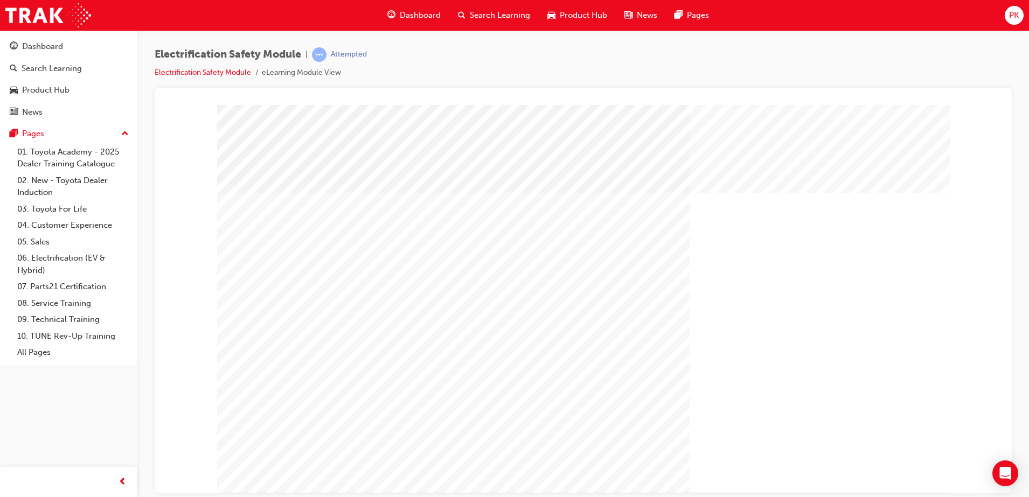
click at [903, 455] on div "" at bounding box center [583, 299] width 733 height 388
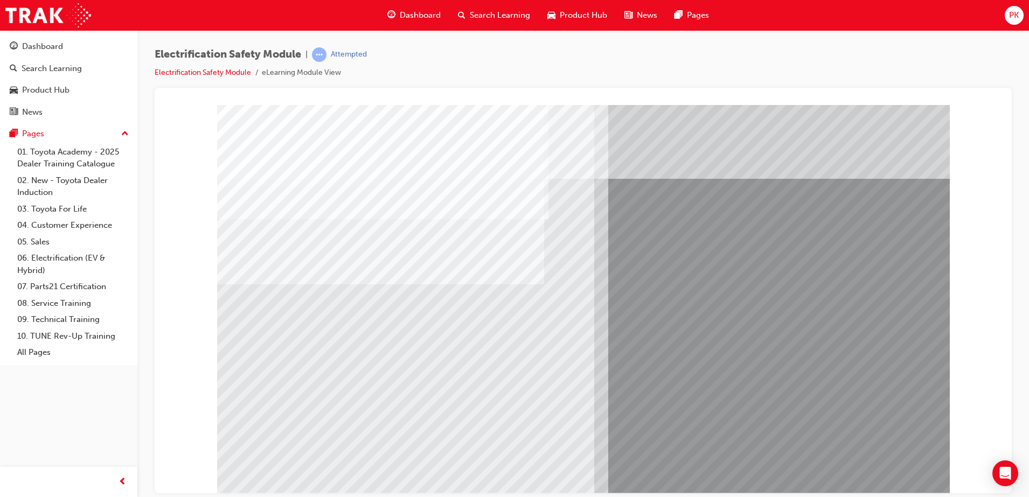
drag, startPoint x: 395, startPoint y: 396, endPoint x: 283, endPoint y: 399, distance: 111.5
click at [283, 399] on div "multistate" at bounding box center [583, 299] width 733 height 388
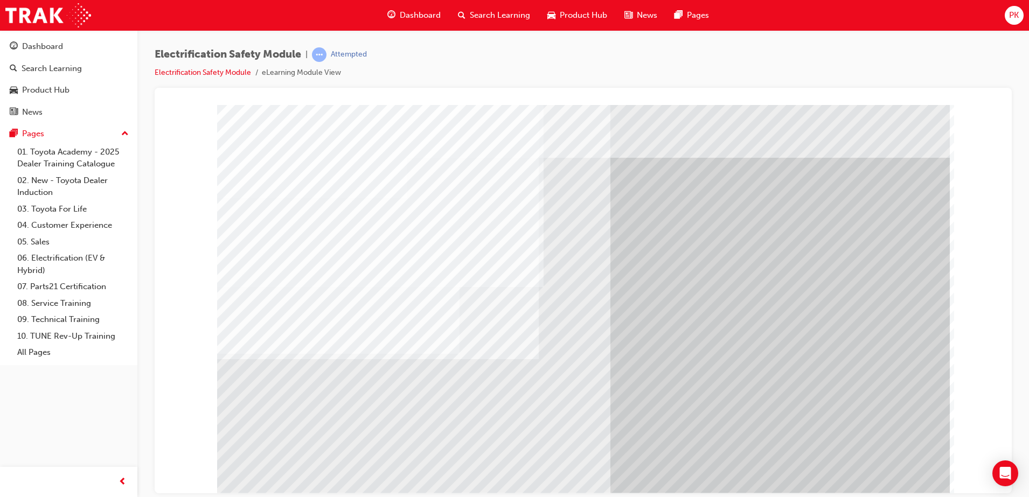
drag, startPoint x: 861, startPoint y: 469, endPoint x: 890, endPoint y: 518, distance: 57.2
click at [890, 109] on html "Navigation Loading..." at bounding box center [583, 107] width 840 height 4
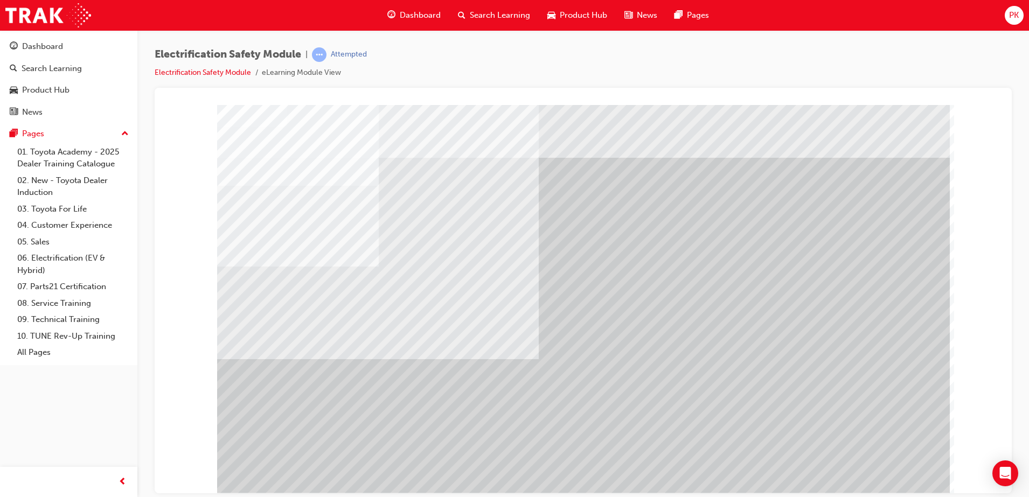
drag, startPoint x: 866, startPoint y: 470, endPoint x: 747, endPoint y: 445, distance: 121.7
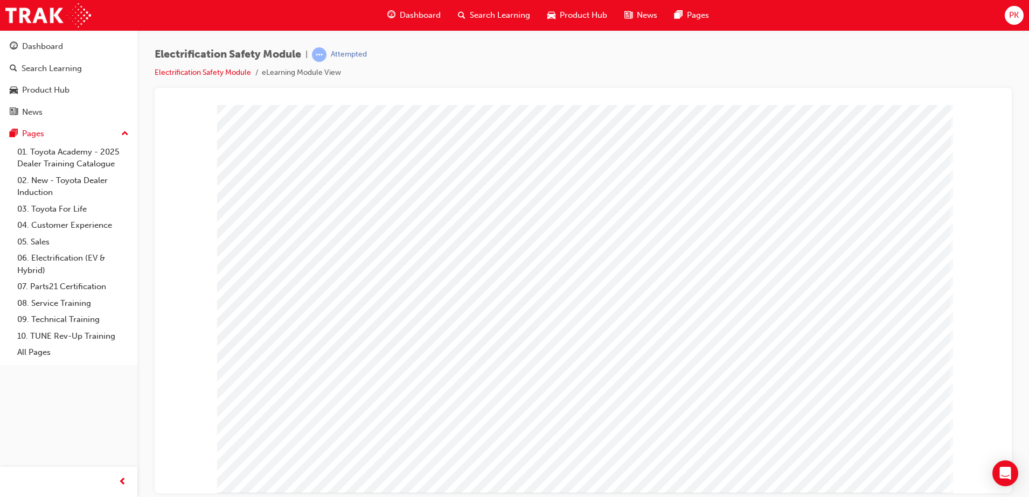
drag, startPoint x: 869, startPoint y: 467, endPoint x: 756, endPoint y: 446, distance: 115.6
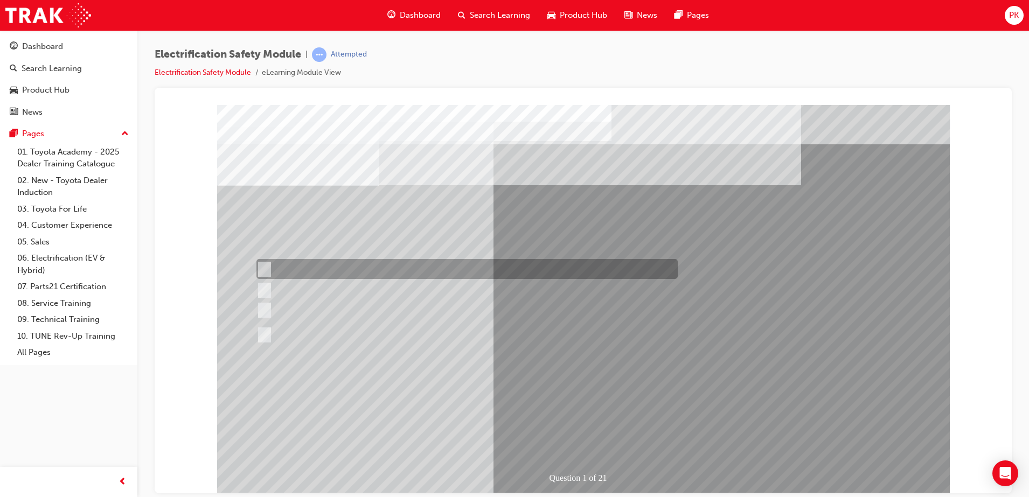
click at [343, 269] on div at bounding box center [464, 269] width 421 height 20
radio input "true"
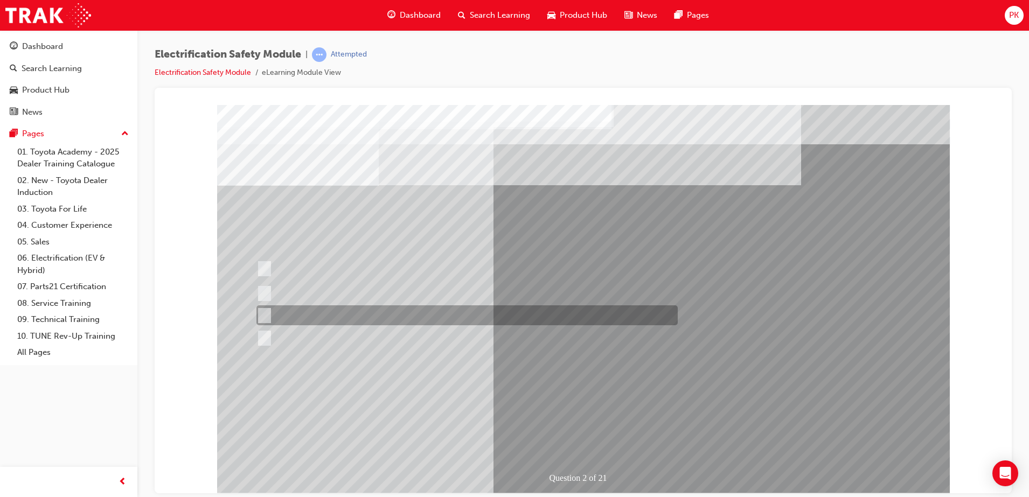
click at [384, 321] on div at bounding box center [464, 315] width 421 height 20
radio input "true"
click at [388, 314] on div at bounding box center [464, 315] width 421 height 20
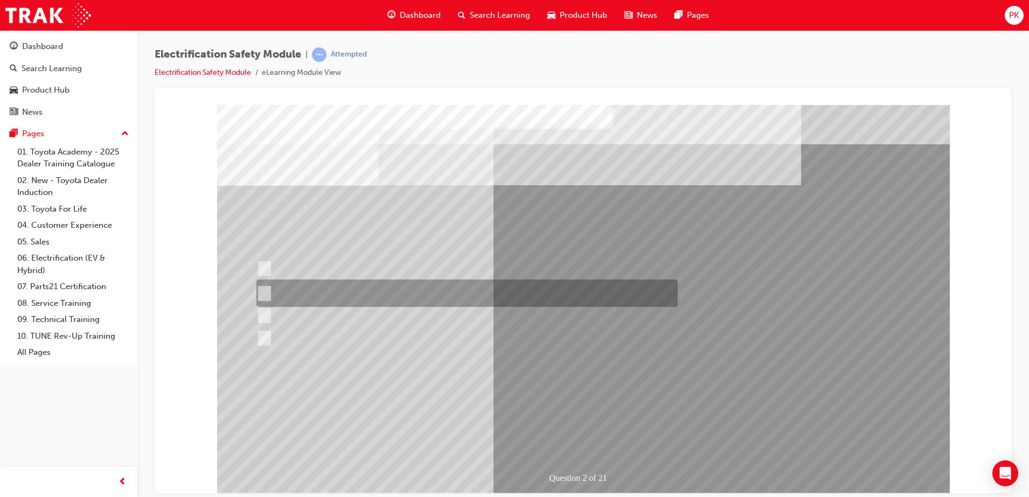
click at [433, 290] on div at bounding box center [464, 293] width 421 height 27
radio input "true"
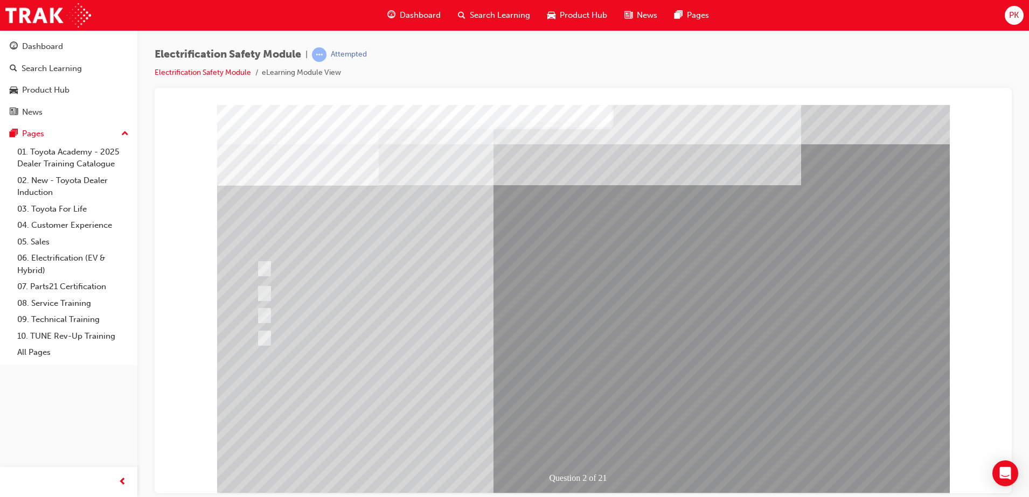
drag, startPoint x: 595, startPoint y: 432, endPoint x: 531, endPoint y: 429, distance: 63.6
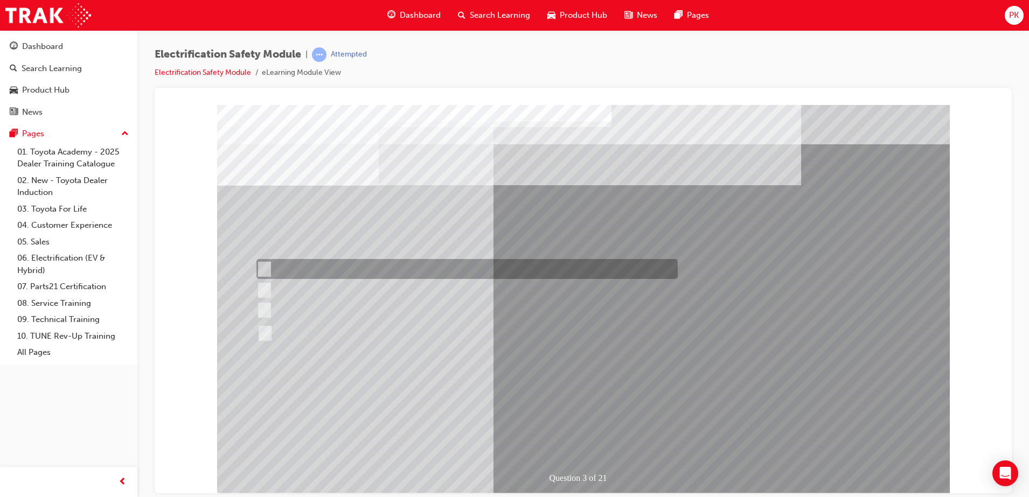
click at [418, 267] on div at bounding box center [464, 269] width 421 height 20
radio input "true"
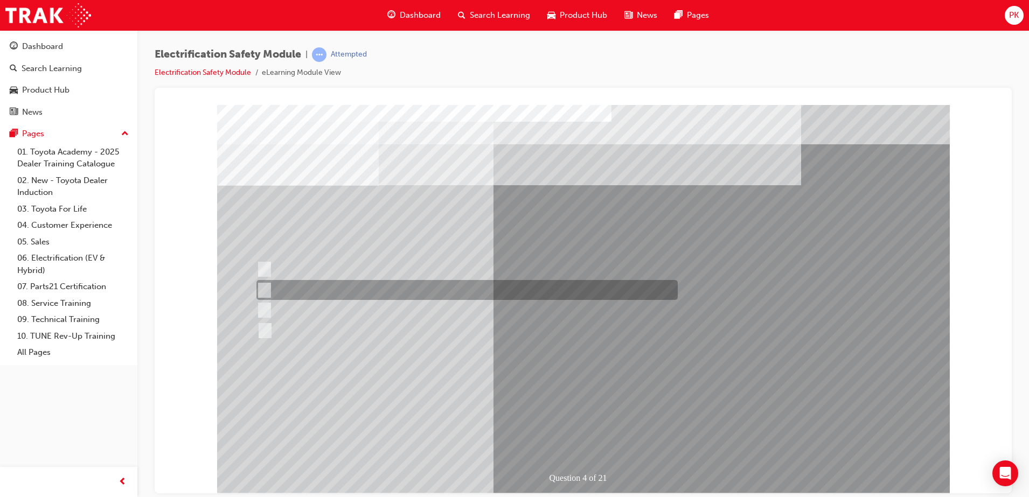
click at [290, 287] on div at bounding box center [464, 290] width 421 height 20
checkbox input "true"
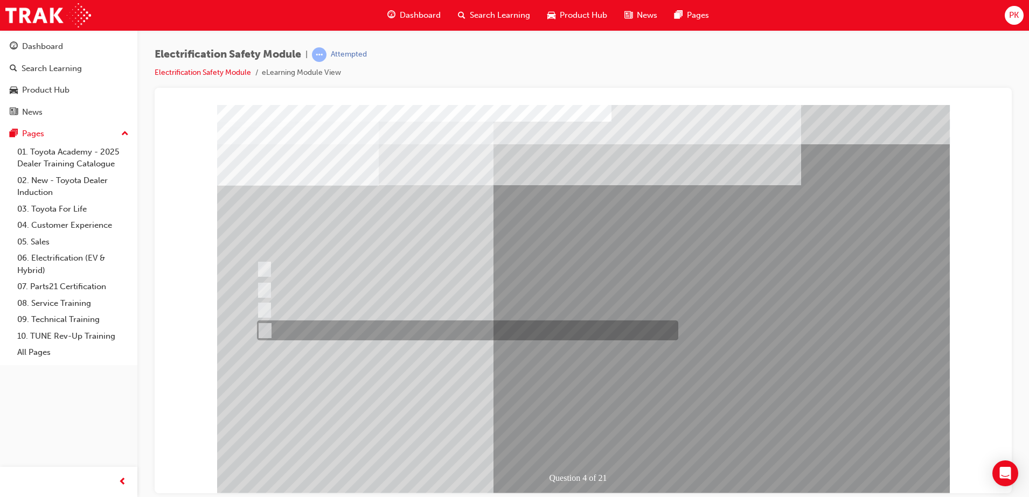
click at [437, 336] on div at bounding box center [464, 331] width 421 height 20
checkbox input "true"
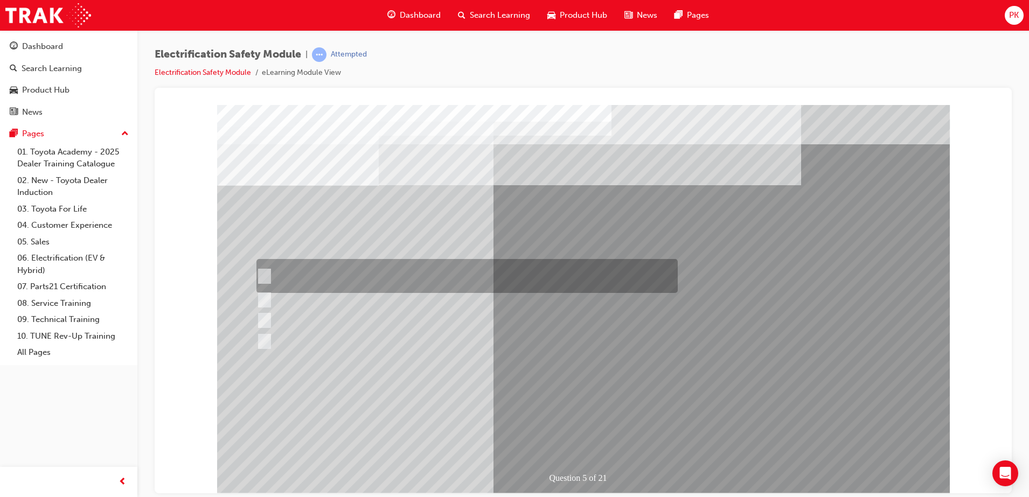
click at [360, 276] on div at bounding box center [464, 276] width 421 height 34
checkbox input "true"
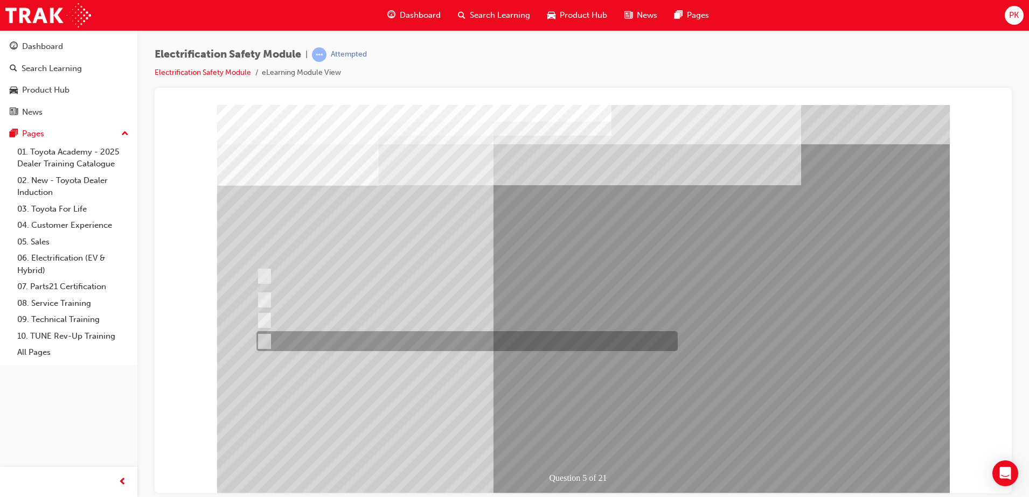
click at [414, 347] on div at bounding box center [464, 341] width 421 height 20
checkbox input "true"
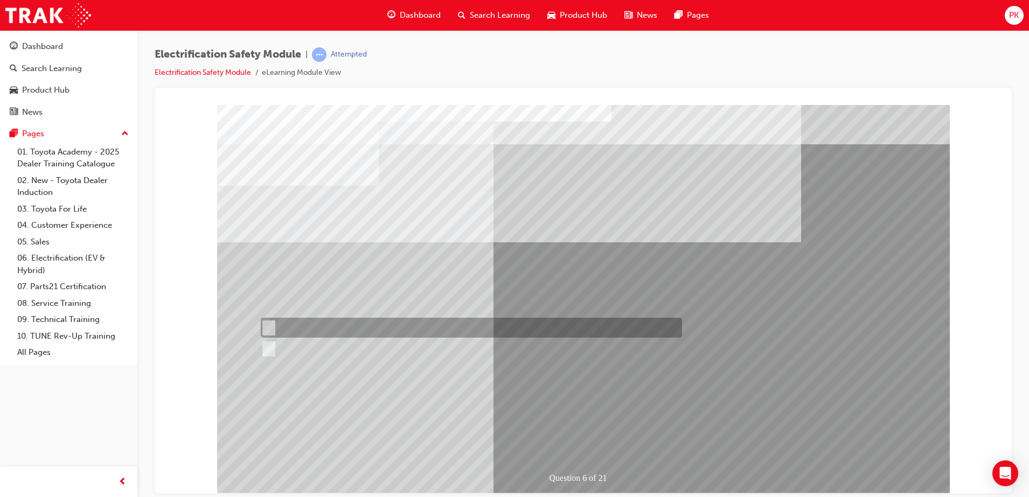
click at [294, 327] on div at bounding box center [468, 328] width 421 height 20
radio input "true"
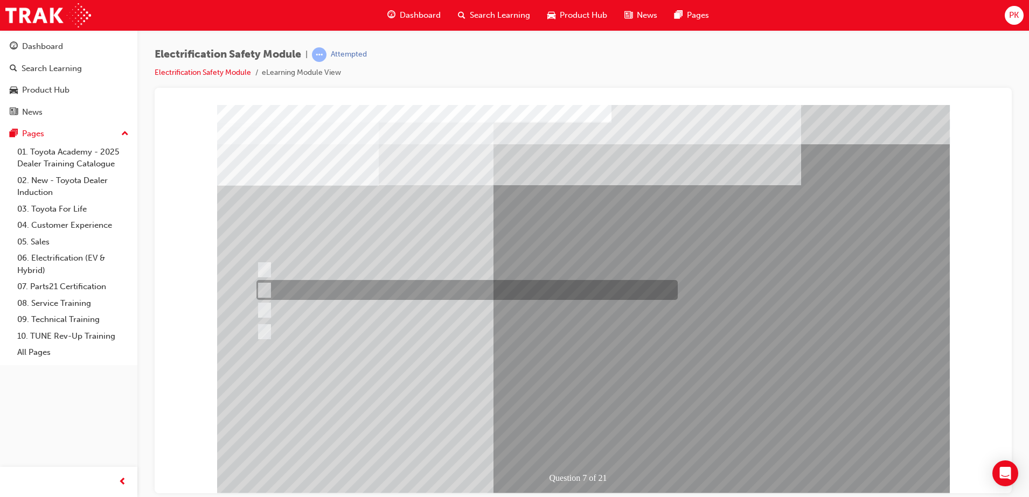
click at [402, 291] on div at bounding box center [464, 290] width 421 height 20
radio input "true"
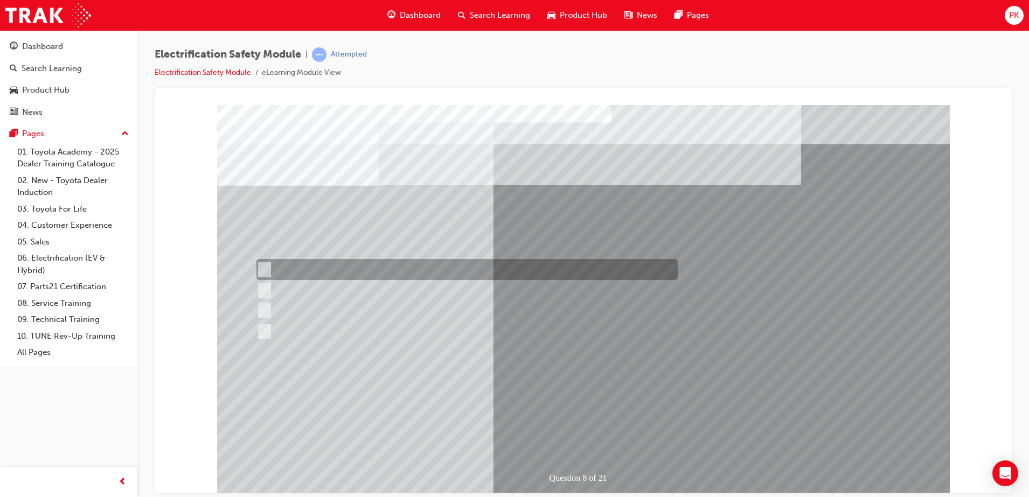
click at [321, 267] on div at bounding box center [464, 269] width 421 height 21
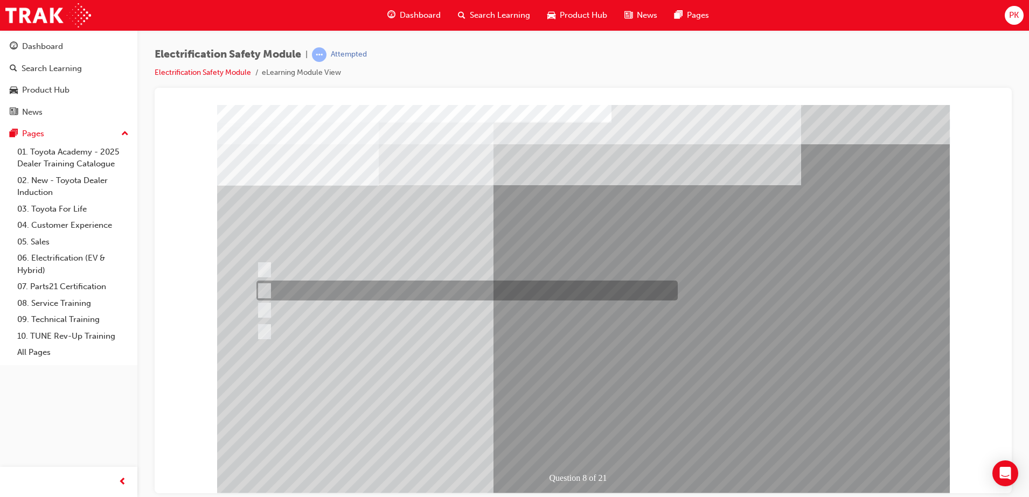
click at [338, 289] on div at bounding box center [464, 291] width 421 height 20
radio input "false"
radio input "true"
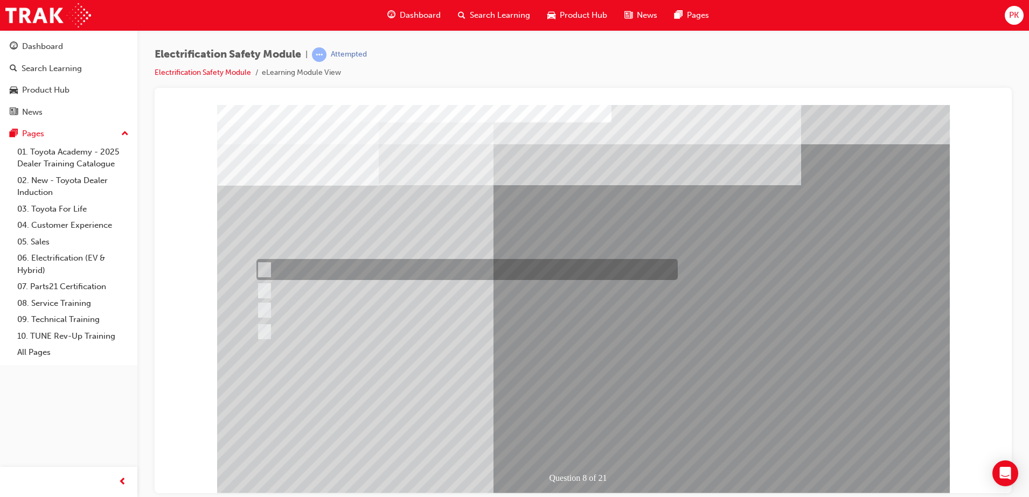
click at [345, 270] on div at bounding box center [464, 269] width 421 height 21
radio input "true"
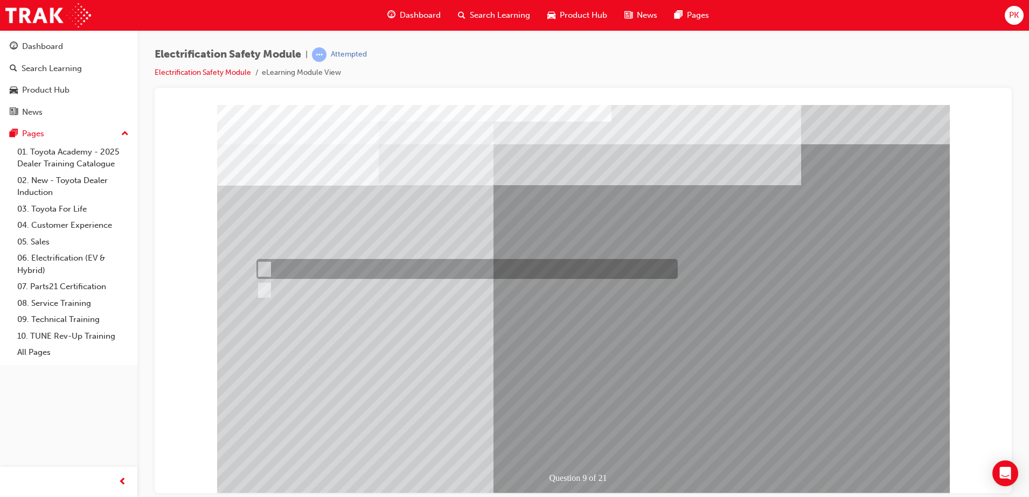
click at [284, 266] on div at bounding box center [464, 269] width 421 height 20
radio input "true"
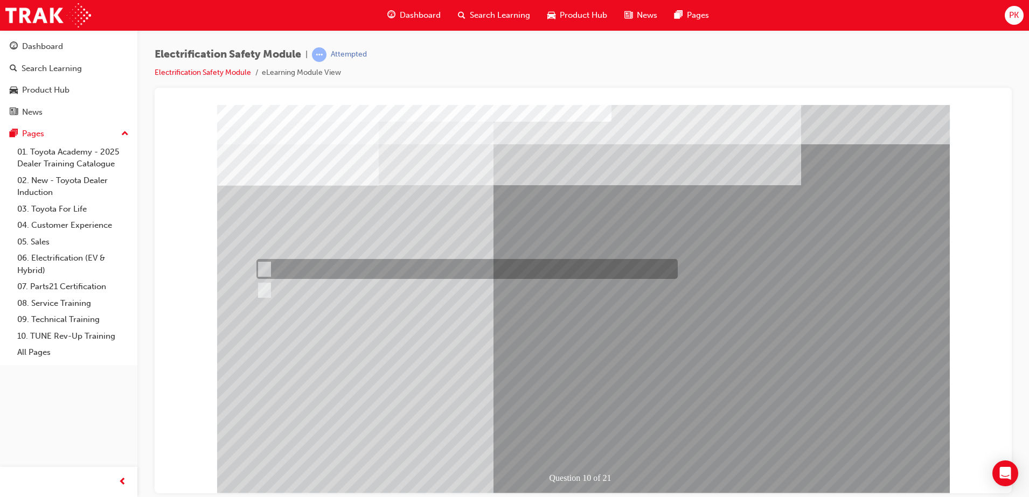
click at [290, 270] on div at bounding box center [464, 269] width 421 height 20
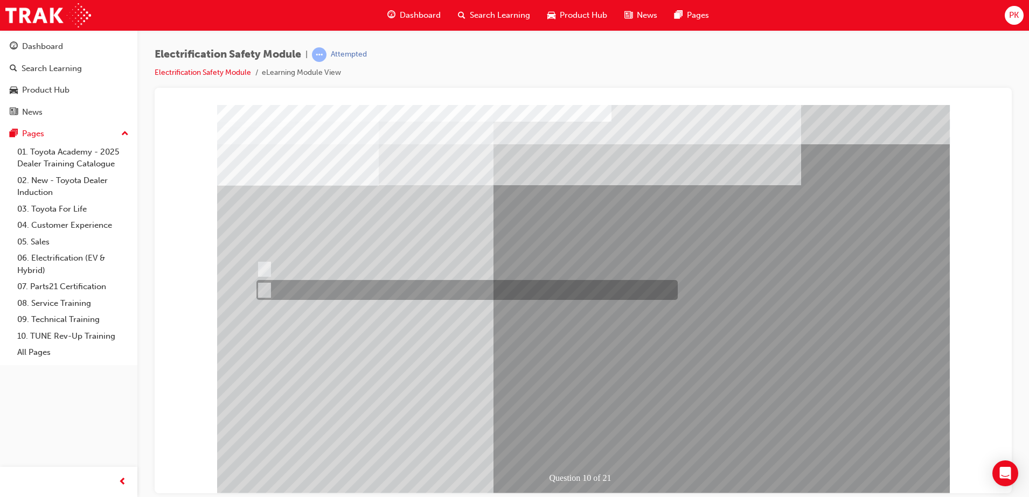
click at [311, 295] on div at bounding box center [464, 290] width 421 height 20
radio input "false"
radio input "true"
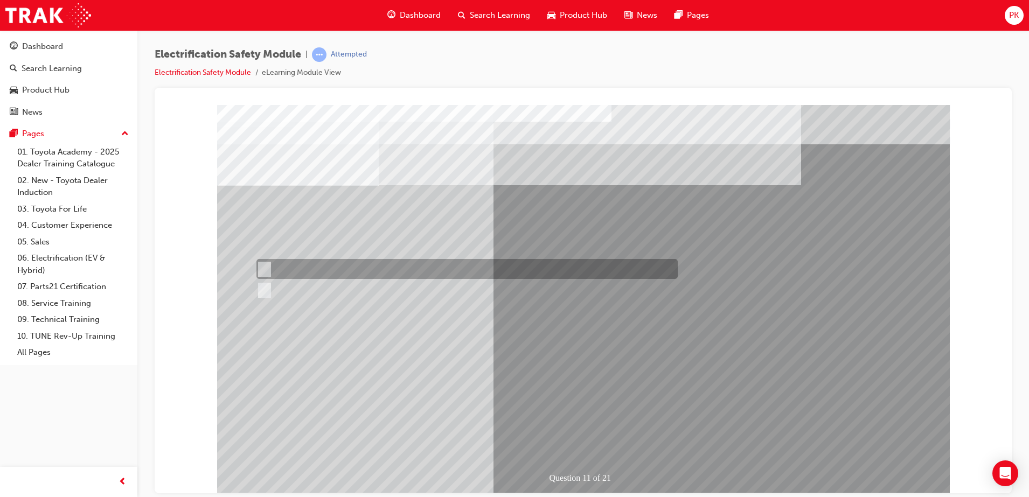
click at [303, 273] on div at bounding box center [464, 269] width 421 height 20
radio input "true"
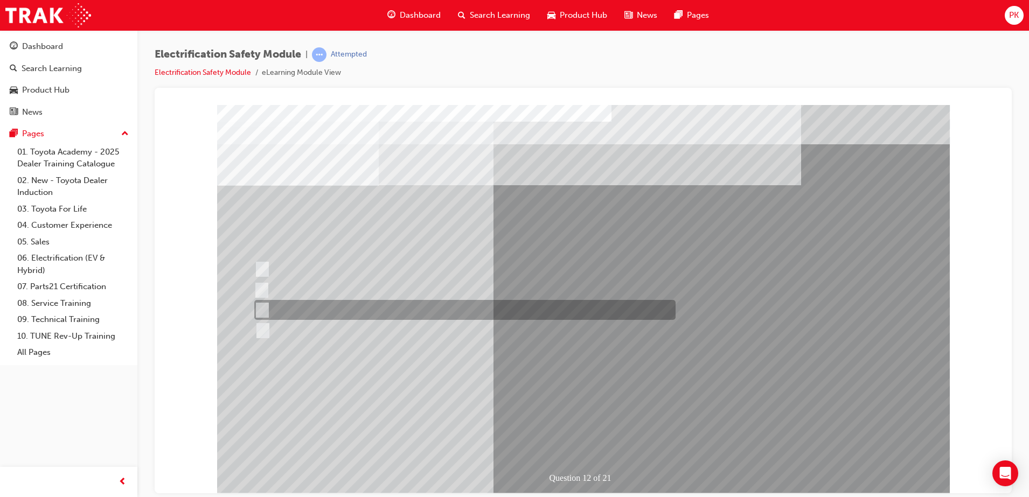
click at [379, 310] on div at bounding box center [462, 310] width 421 height 20
radio input "true"
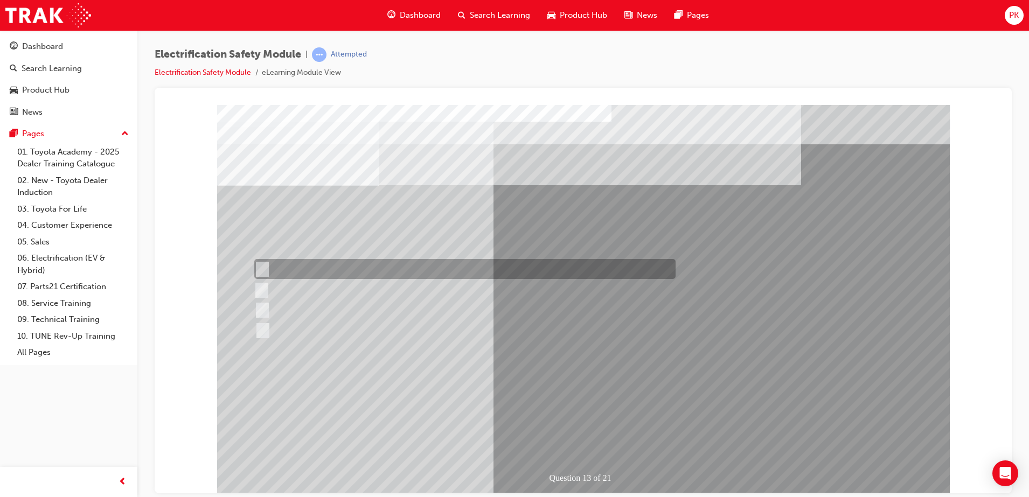
click at [410, 271] on div at bounding box center [462, 269] width 421 height 20
radio input "true"
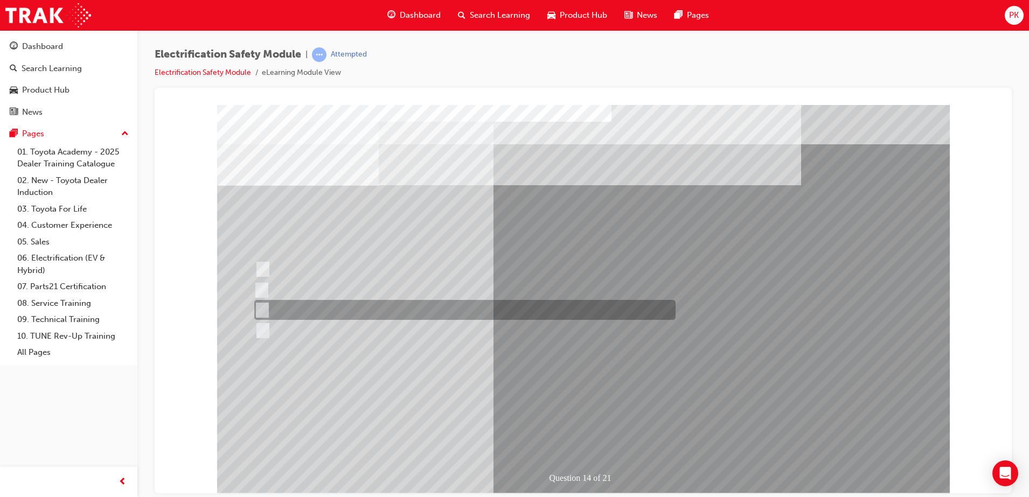
click at [308, 311] on div at bounding box center [462, 310] width 421 height 20
radio input "true"
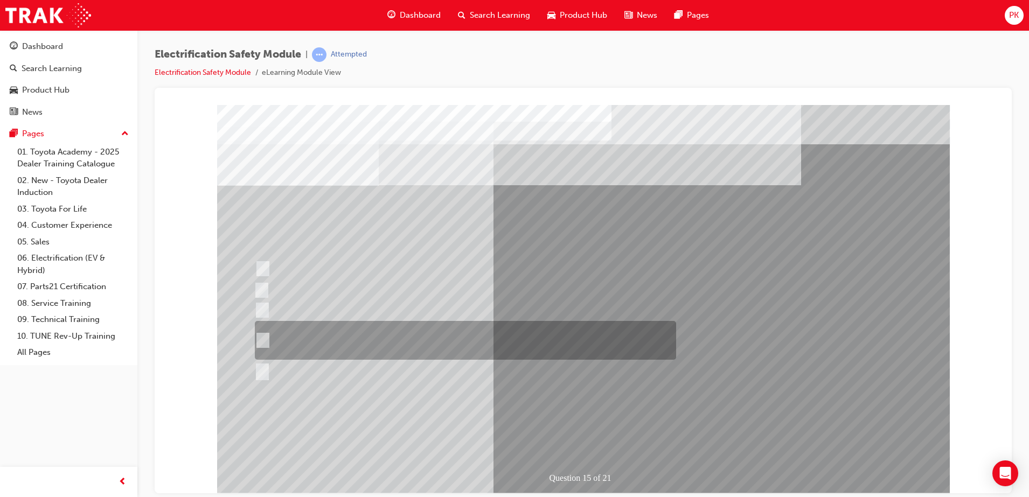
click at [386, 335] on div at bounding box center [462, 340] width 421 height 39
radio input "true"
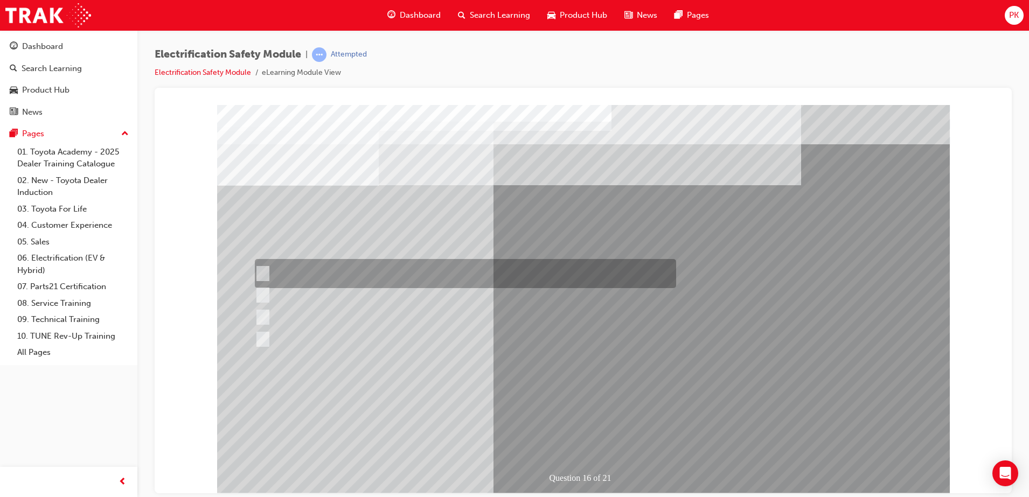
click at [355, 273] on div at bounding box center [462, 273] width 421 height 29
radio input "true"
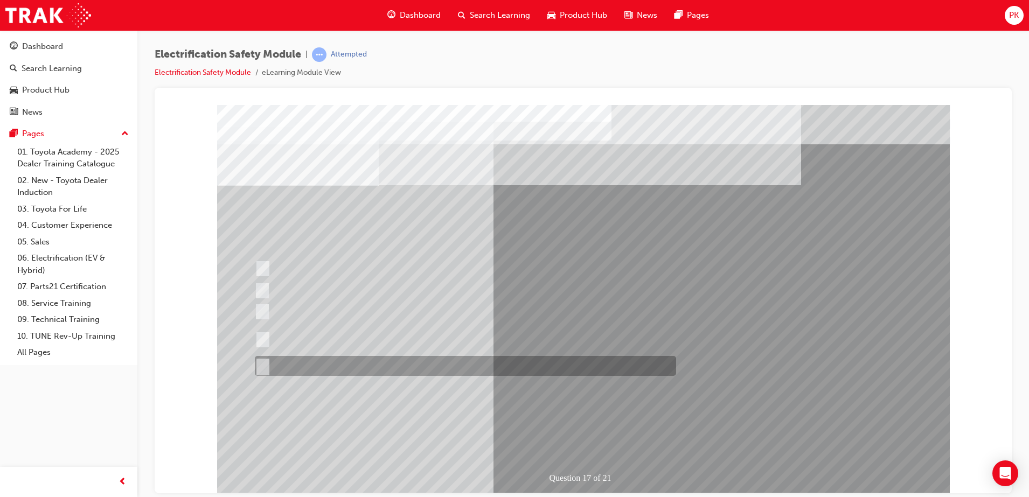
click at [358, 365] on div at bounding box center [462, 366] width 421 height 20
radio input "true"
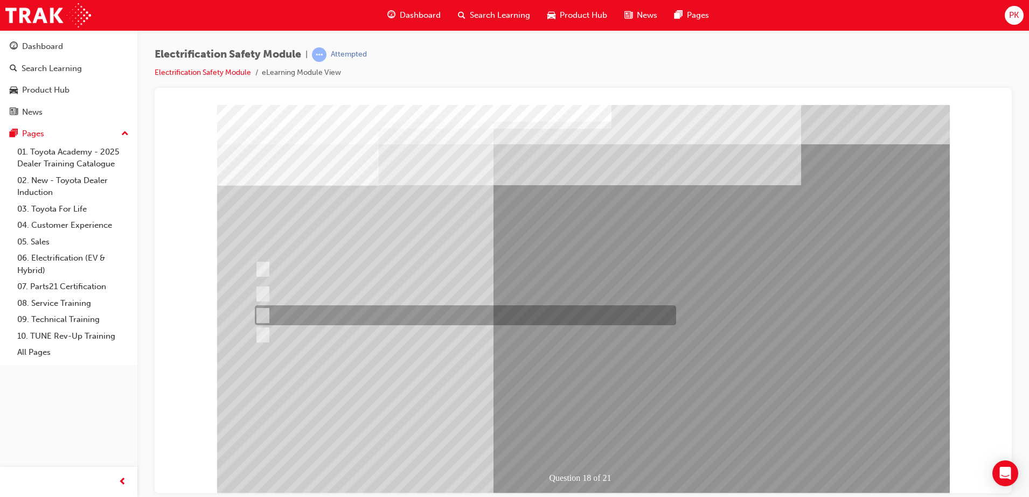
click at [343, 309] on div at bounding box center [462, 315] width 421 height 20
radio input "true"
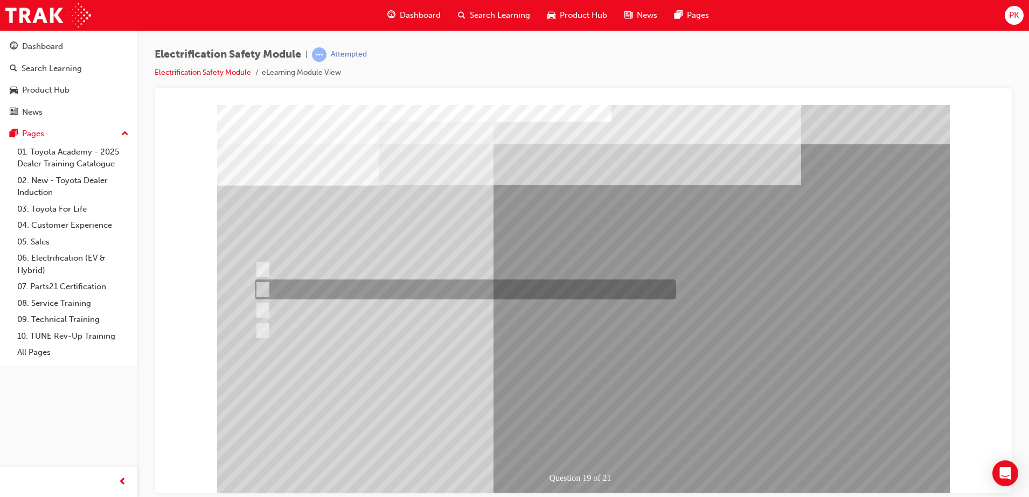
click at [410, 296] on div at bounding box center [462, 290] width 421 height 20
radio input "true"
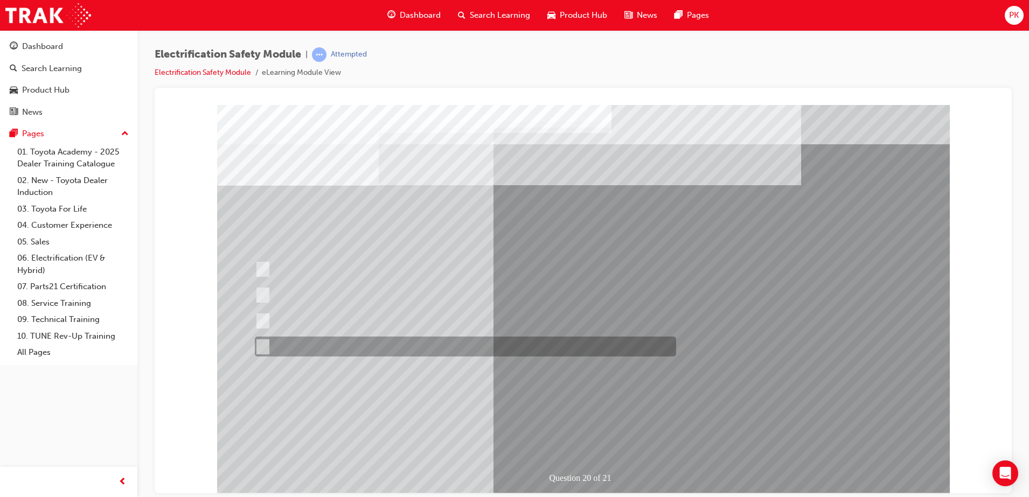
click at [351, 350] on div at bounding box center [462, 347] width 421 height 20
radio input "true"
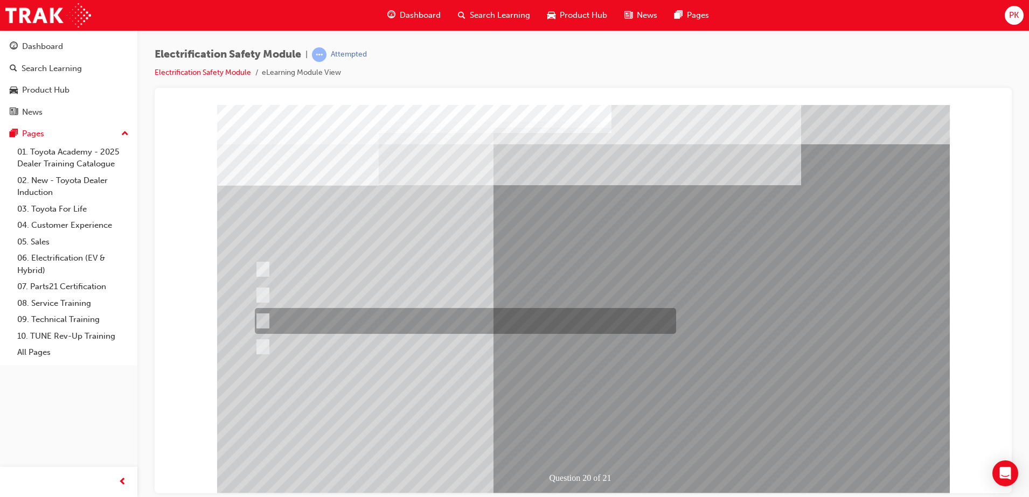
click at [443, 333] on div at bounding box center [462, 321] width 421 height 26
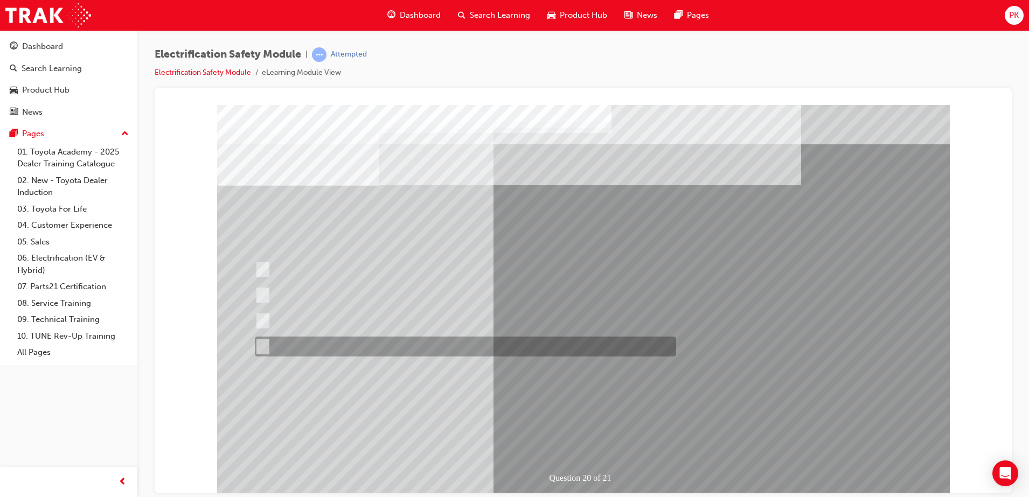
click at [443, 347] on div at bounding box center [462, 347] width 421 height 20
radio input "false"
radio input "true"
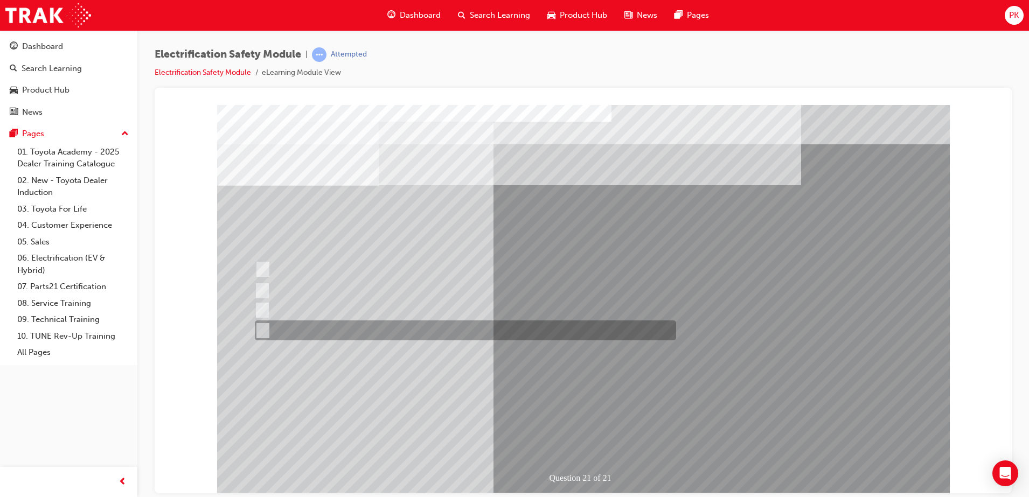
click at [366, 329] on div at bounding box center [462, 331] width 421 height 20
radio input "true"
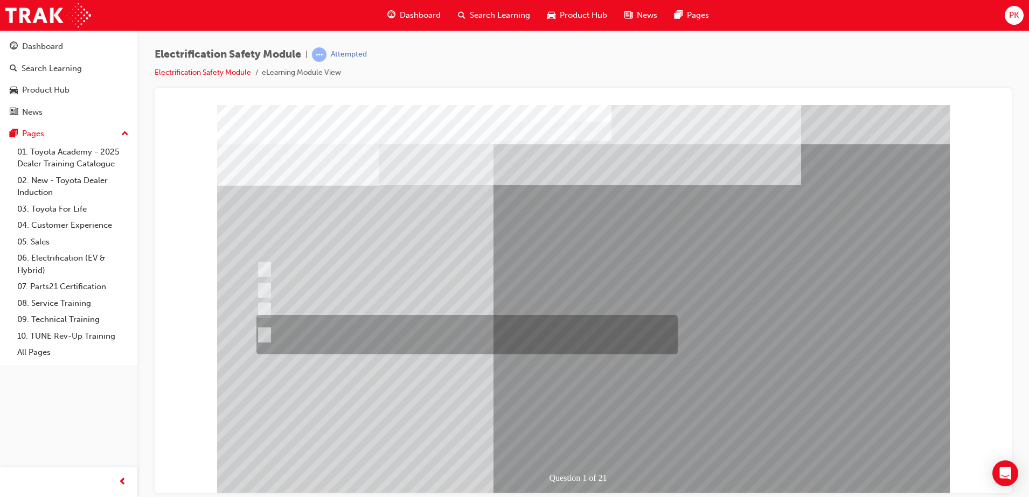
click at [402, 325] on div at bounding box center [464, 334] width 421 height 39
radio input "true"
click at [516, 323] on div at bounding box center [464, 334] width 421 height 39
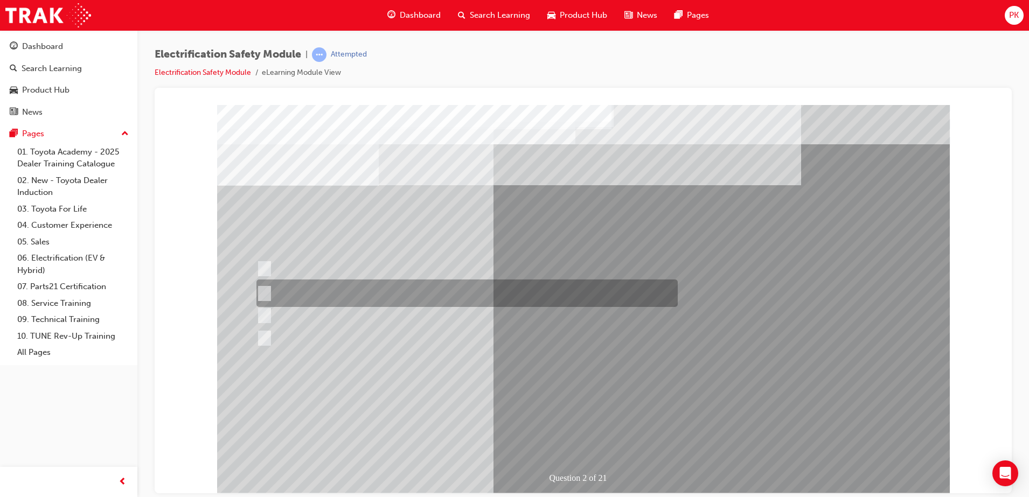
click at [453, 283] on div at bounding box center [464, 293] width 421 height 27
radio input "true"
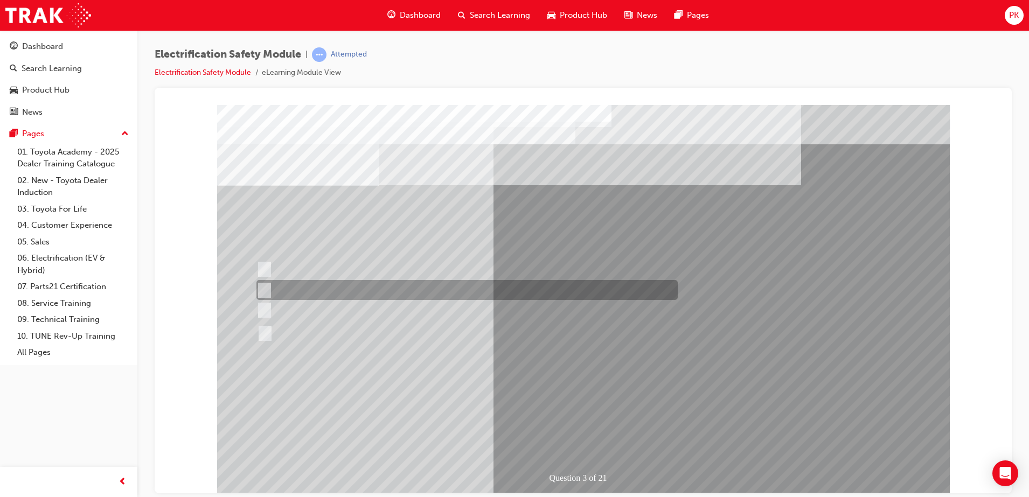
click at [448, 294] on div at bounding box center [464, 290] width 421 height 20
radio input "true"
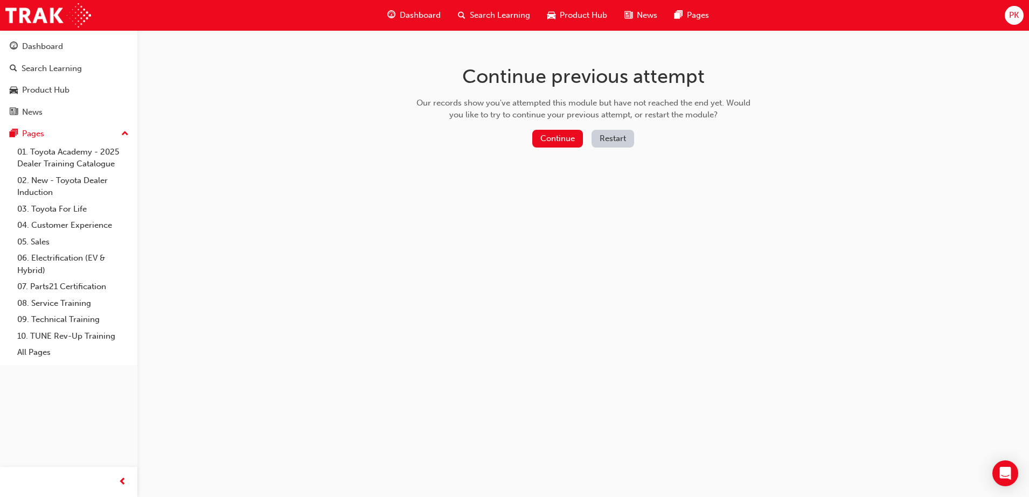
click at [601, 138] on button "Restart" at bounding box center [612, 139] width 43 height 18
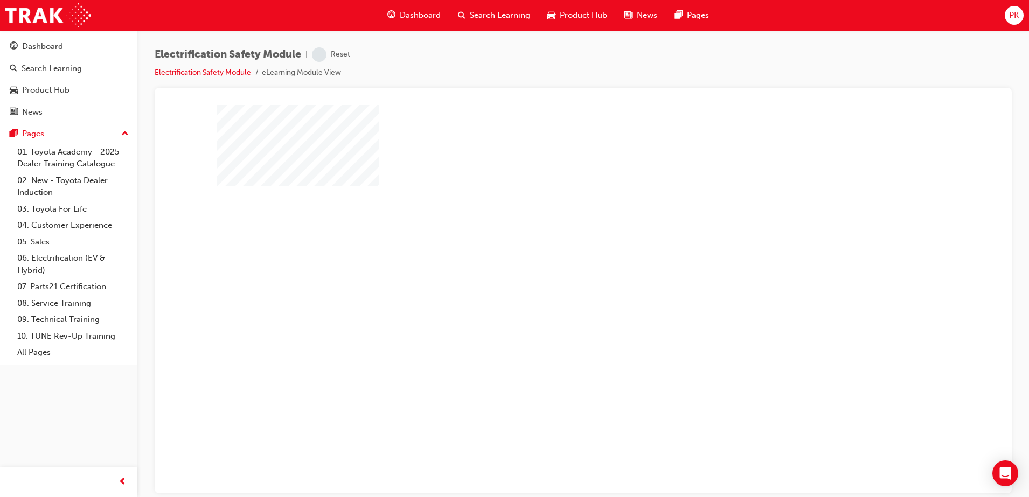
click at [552, 267] on div "play" at bounding box center [552, 267] width 0 height 0
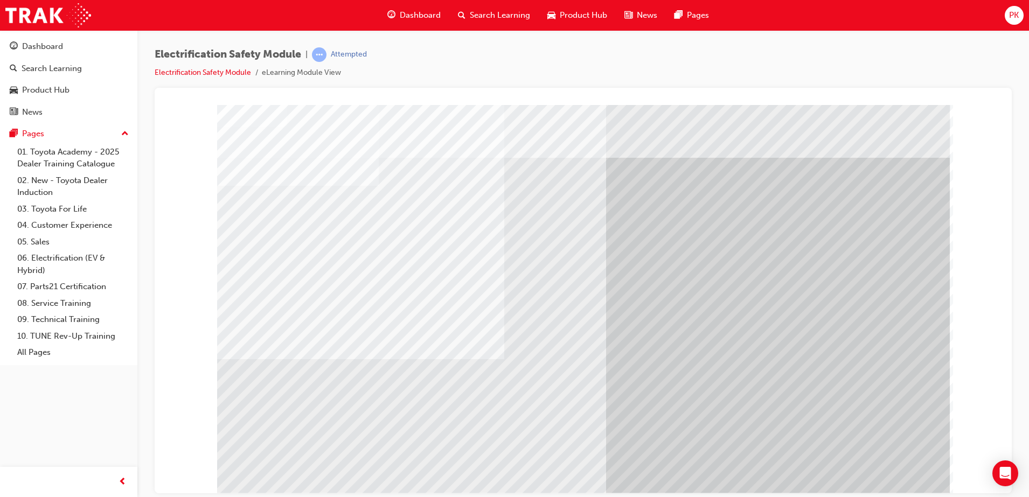
scroll to position [16, 0]
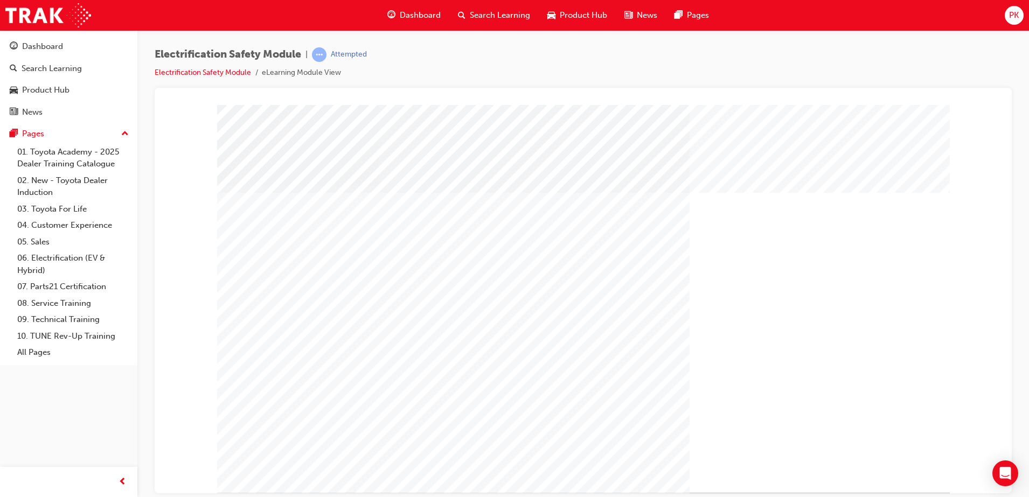
click at [867, 455] on div "" at bounding box center [583, 299] width 733 height 388
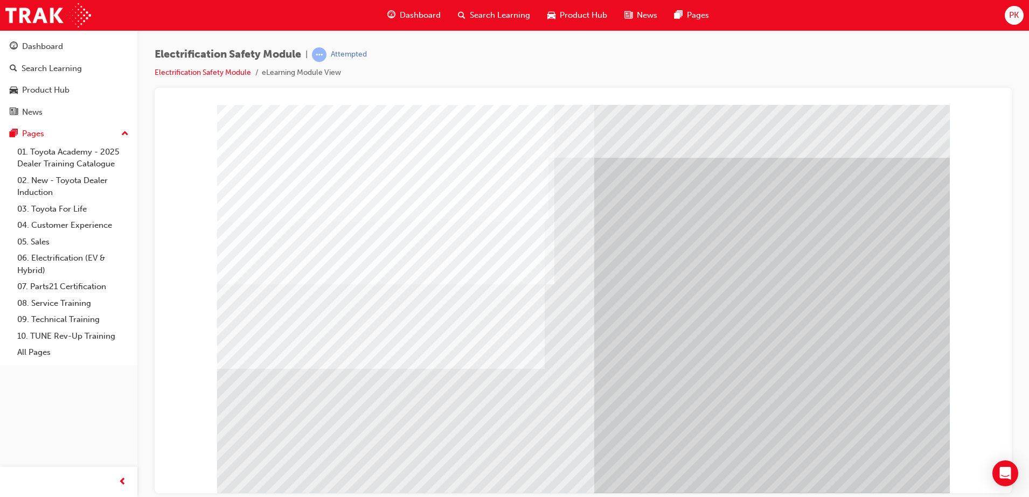
drag, startPoint x: 735, startPoint y: 352, endPoint x: 714, endPoint y: 289, distance: 66.3
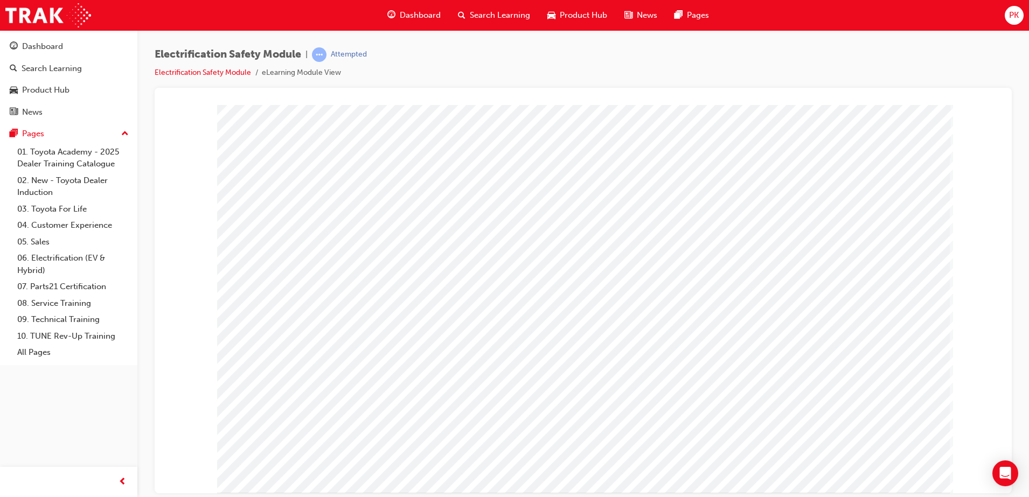
drag, startPoint x: 637, startPoint y: 215, endPoint x: 699, endPoint y: 169, distance: 77.8
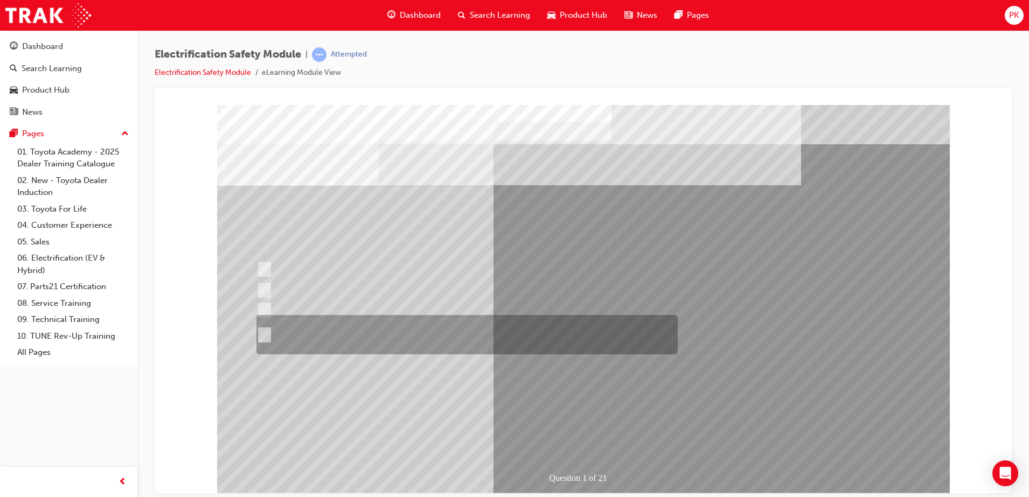
click at [373, 319] on div at bounding box center [464, 334] width 421 height 39
radio input "true"
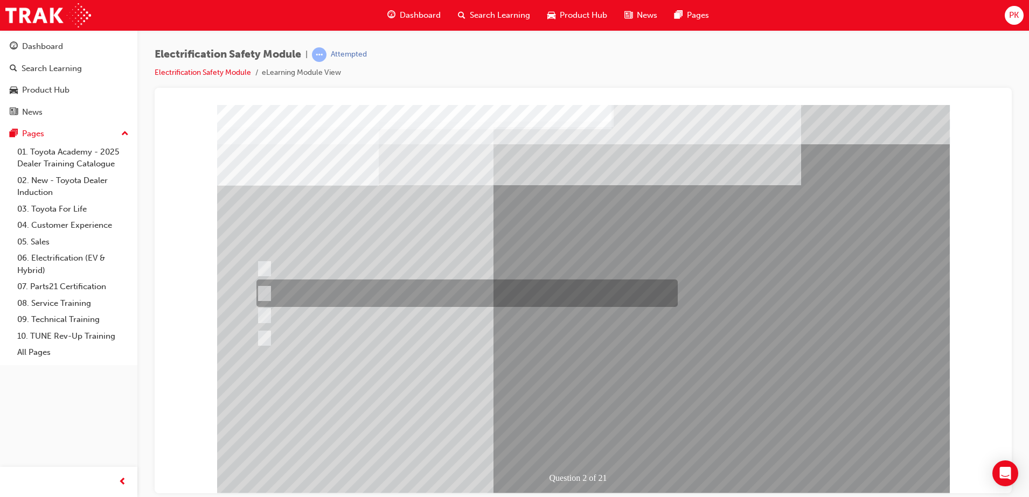
click at [463, 294] on div at bounding box center [464, 293] width 421 height 27
radio input "true"
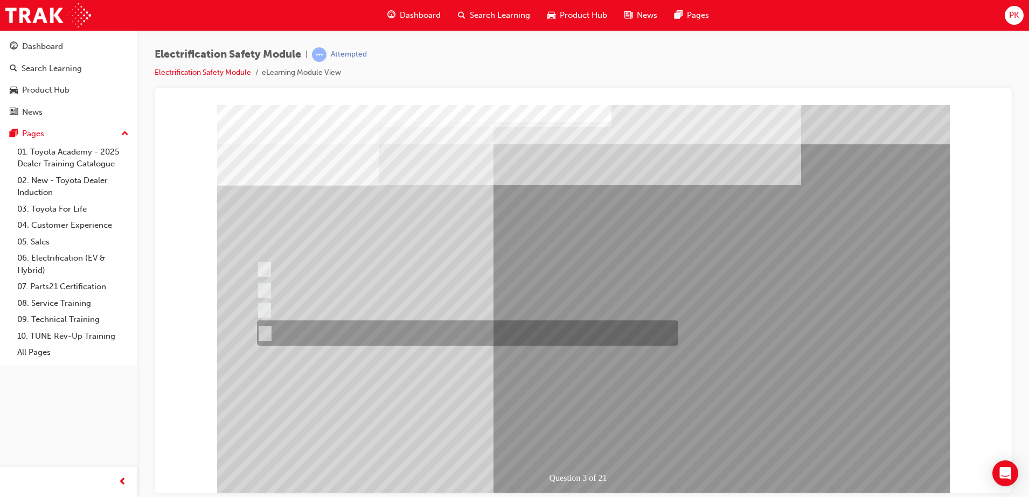
click at [435, 331] on div at bounding box center [464, 333] width 421 height 25
radio input "true"
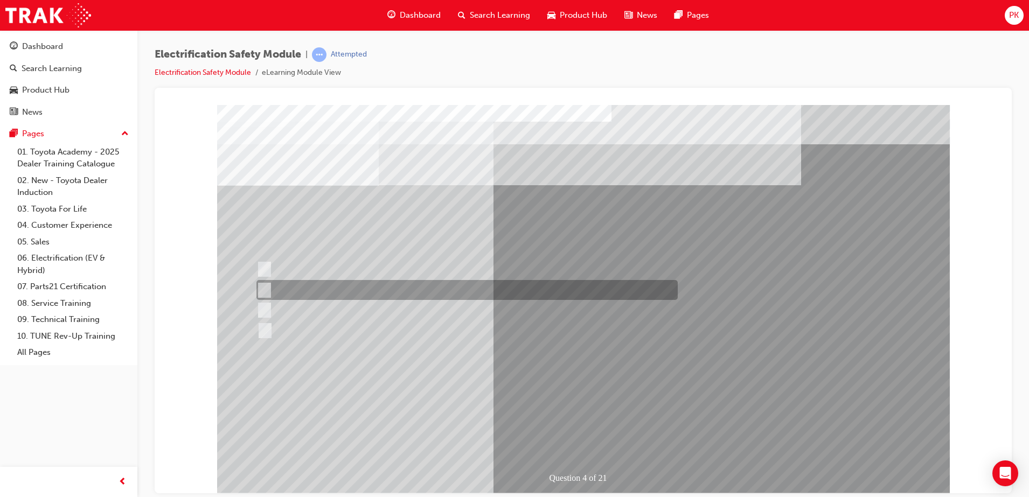
click at [304, 283] on div at bounding box center [464, 290] width 421 height 20
checkbox input "true"
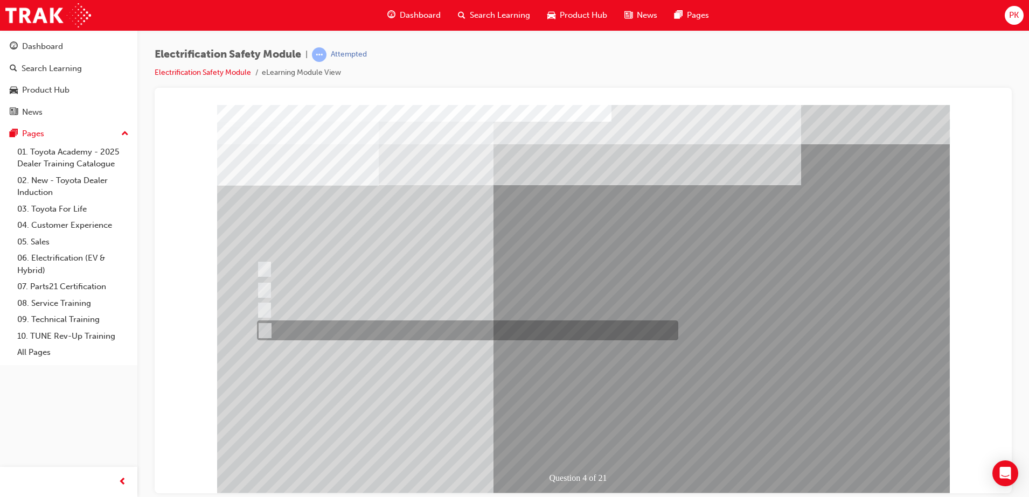
click at [354, 327] on div at bounding box center [464, 331] width 421 height 20
checkbox input "true"
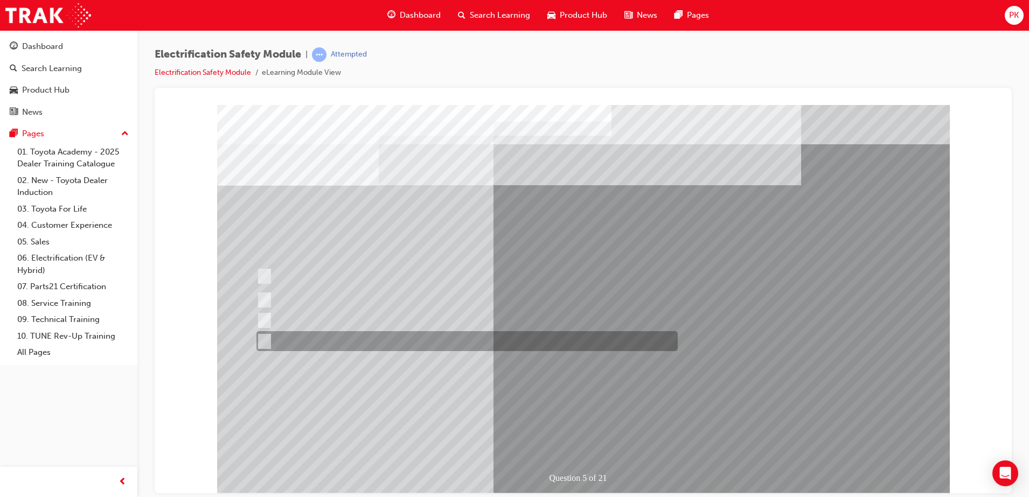
click at [395, 339] on div at bounding box center [464, 341] width 421 height 20
checkbox input "true"
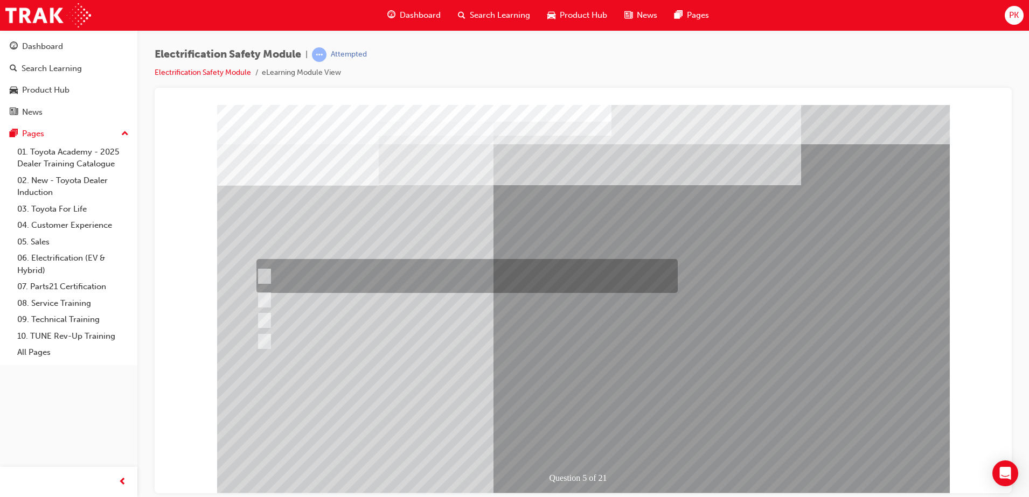
click at [416, 284] on div at bounding box center [464, 276] width 421 height 34
checkbox input "true"
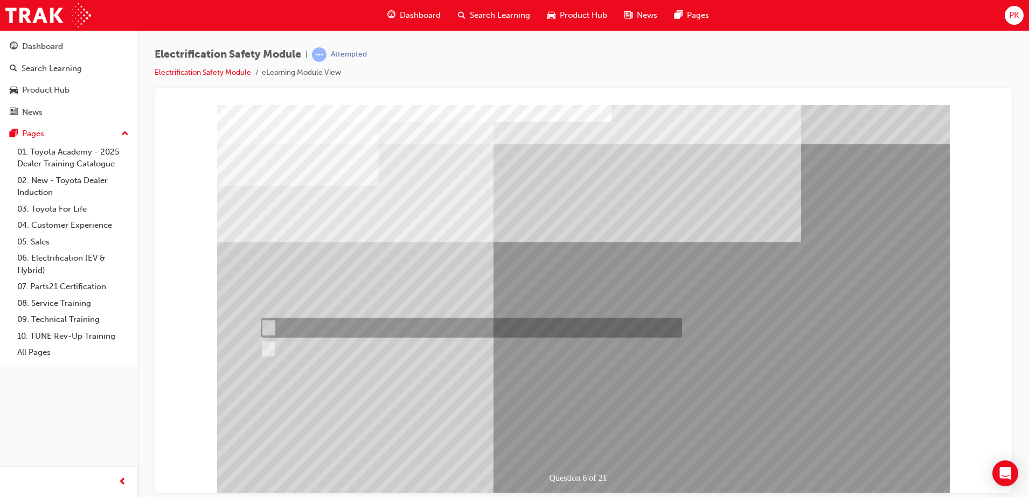
click at [268, 327] on input "True" at bounding box center [267, 328] width 12 height 12
radio input "true"
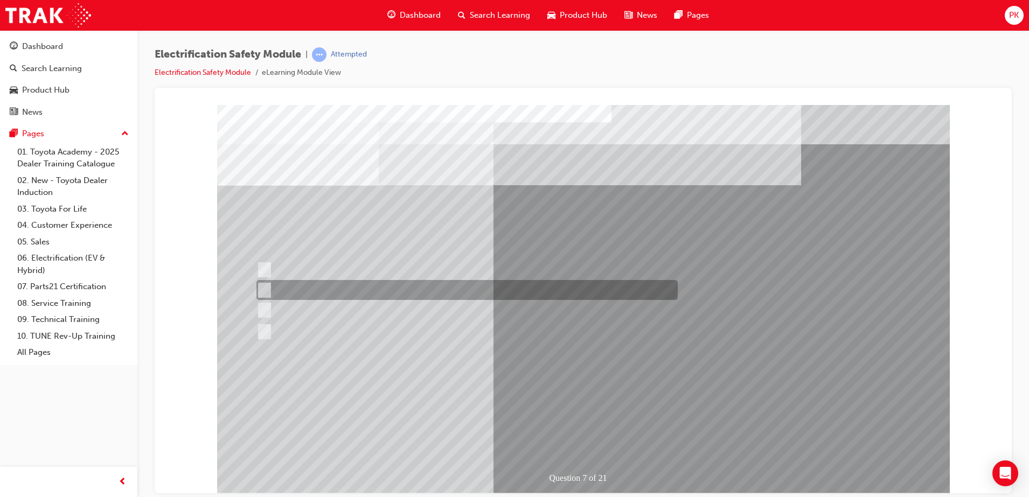
click at [351, 288] on div at bounding box center [464, 290] width 421 height 20
radio input "true"
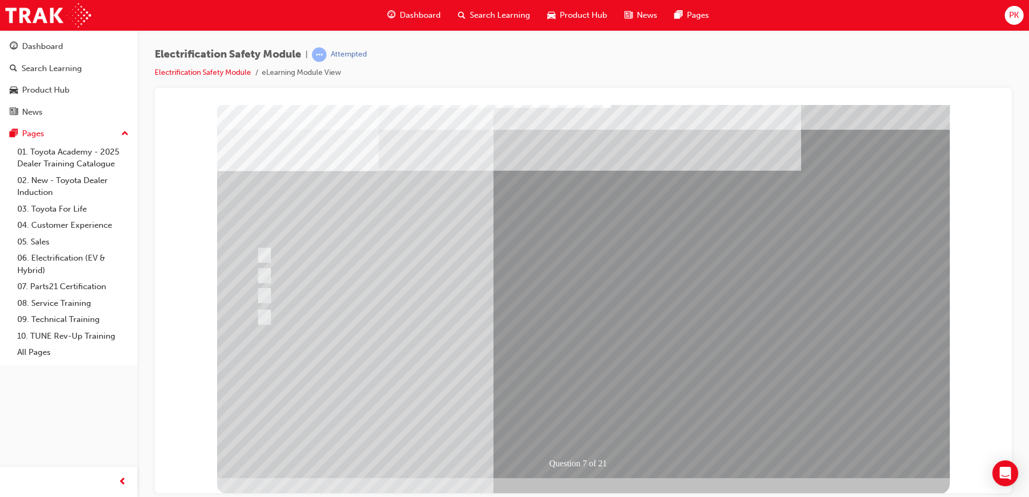
scroll to position [16, 0]
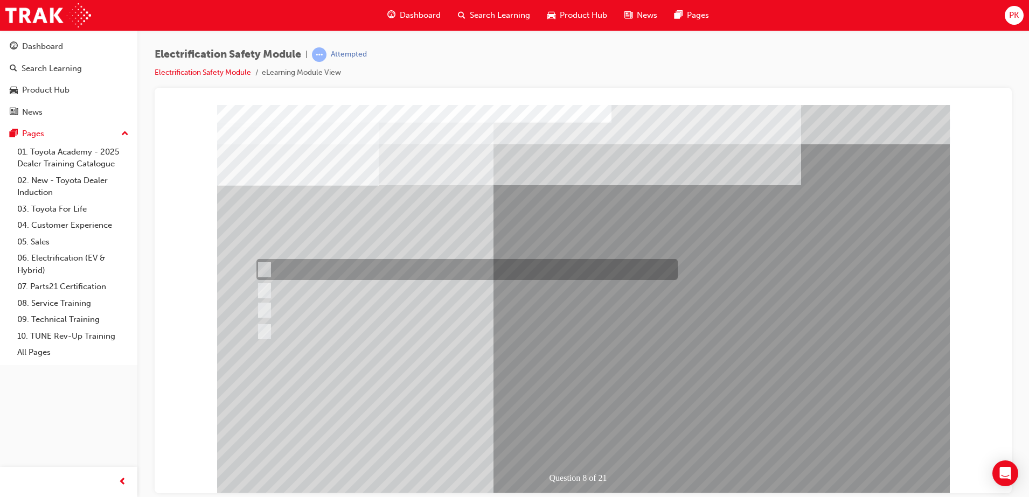
click at [373, 266] on div at bounding box center [464, 269] width 421 height 21
radio input "true"
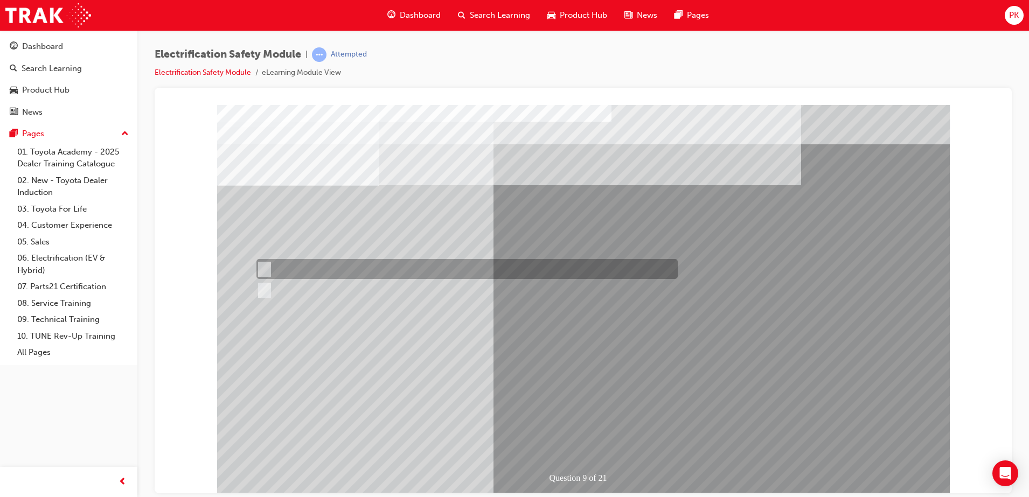
click at [326, 267] on div at bounding box center [464, 269] width 421 height 20
radio input "true"
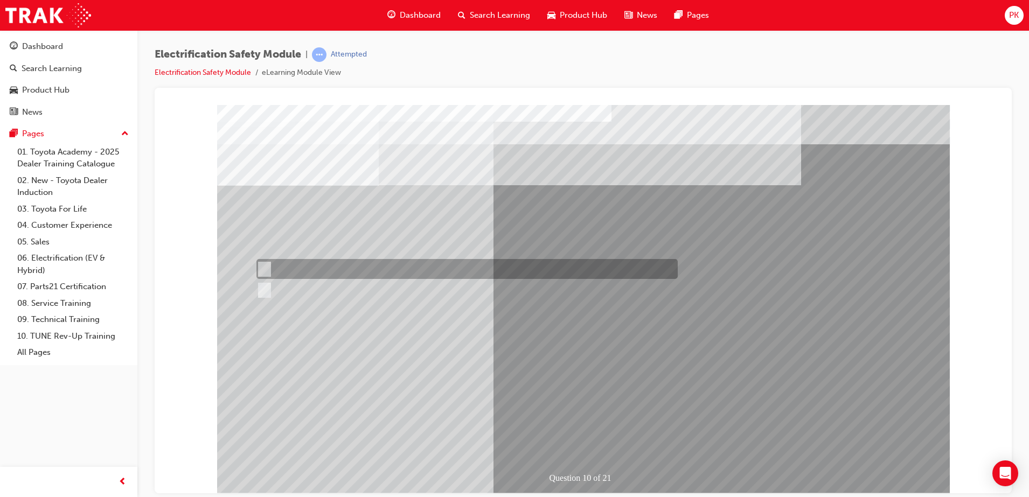
click at [358, 261] on div at bounding box center [464, 269] width 421 height 20
radio input "true"
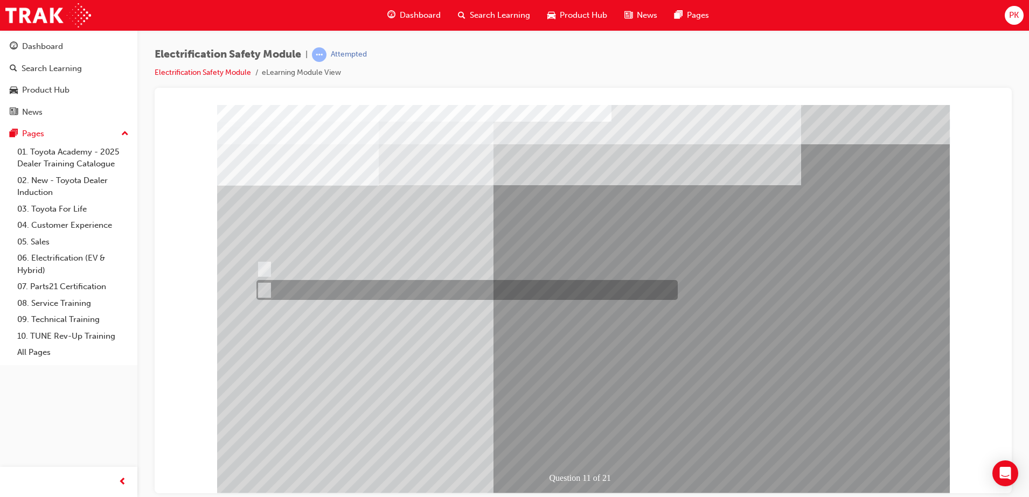
click at [280, 290] on div at bounding box center [464, 290] width 421 height 20
radio input "true"
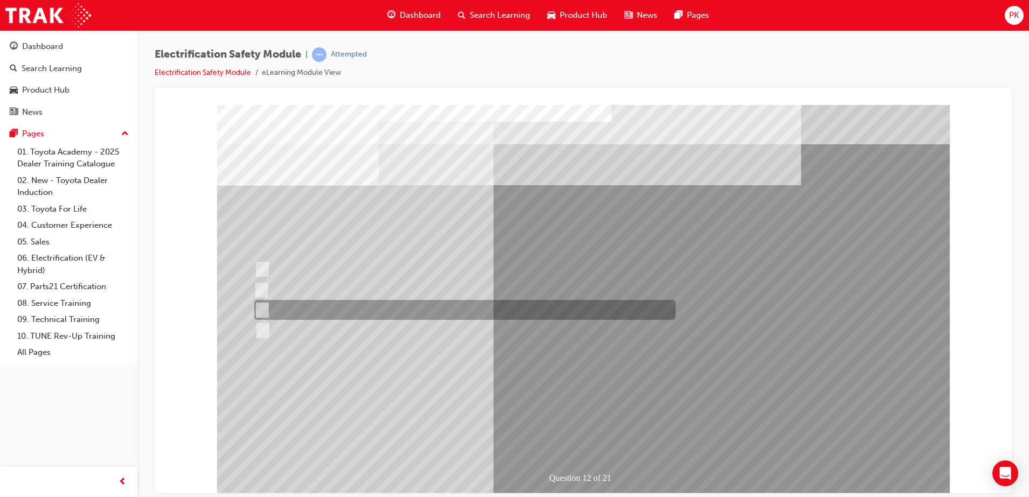
click at [359, 309] on div at bounding box center [462, 310] width 421 height 20
radio input "true"
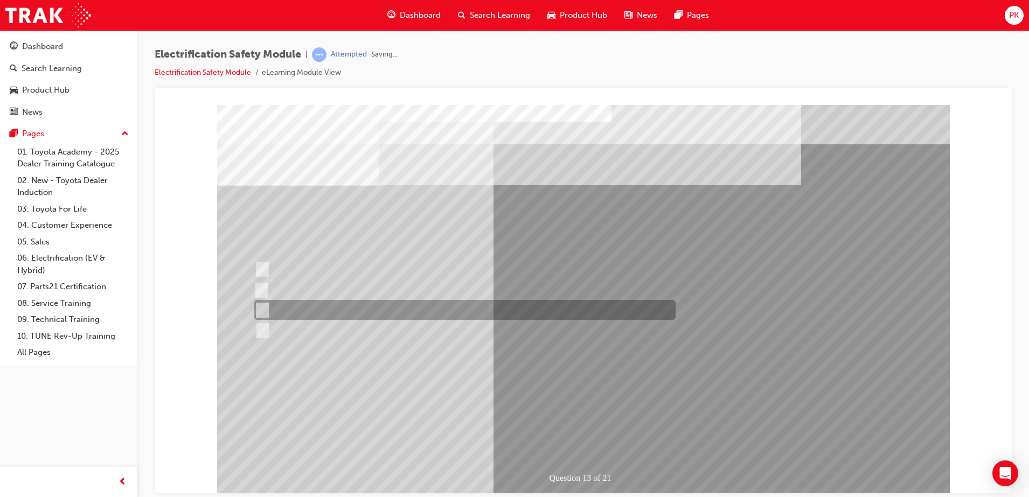
click at [436, 312] on div at bounding box center [462, 310] width 421 height 20
radio input "true"
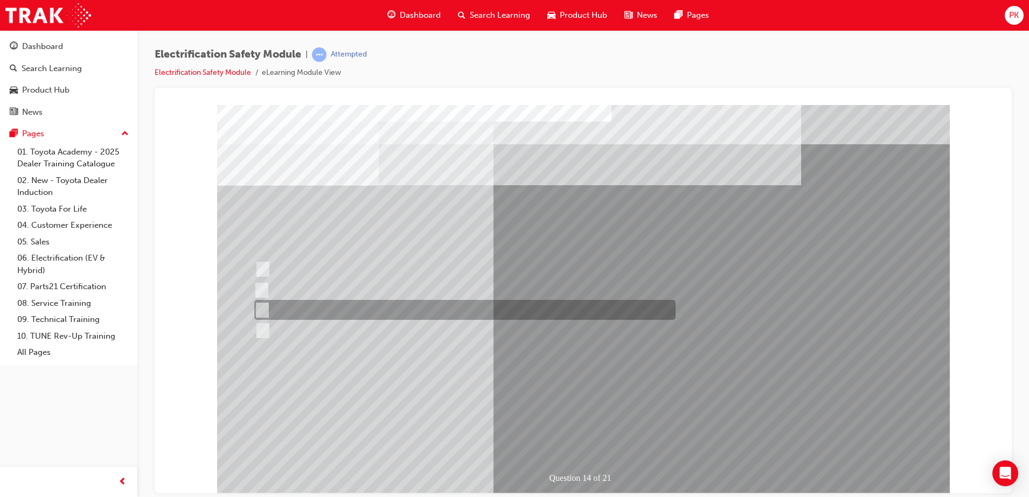
click at [338, 310] on div at bounding box center [462, 310] width 421 height 20
radio input "true"
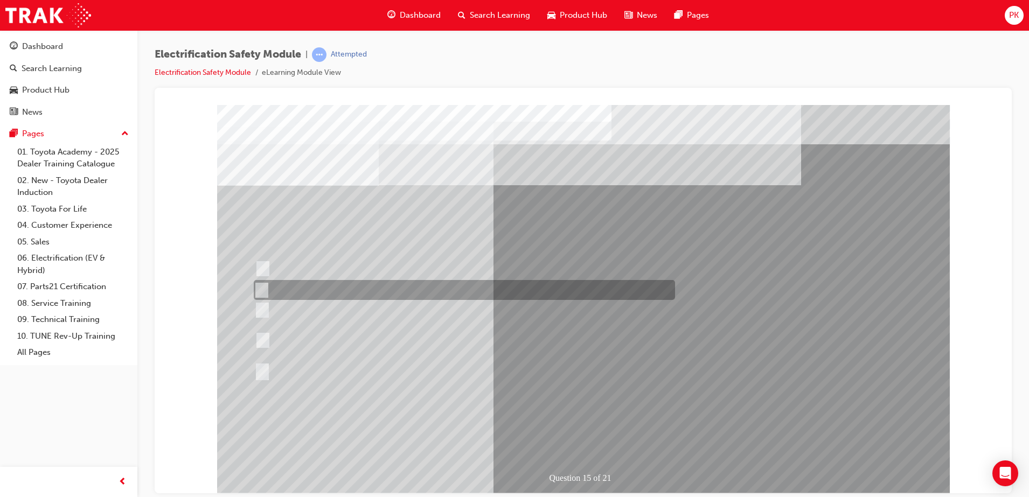
click at [486, 294] on div at bounding box center [461, 290] width 421 height 20
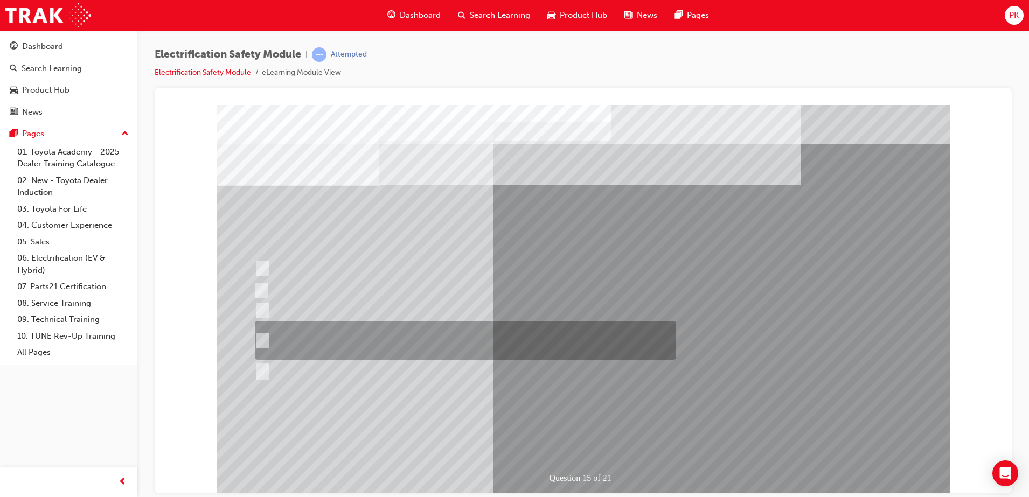
click at [432, 332] on div at bounding box center [462, 340] width 421 height 39
radio input "false"
radio input "true"
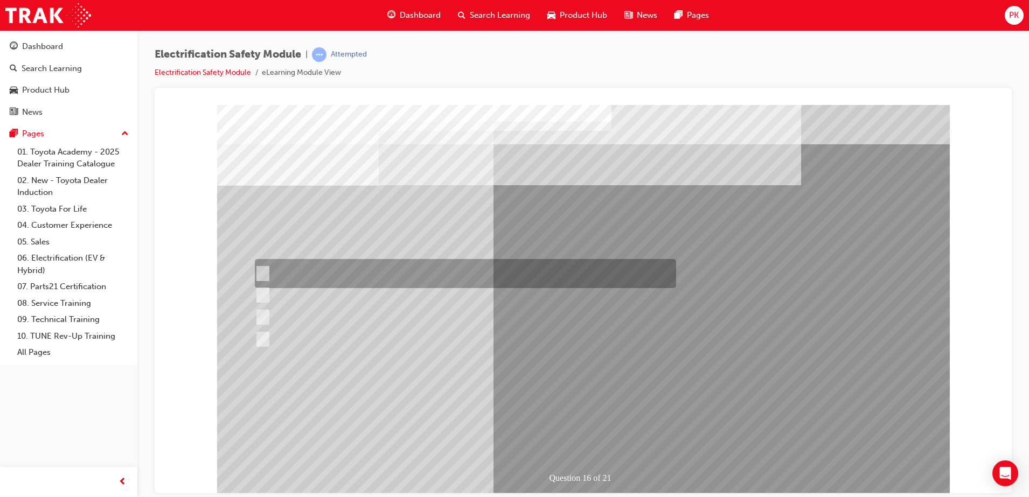
click at [385, 275] on div at bounding box center [462, 273] width 421 height 29
radio input "true"
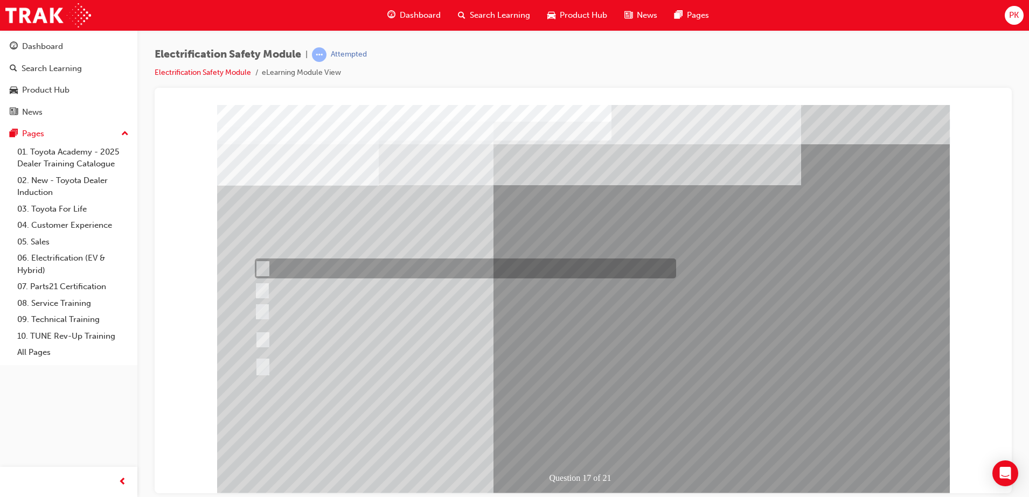
click at [467, 276] on div at bounding box center [462, 269] width 421 height 20
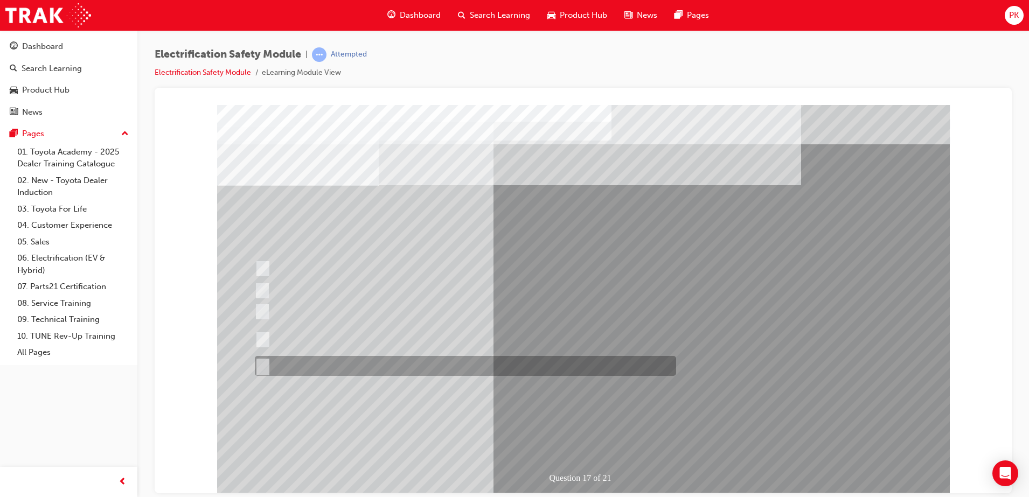
click at [392, 363] on div at bounding box center [462, 366] width 421 height 20
radio input "false"
radio input "true"
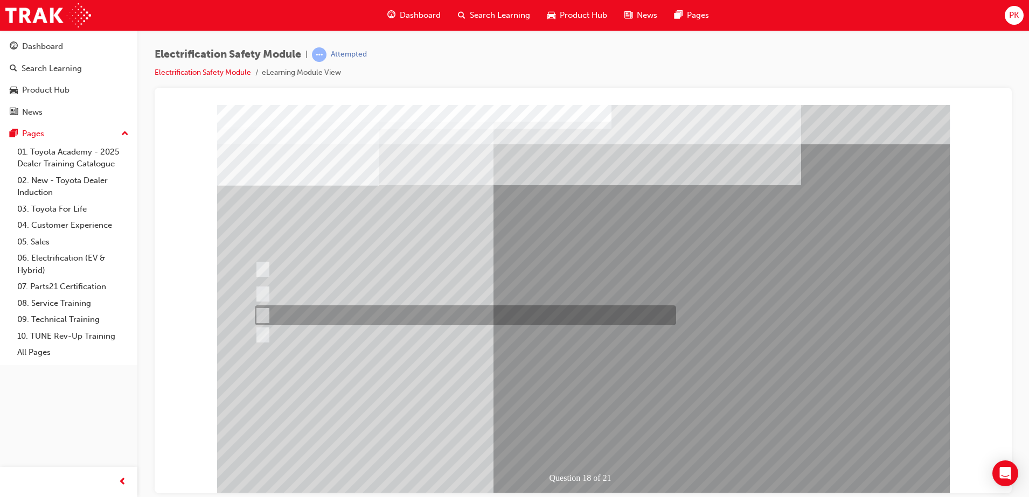
click at [466, 318] on div at bounding box center [462, 315] width 421 height 20
radio input "true"
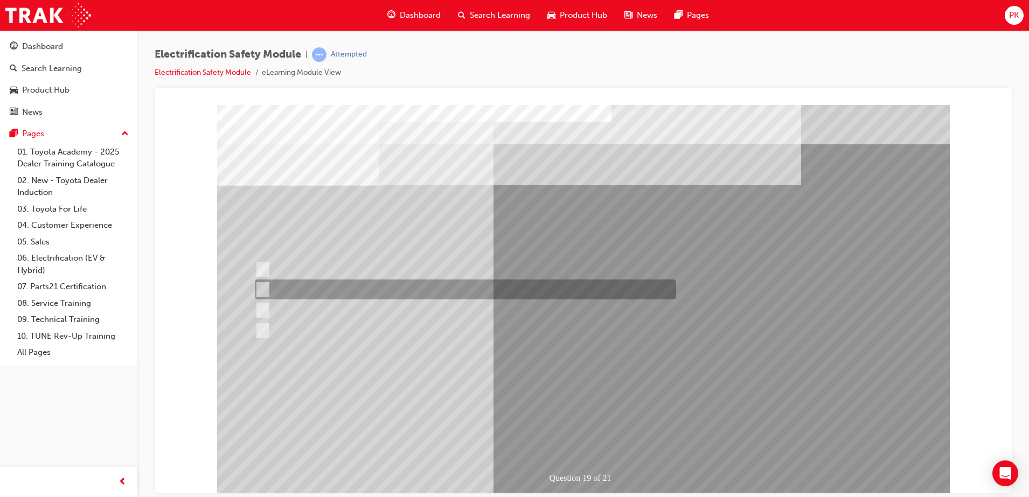
click at [418, 287] on div at bounding box center [462, 290] width 421 height 20
radio input "true"
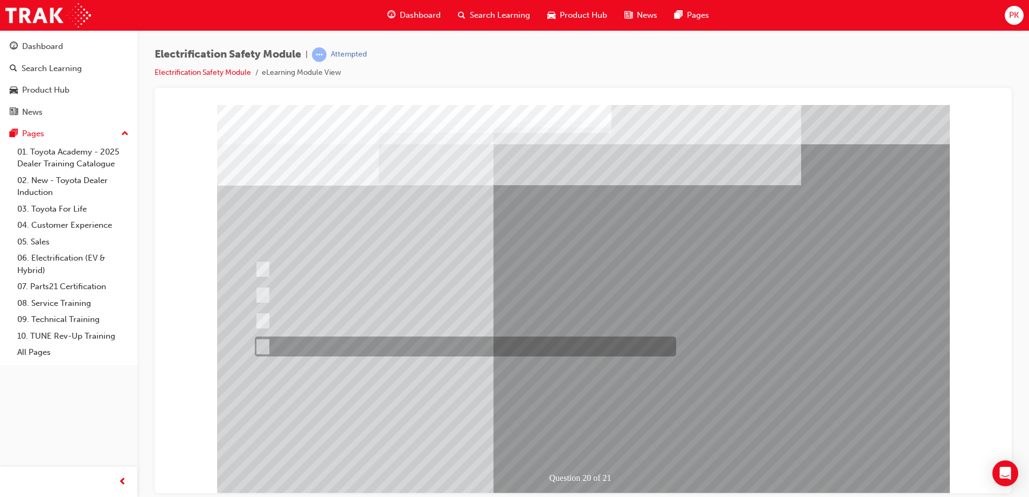
click at [410, 343] on div at bounding box center [462, 347] width 421 height 20
radio input "true"
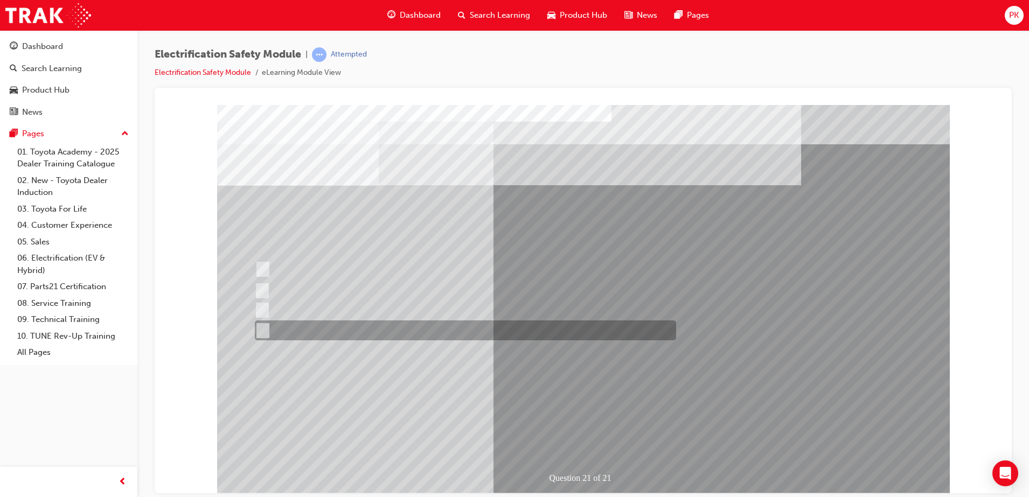
click at [443, 328] on div at bounding box center [462, 331] width 421 height 20
radio input "true"
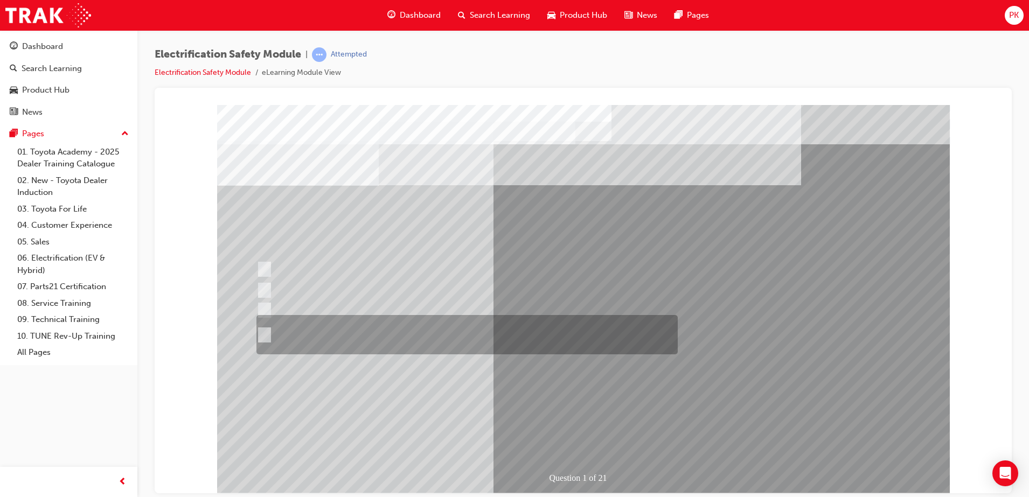
click at [363, 332] on div at bounding box center [464, 334] width 421 height 39
radio input "true"
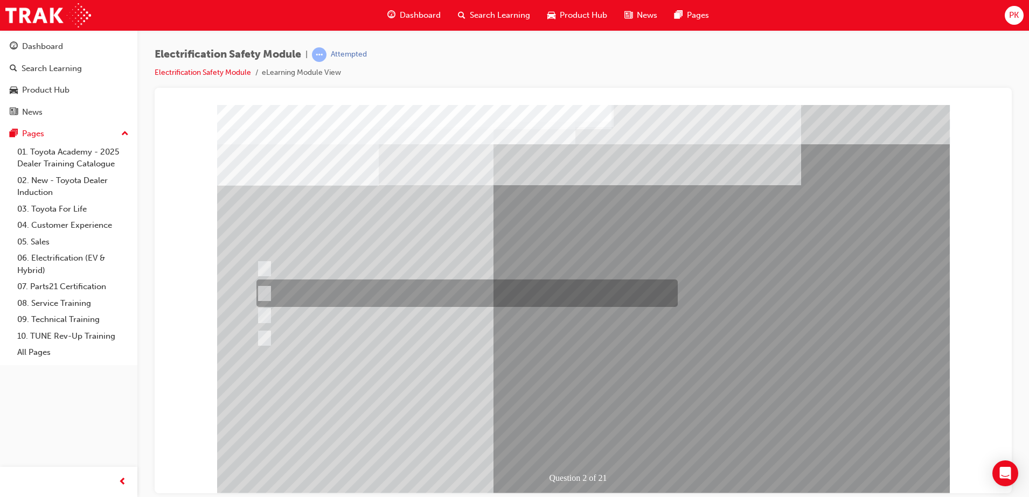
click at [545, 293] on div at bounding box center [464, 293] width 421 height 27
radio input "true"
click at [545, 293] on div at bounding box center [464, 293] width 421 height 27
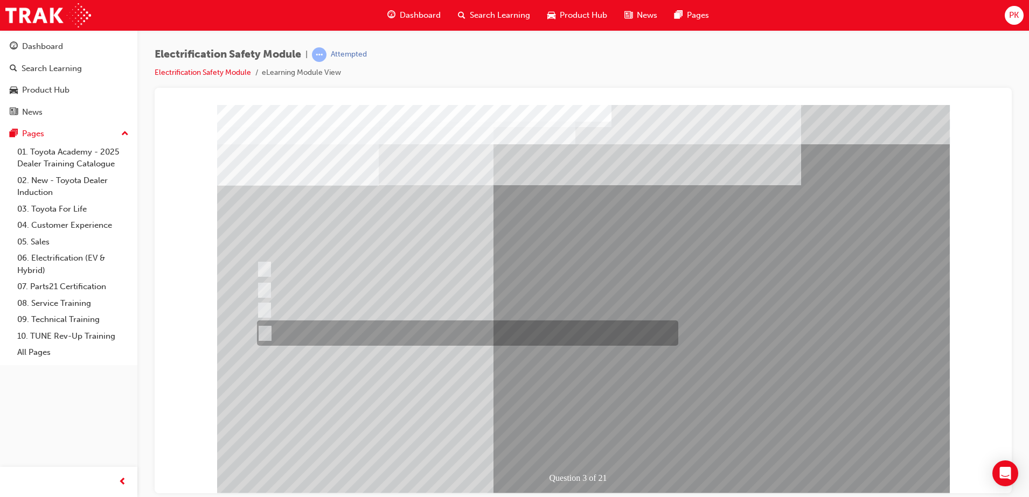
click at [461, 330] on div at bounding box center [464, 333] width 421 height 25
radio input "true"
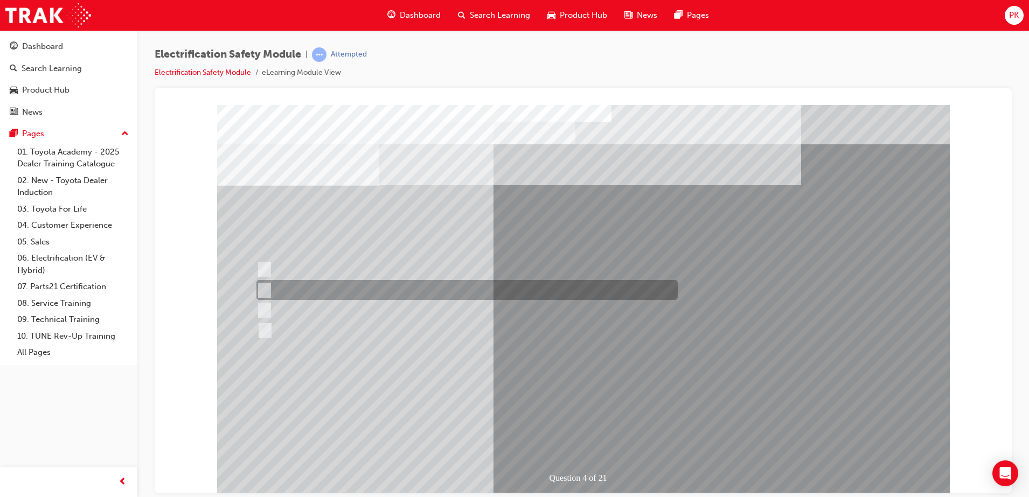
click at [379, 287] on div at bounding box center [464, 290] width 421 height 20
checkbox input "true"
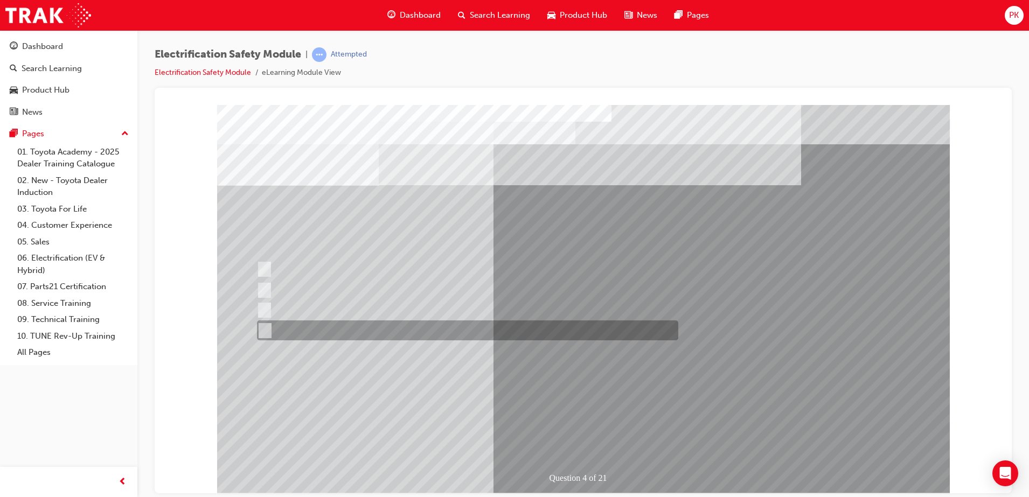
click at [389, 325] on div at bounding box center [464, 331] width 421 height 20
checkbox input "true"
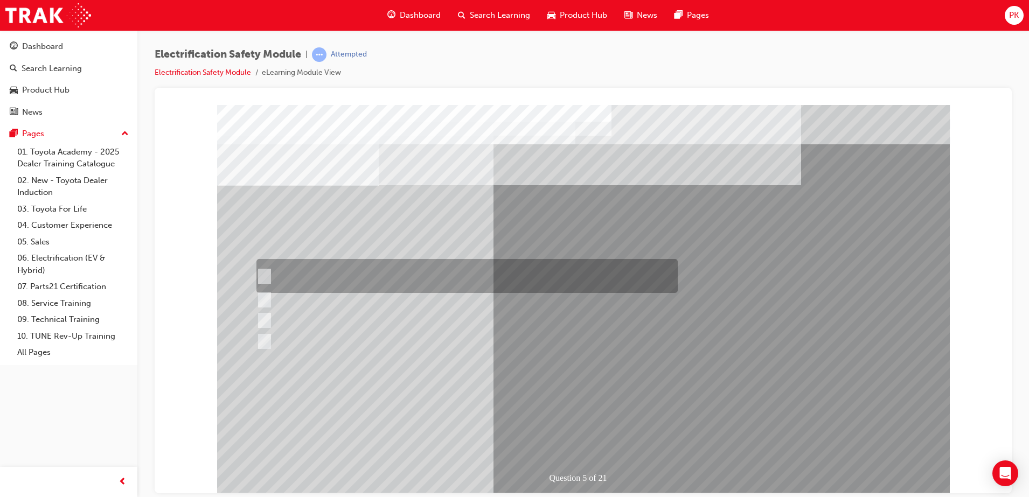
click at [441, 272] on div at bounding box center [464, 276] width 421 height 34
checkbox input "true"
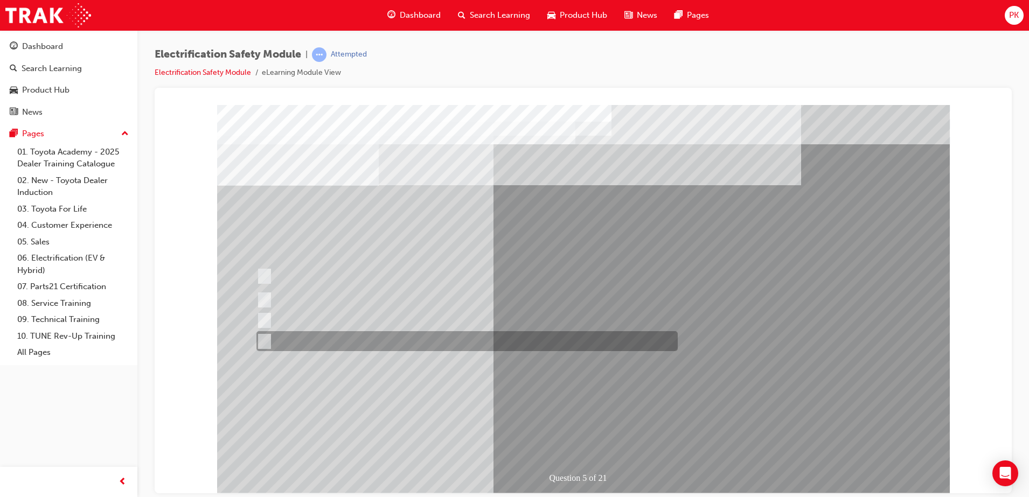
click at [447, 335] on div at bounding box center [464, 341] width 421 height 20
checkbox input "true"
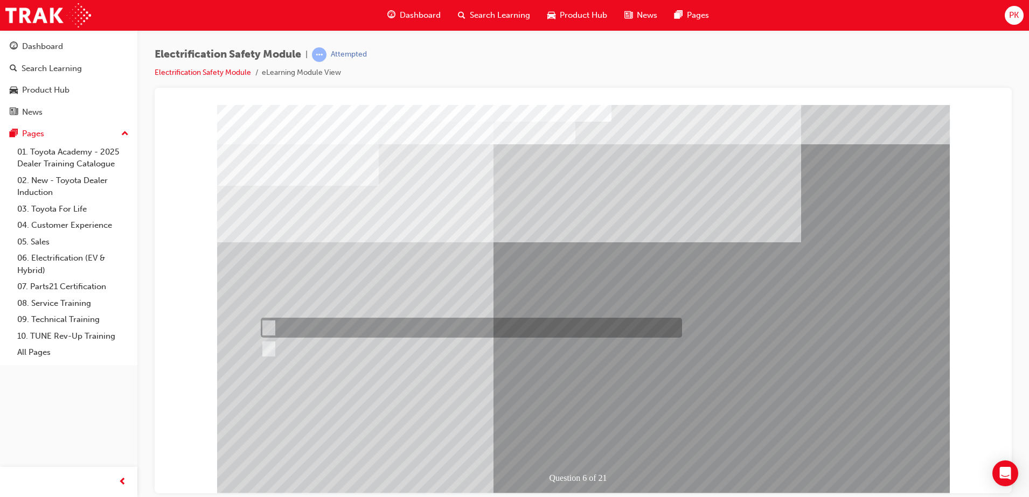
click at [329, 322] on div at bounding box center [468, 328] width 421 height 20
radio input "true"
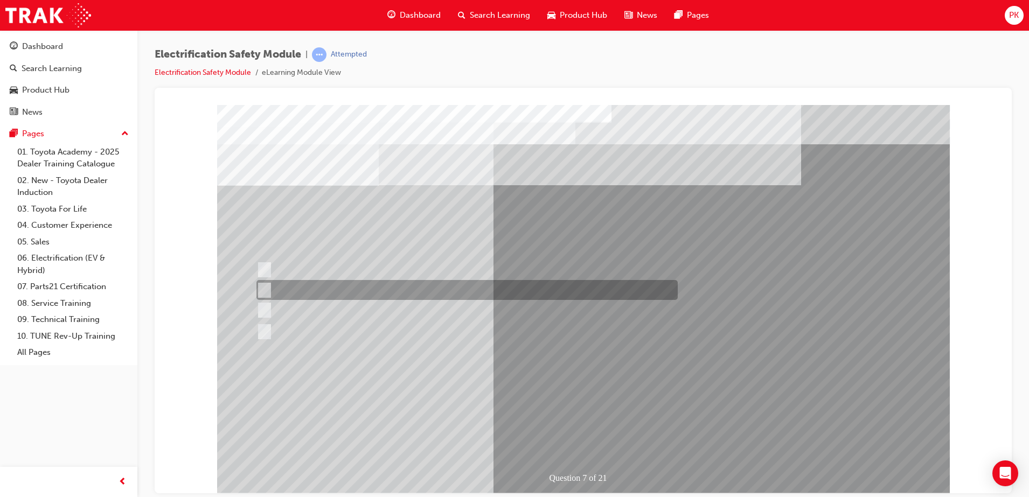
click at [337, 289] on div at bounding box center [464, 290] width 421 height 20
radio input "true"
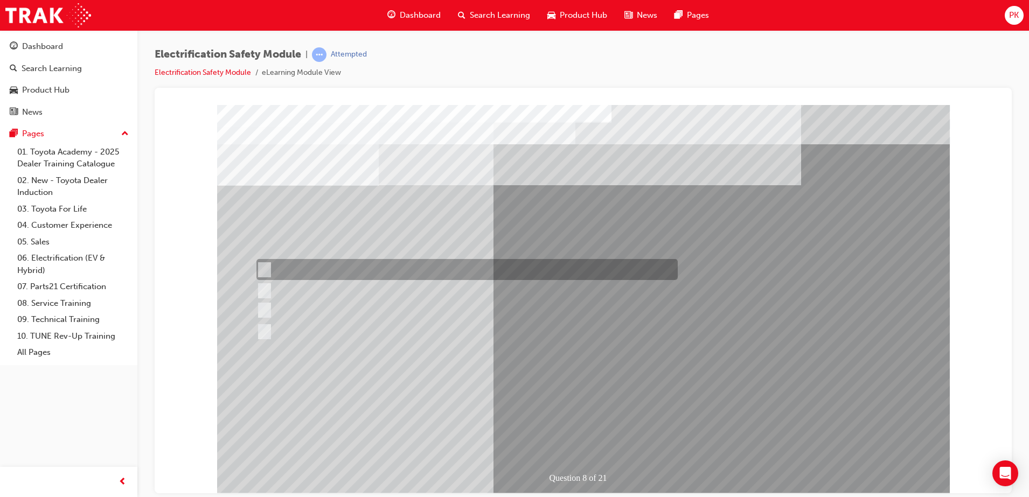
click at [364, 268] on div at bounding box center [464, 269] width 421 height 21
radio input "true"
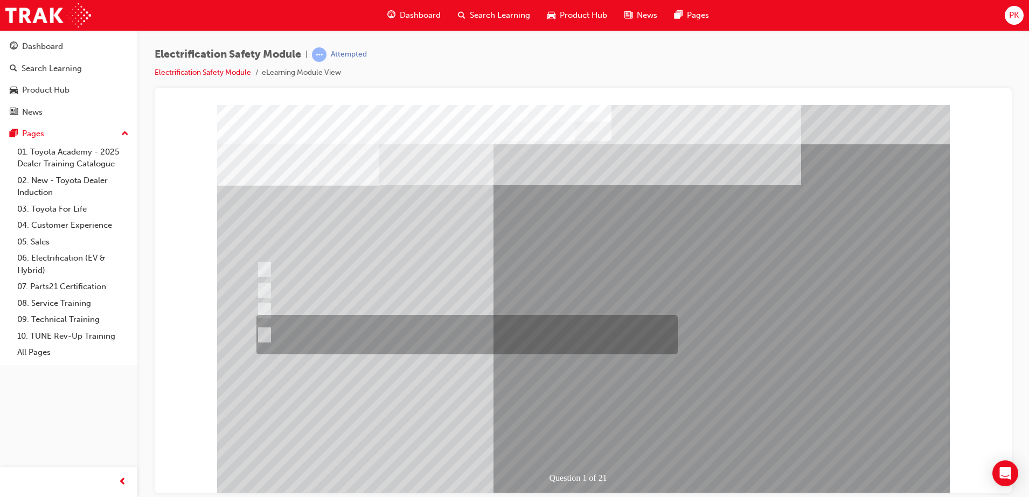
click at [442, 332] on div at bounding box center [464, 334] width 421 height 39
radio input "true"
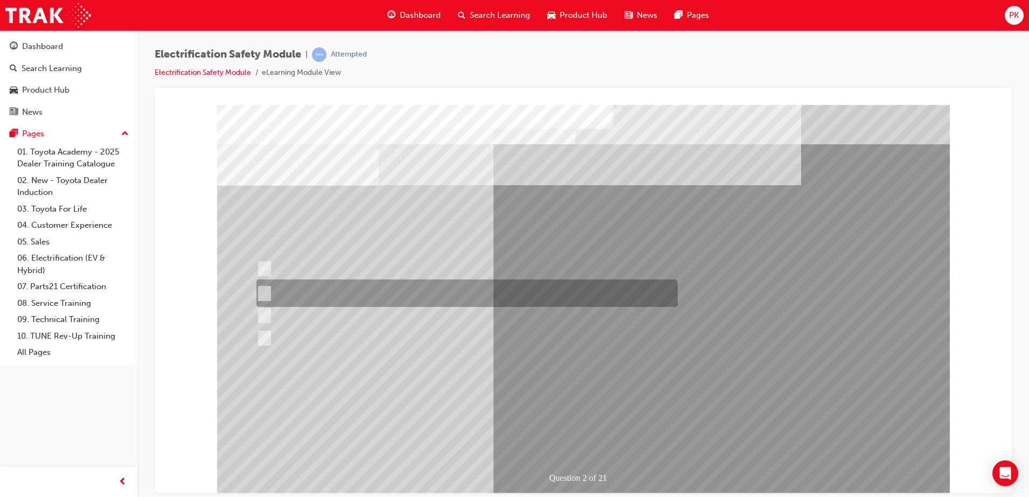
click at [461, 287] on div at bounding box center [464, 293] width 421 height 27
radio input "true"
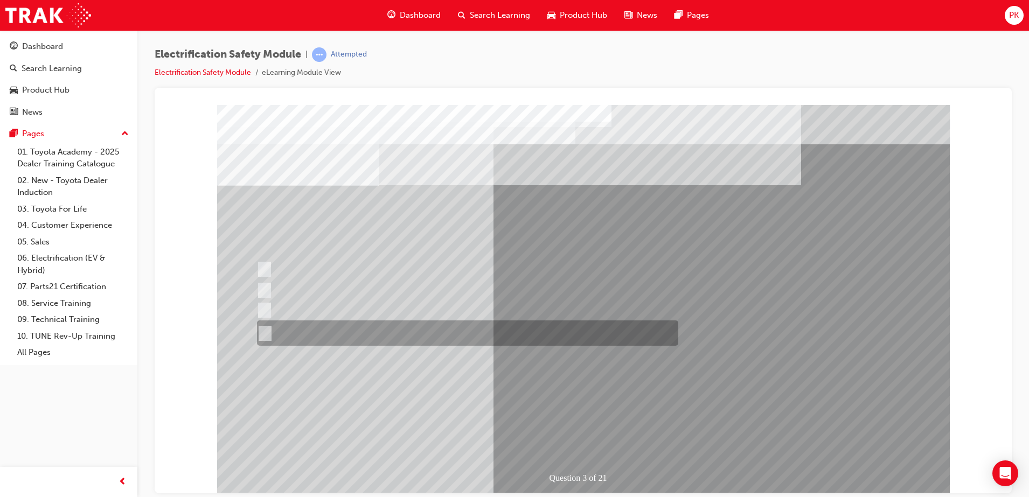
click at [380, 329] on div at bounding box center [464, 333] width 421 height 25
radio input "true"
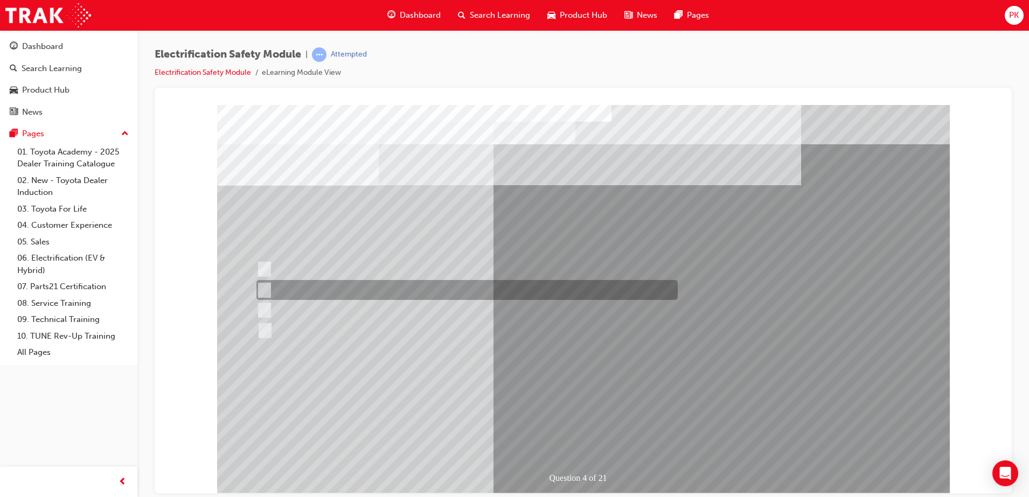
click at [456, 289] on div at bounding box center [464, 290] width 421 height 20
checkbox input "true"
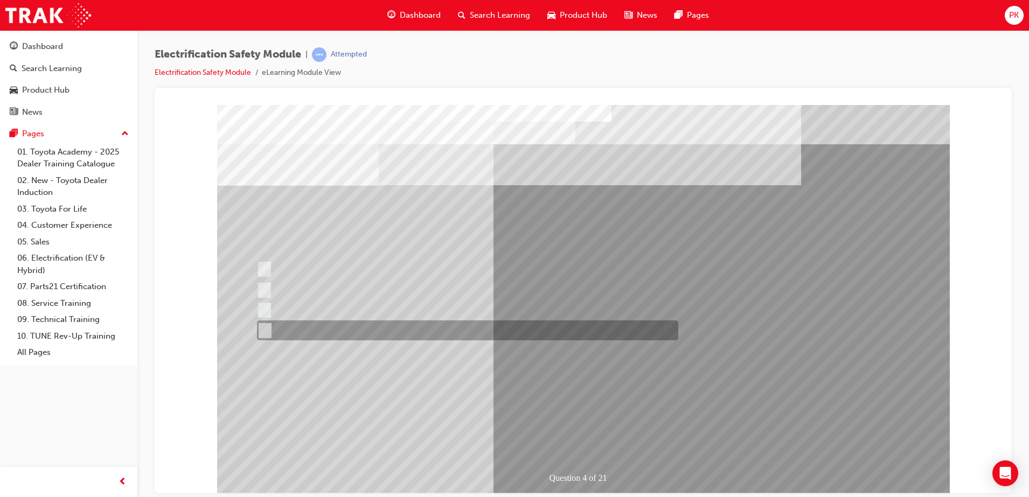
click at [458, 330] on div at bounding box center [464, 331] width 421 height 20
checkbox input "true"
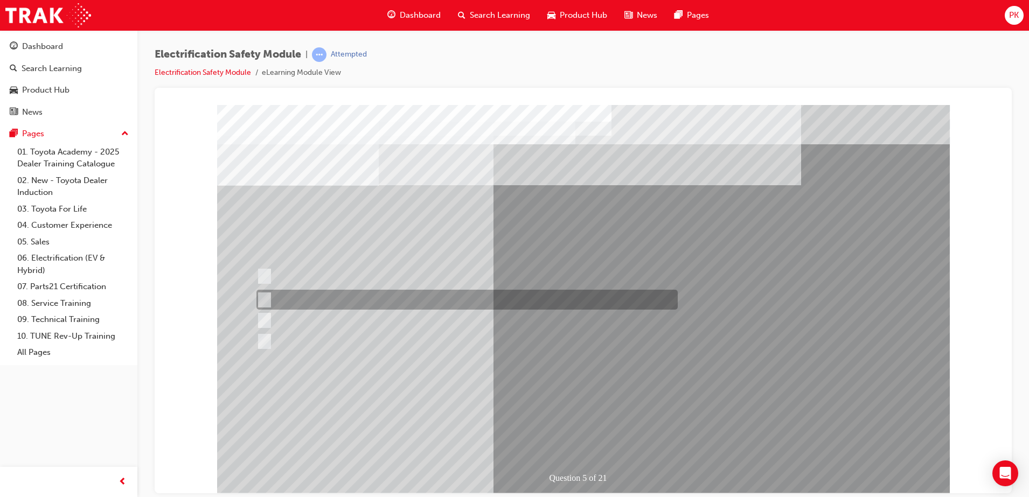
click at [391, 298] on div at bounding box center [464, 300] width 421 height 20
checkbox input "true"
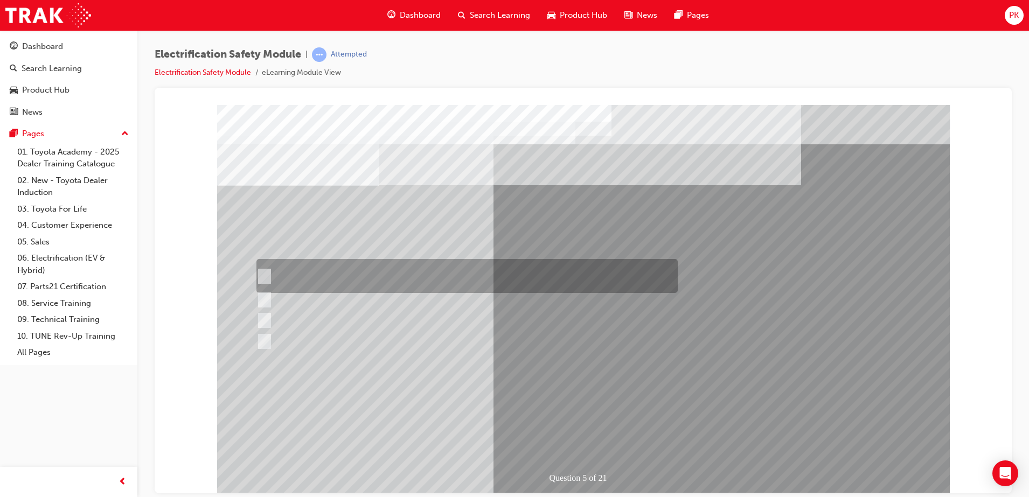
click at [406, 274] on div at bounding box center [464, 276] width 421 height 34
checkbox input "true"
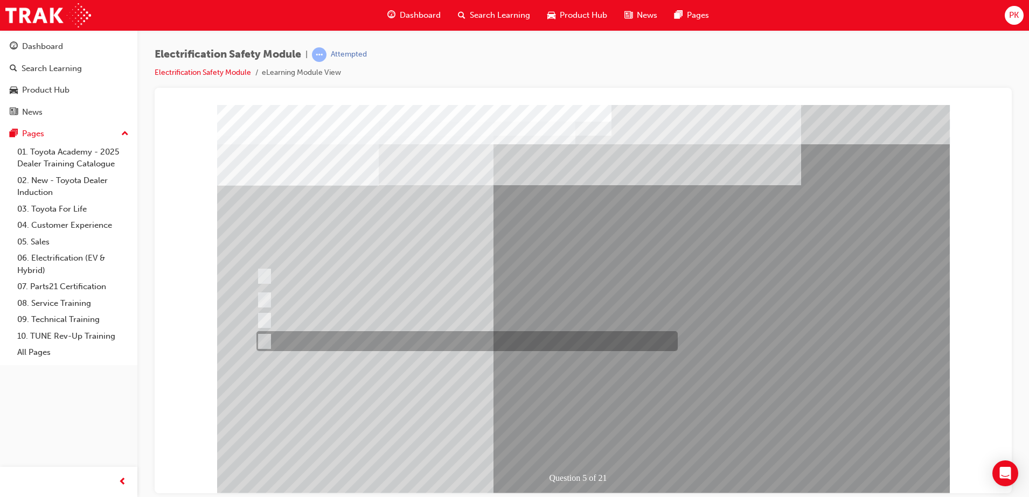
click at [442, 334] on div at bounding box center [464, 341] width 421 height 20
checkbox input "true"
